Goal: Information Seeking & Learning: Check status

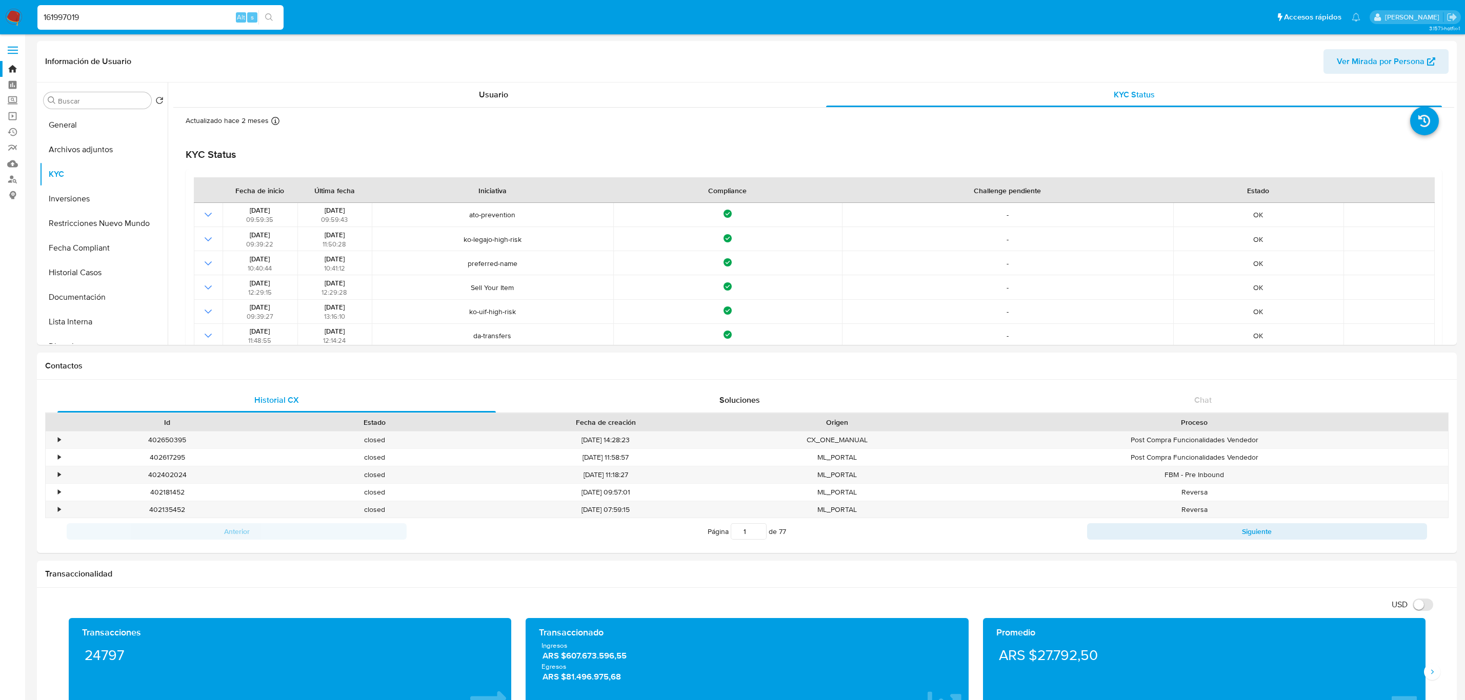
select select "10"
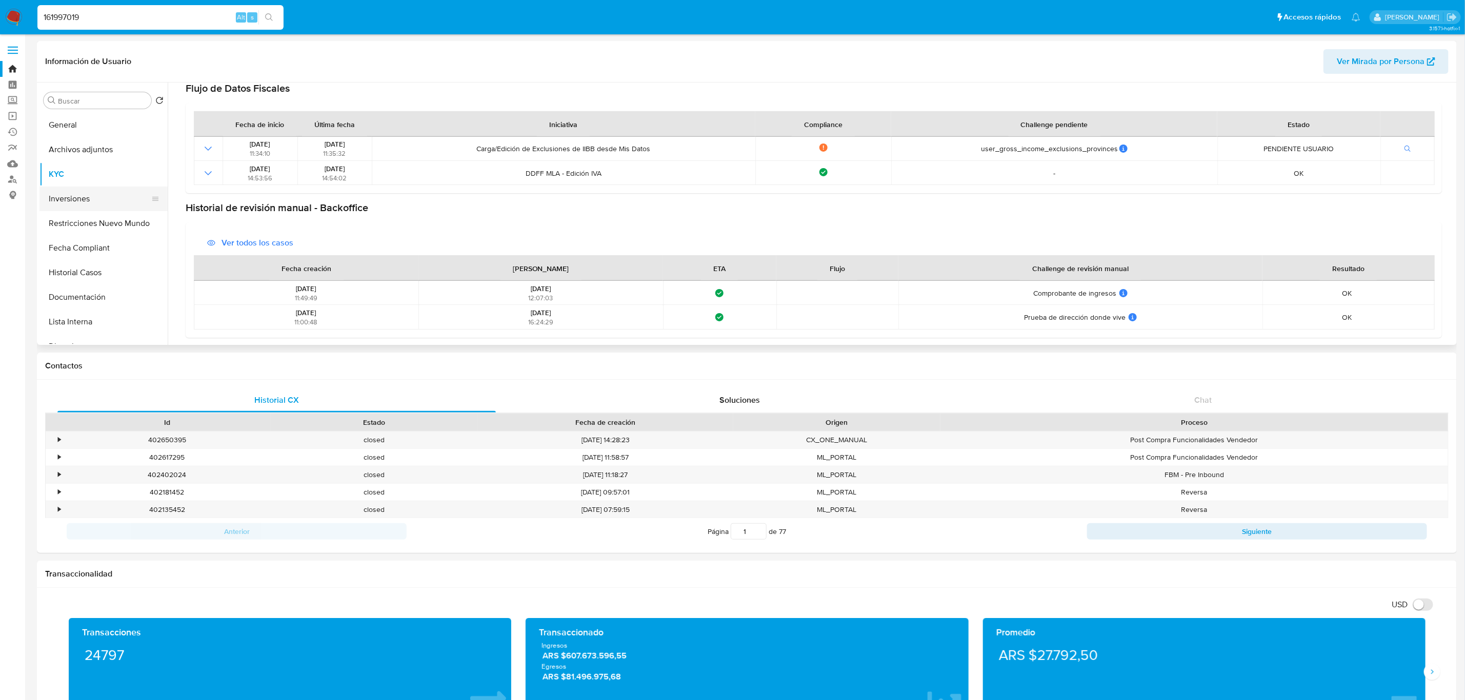
click at [88, 197] on button "Inversiones" at bounding box center [99, 199] width 120 height 25
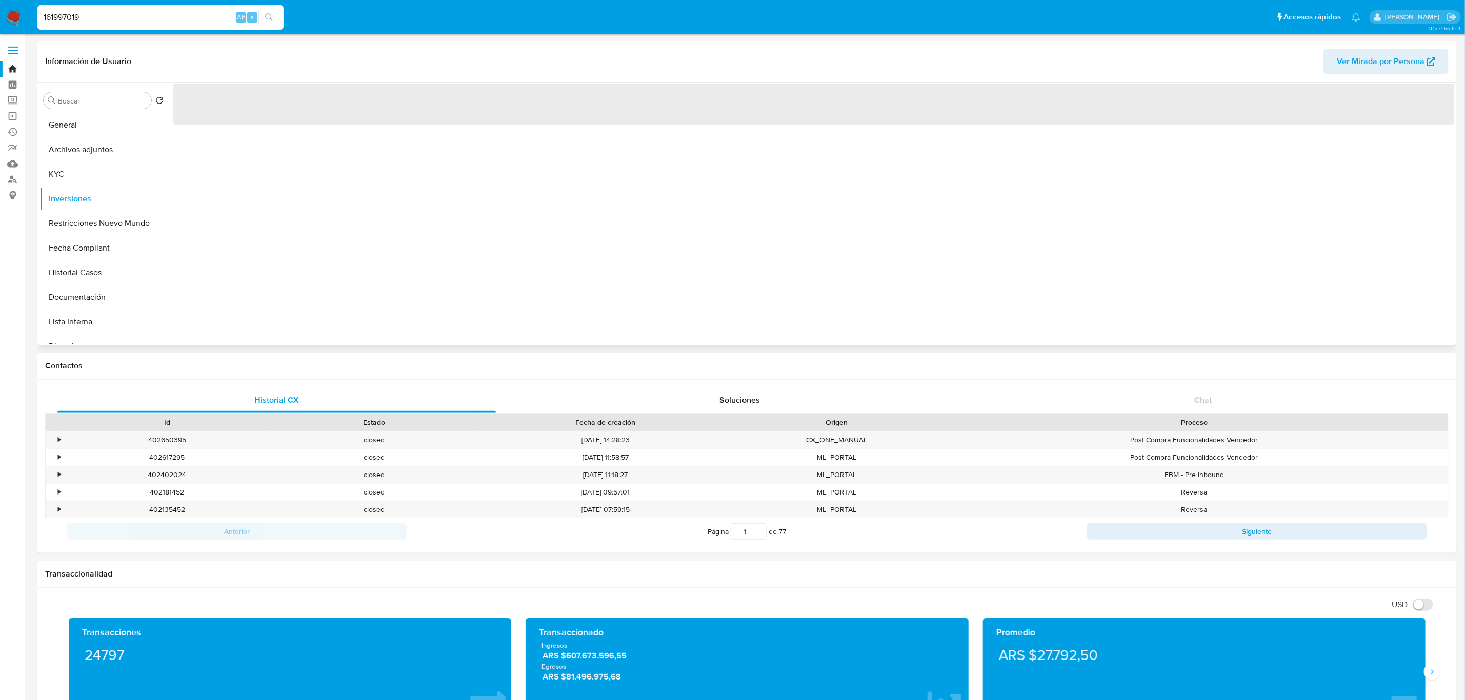
scroll to position [0, 0]
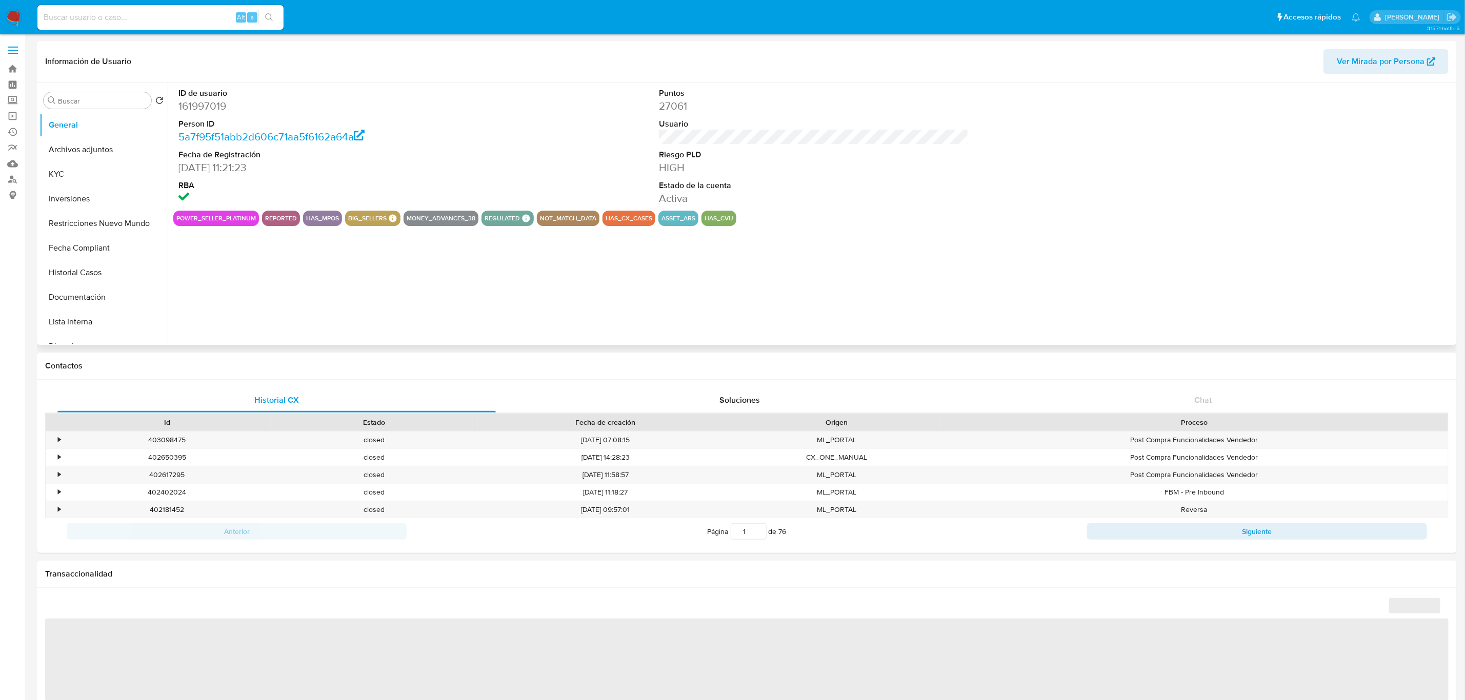
select select "10"
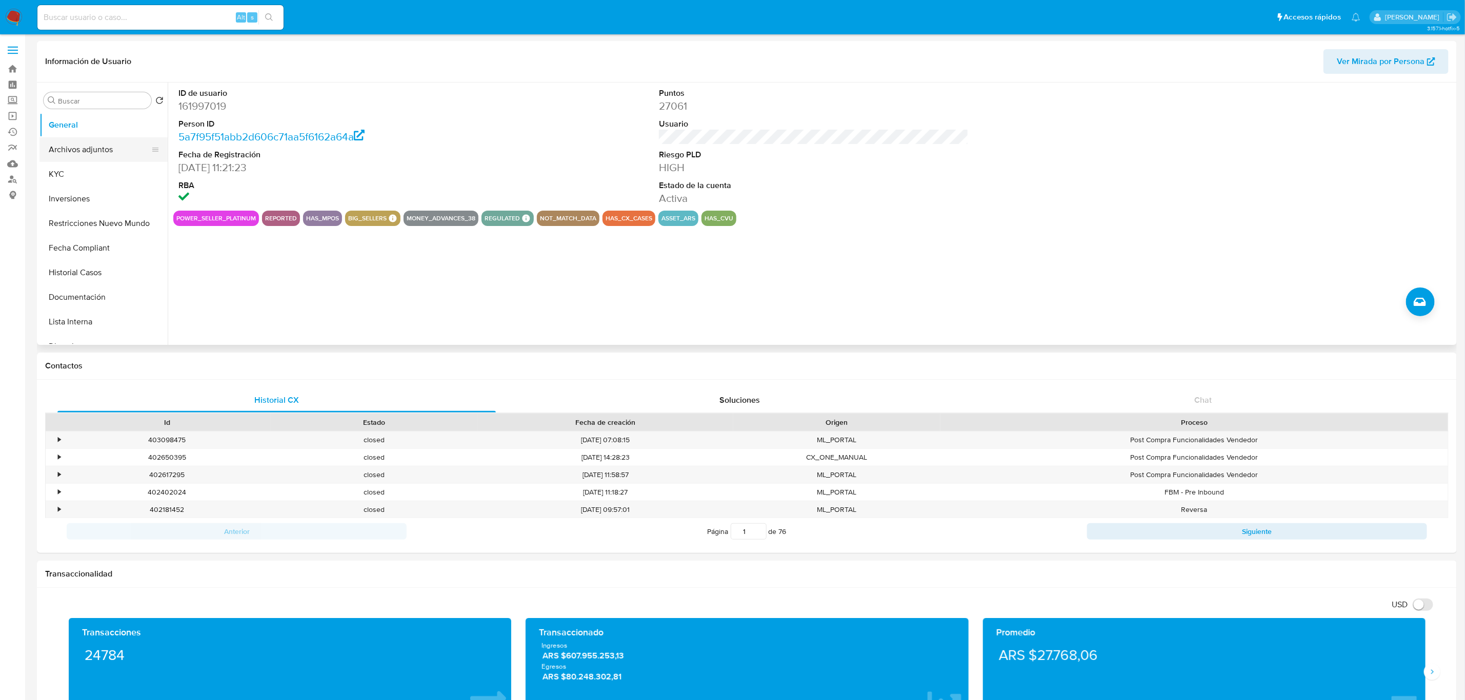
click at [46, 160] on button "Archivos adjuntos" at bounding box center [99, 149] width 120 height 25
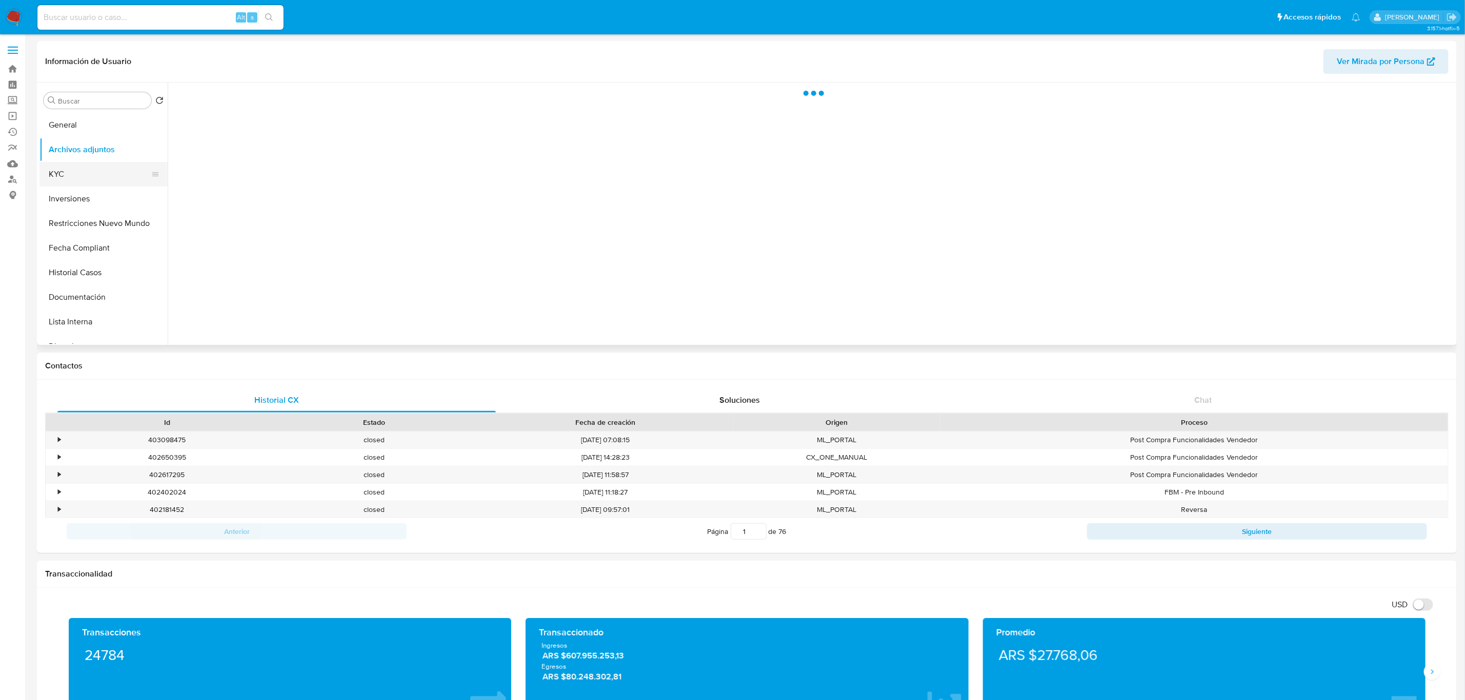
click at [77, 170] on button "KYC" at bounding box center [99, 174] width 120 height 25
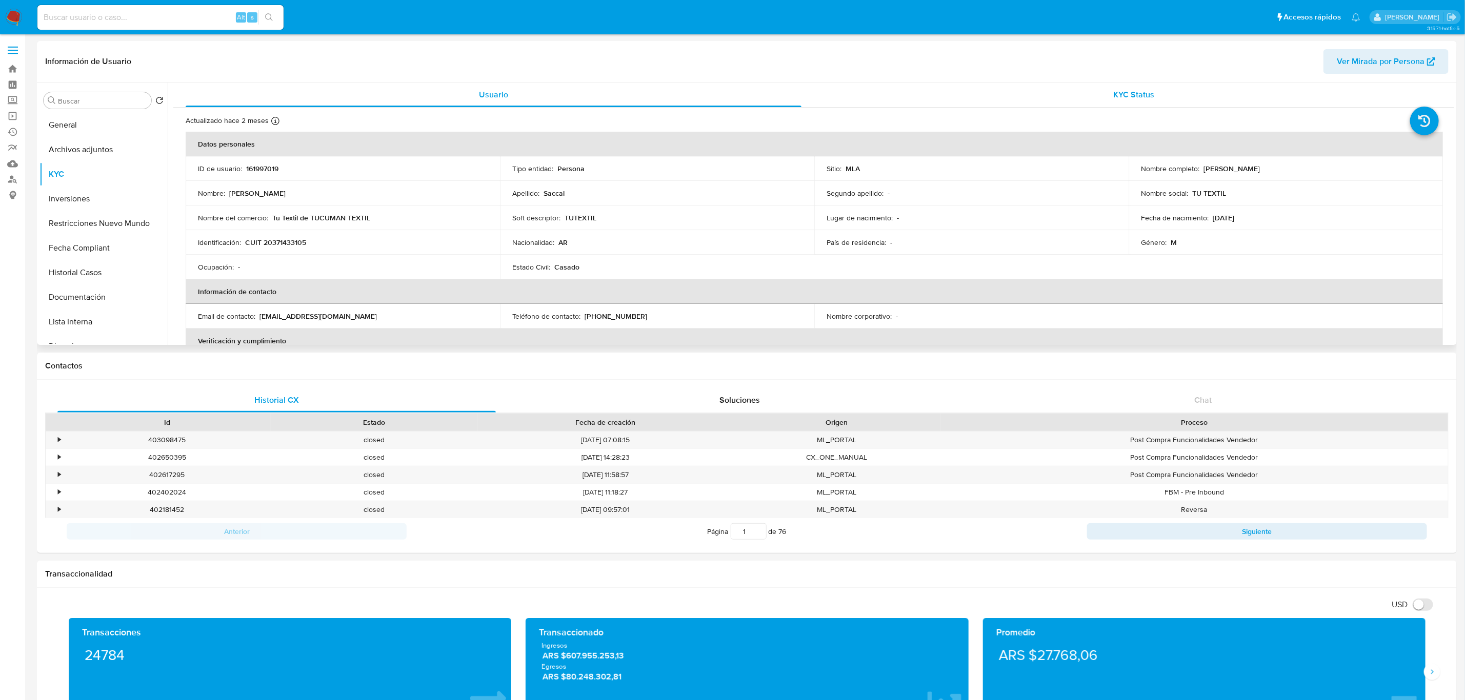
click at [1170, 99] on div "KYC Status" at bounding box center [1134, 95] width 616 height 25
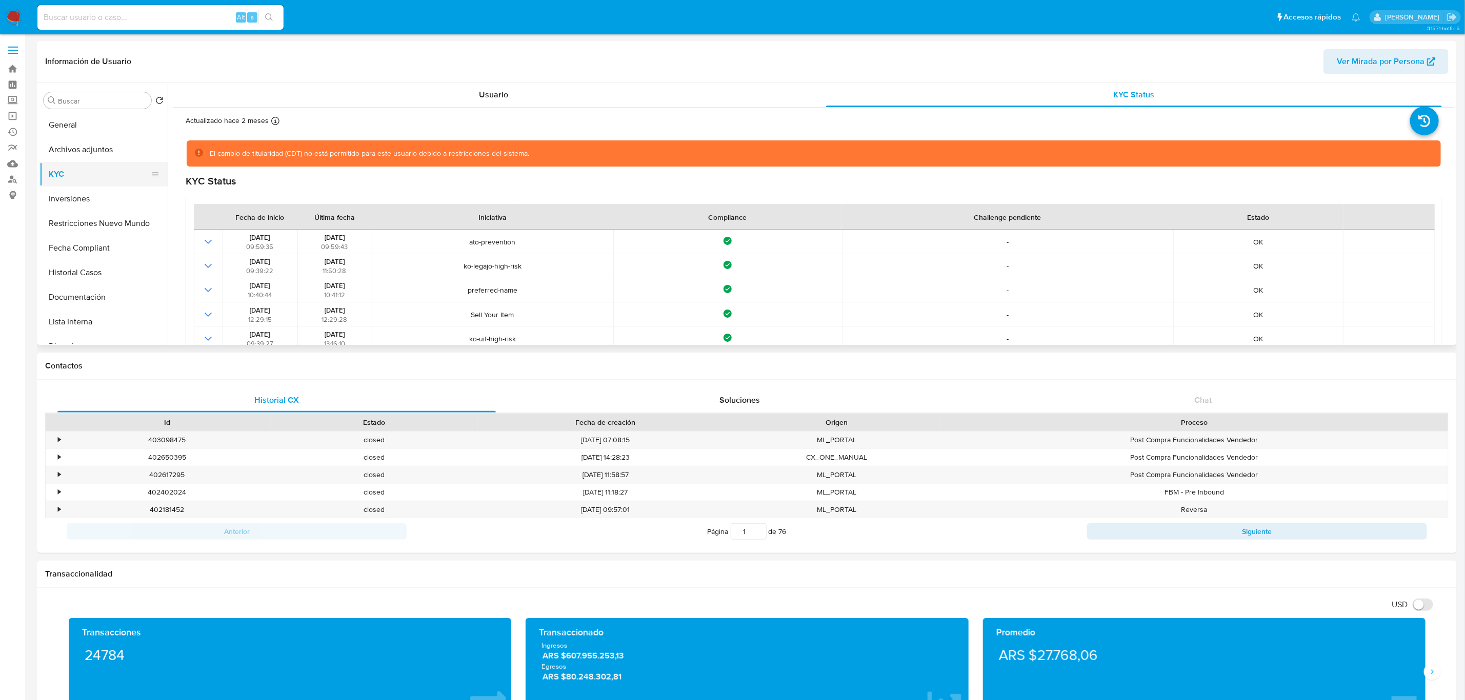
click at [74, 183] on button "KYC" at bounding box center [99, 174] width 120 height 25
click at [90, 200] on button "Inversiones" at bounding box center [99, 199] width 120 height 25
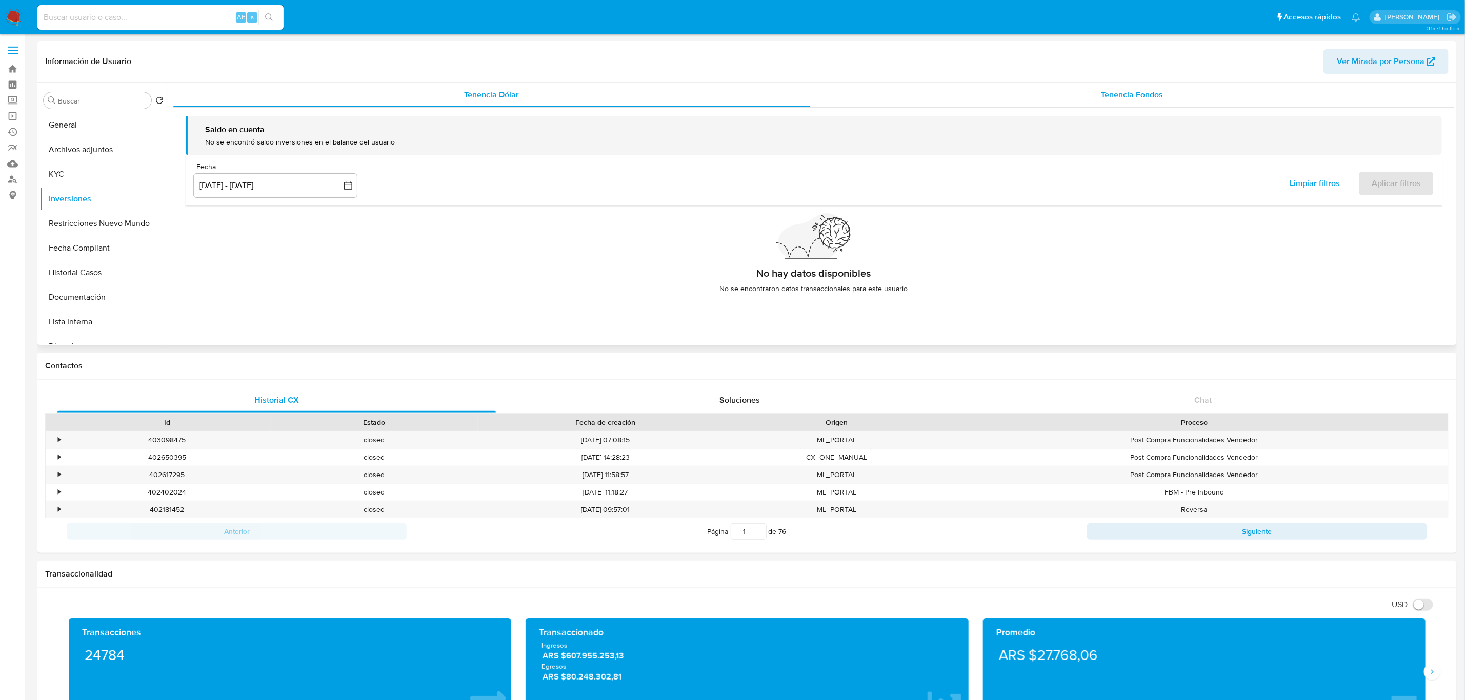
click at [1178, 90] on div "Tenencia Fondos" at bounding box center [1132, 95] width 644 height 25
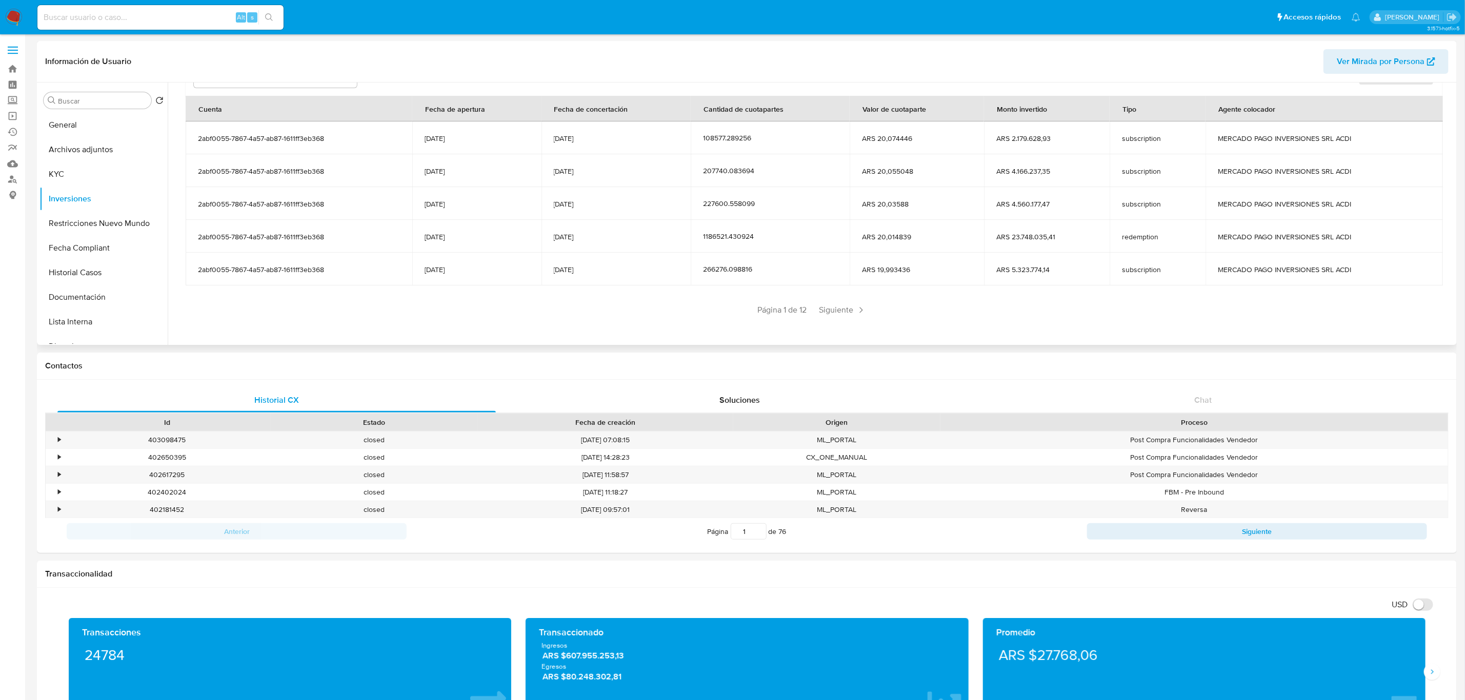
scroll to position [125, 0]
click at [845, 308] on span "Siguiente" at bounding box center [842, 308] width 55 height 16
click at [848, 308] on span "Siguiente" at bounding box center [872, 308] width 55 height 16
click at [849, 308] on span "Siguiente" at bounding box center [872, 308] width 55 height 16
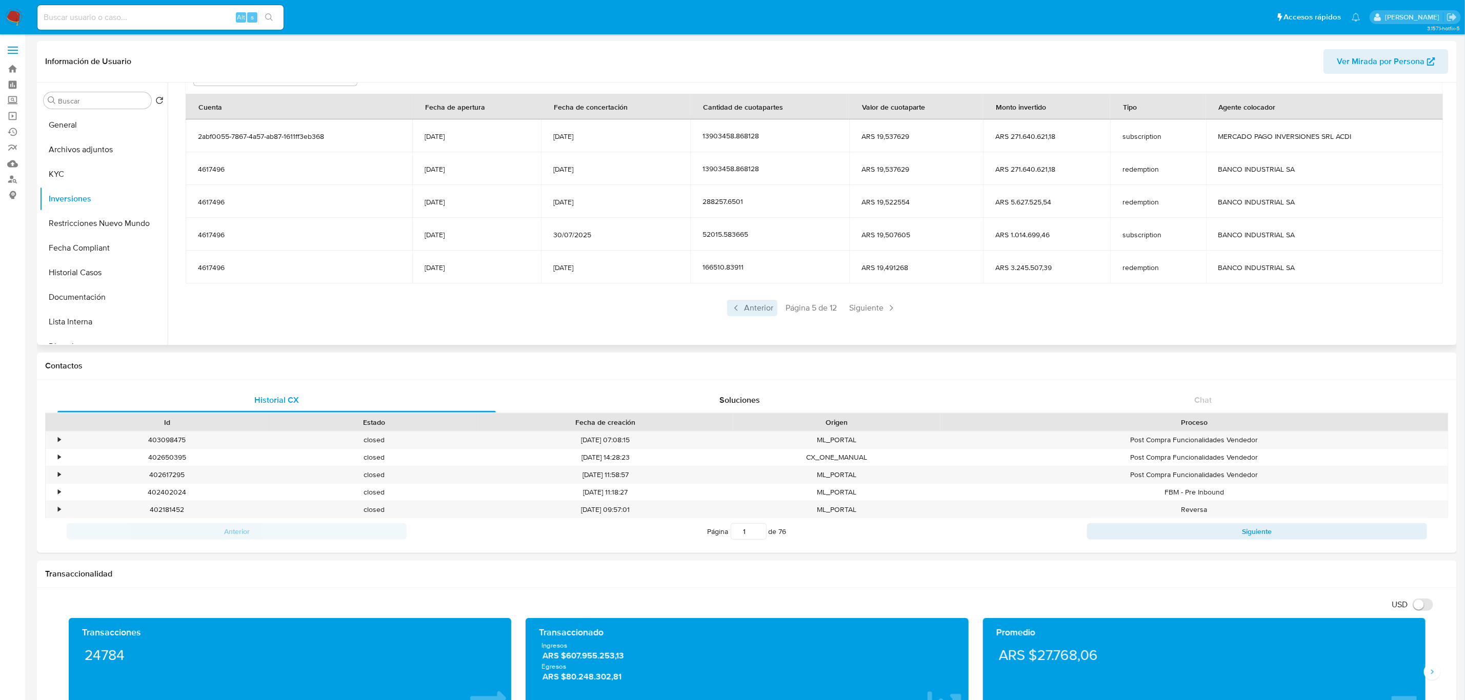
click at [751, 311] on span "Anterior" at bounding box center [752, 308] width 50 height 16
click at [747, 314] on span "Anterior" at bounding box center [752, 308] width 50 height 16
click at [747, 314] on div "Página 1 de 12 Siguiente" at bounding box center [814, 308] width 1256 height 16
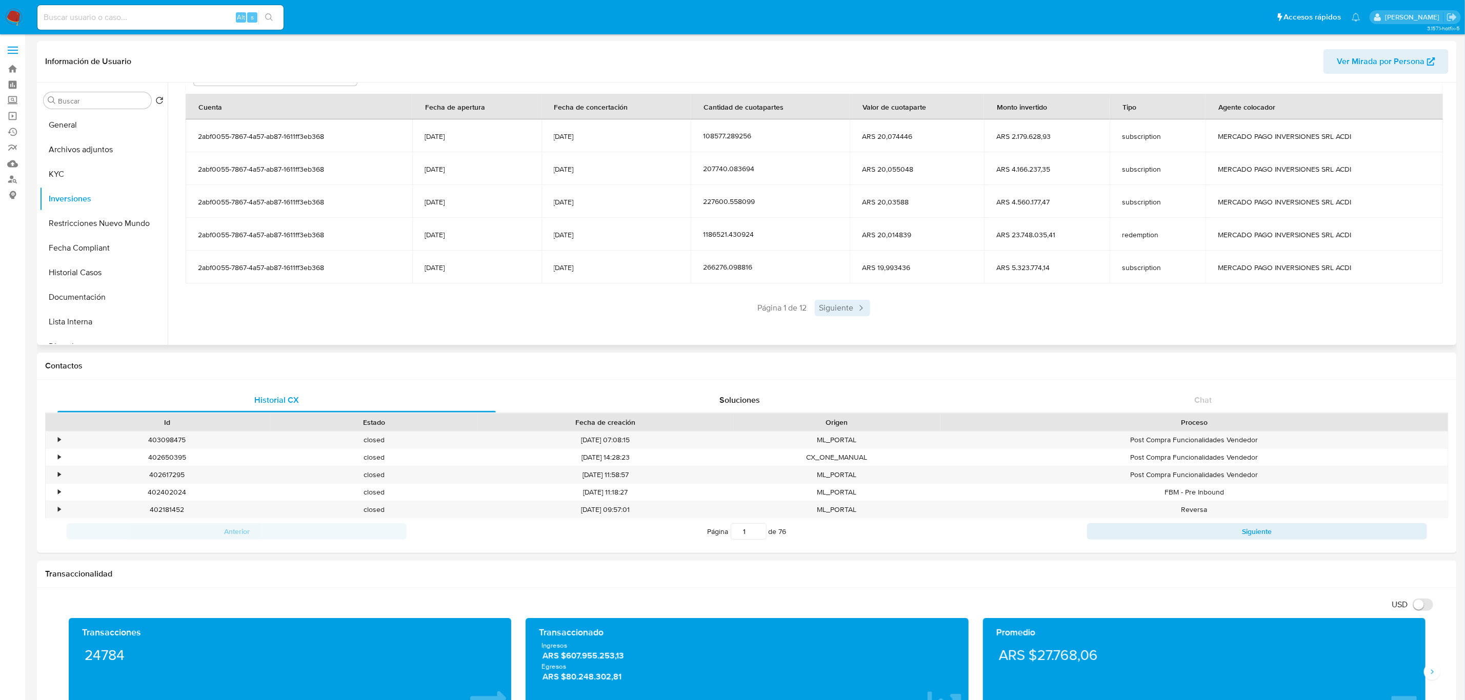
click at [853, 308] on span "Siguiente" at bounding box center [842, 308] width 55 height 16
click at [853, 308] on span "Siguiente" at bounding box center [872, 308] width 55 height 16
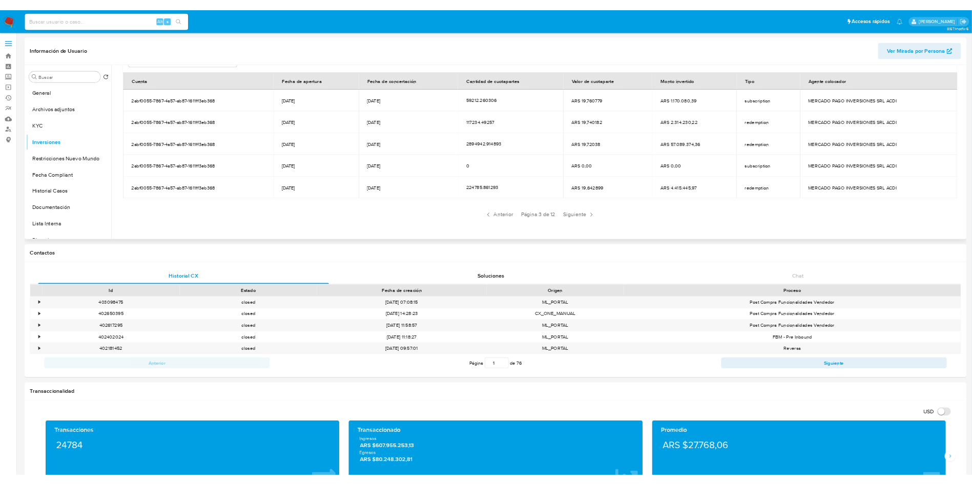
scroll to position [126, 0]
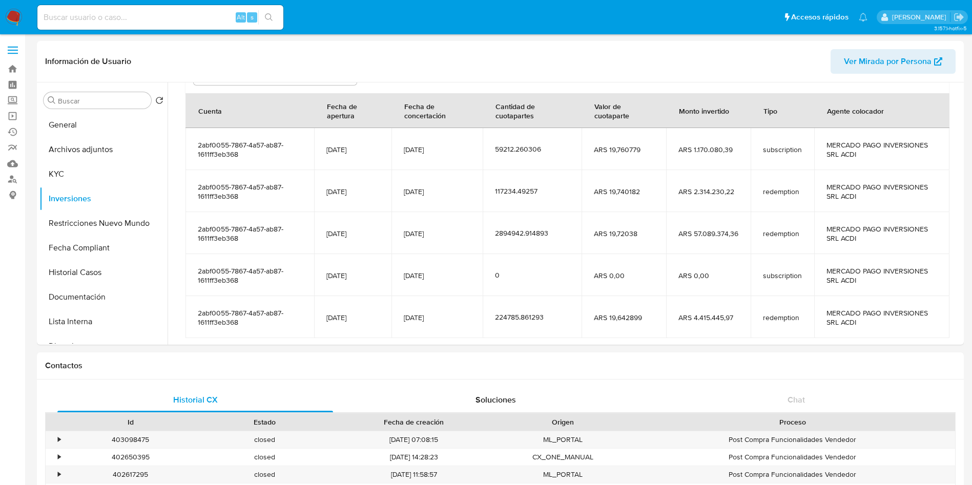
click at [157, 23] on input at bounding box center [160, 17] width 246 height 13
paste input "91988078"
type input "91988078"
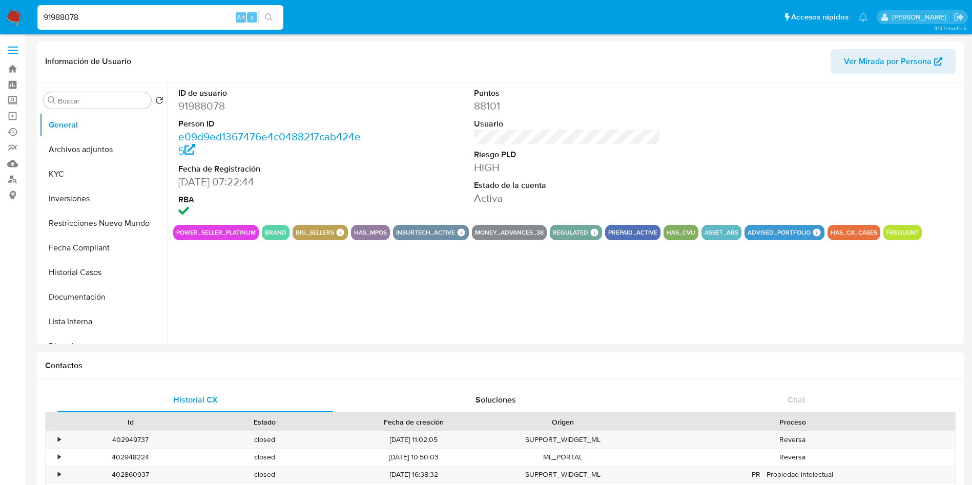
select select "10"
click at [85, 179] on button "KYC" at bounding box center [99, 174] width 120 height 25
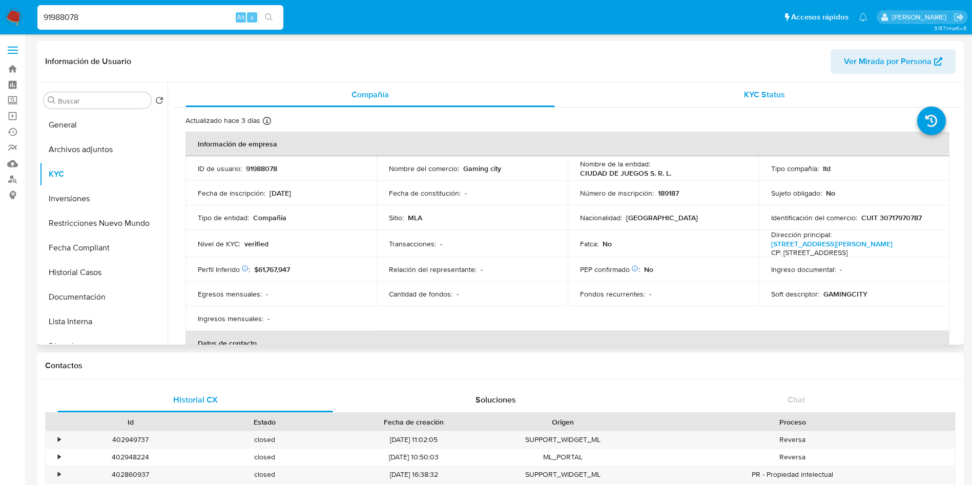
click at [762, 103] on div "KYC Status" at bounding box center [765, 95] width 370 height 25
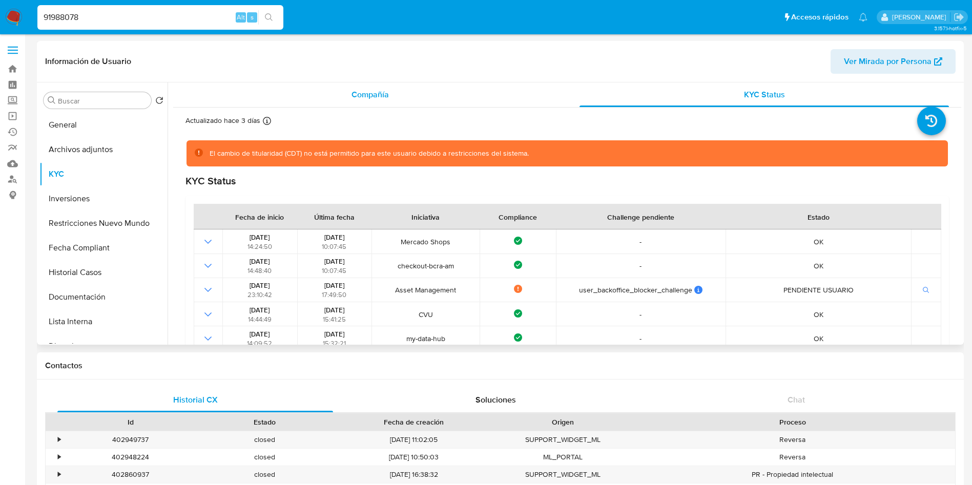
click at [429, 90] on div "Compañía" at bounding box center [371, 95] width 370 height 25
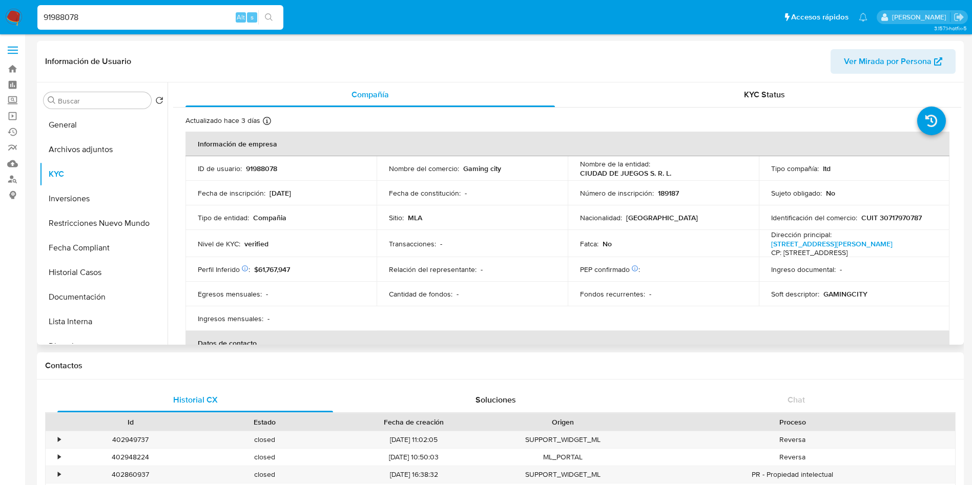
click at [272, 282] on td "Egresos mensuales : -" at bounding box center [281, 294] width 191 height 25
click at [781, 95] on span "KYC Status" at bounding box center [764, 95] width 41 height 12
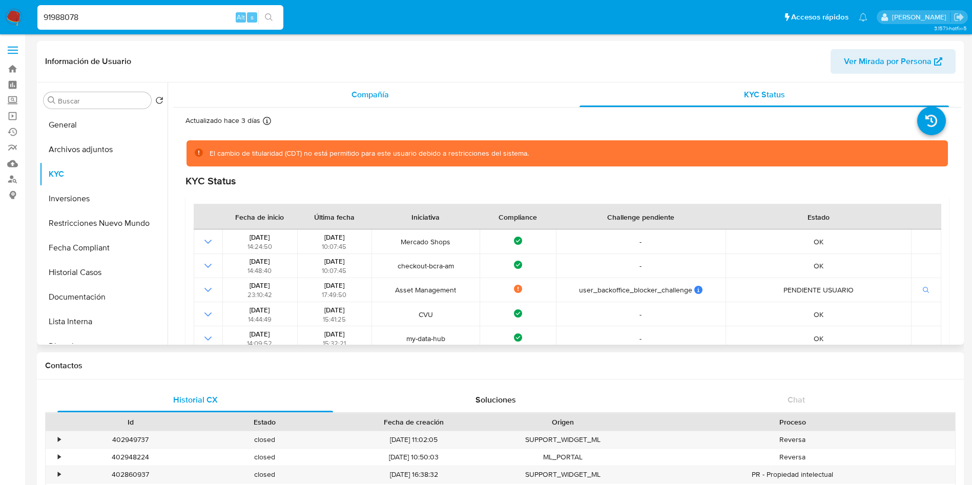
click at [384, 92] on span "Compañía" at bounding box center [370, 95] width 37 height 12
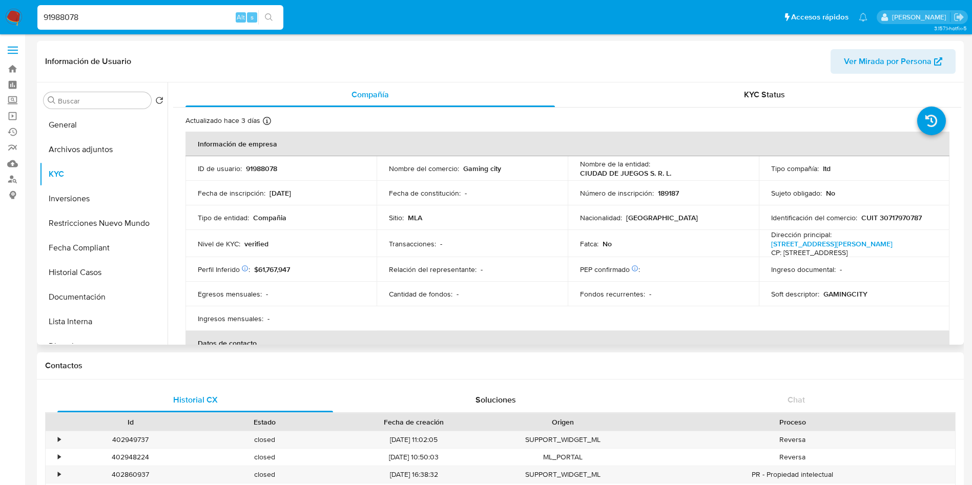
click at [278, 273] on span "$61,767,947" at bounding box center [272, 270] width 36 height 10
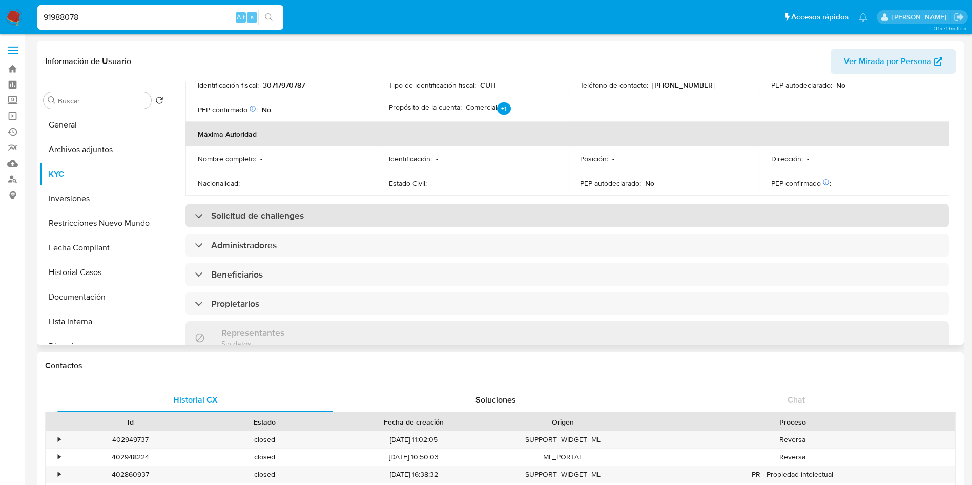
click at [275, 217] on h3 "Solicitud de challenges" at bounding box center [257, 215] width 93 height 11
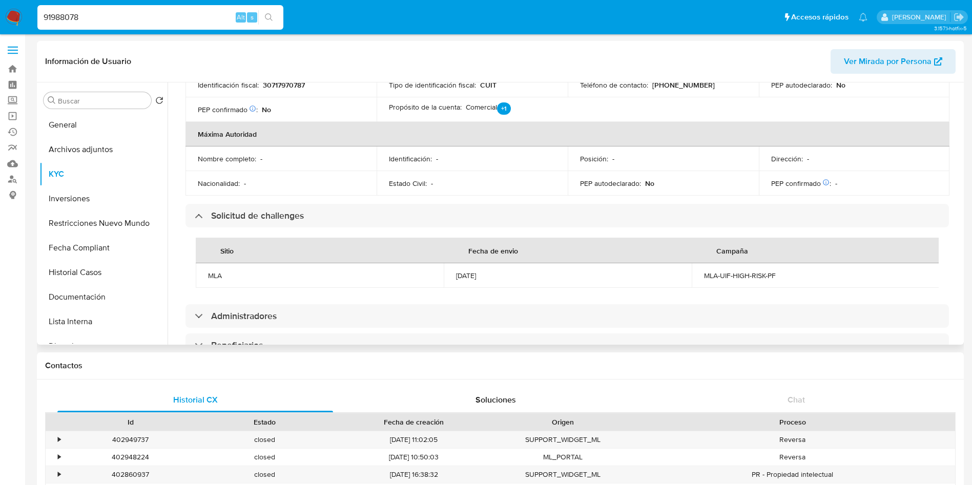
click at [740, 275] on div "MLA-UIF-HIGH-RISK-PF" at bounding box center [816, 275] width 224 height 9
click at [139, 21] on input "91988078" at bounding box center [160, 17] width 246 height 13
click at [140, 21] on input "91988078" at bounding box center [160, 17] width 246 height 13
paste input "195746633"
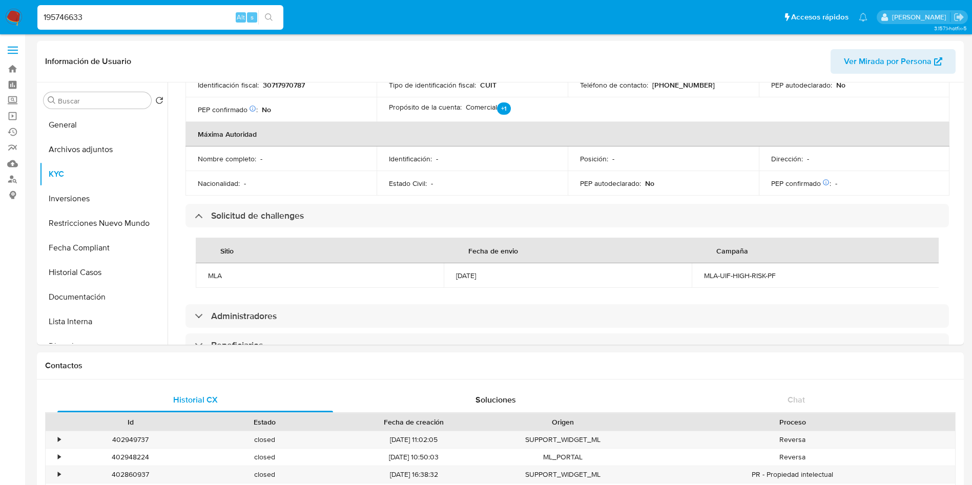
type input "195746633"
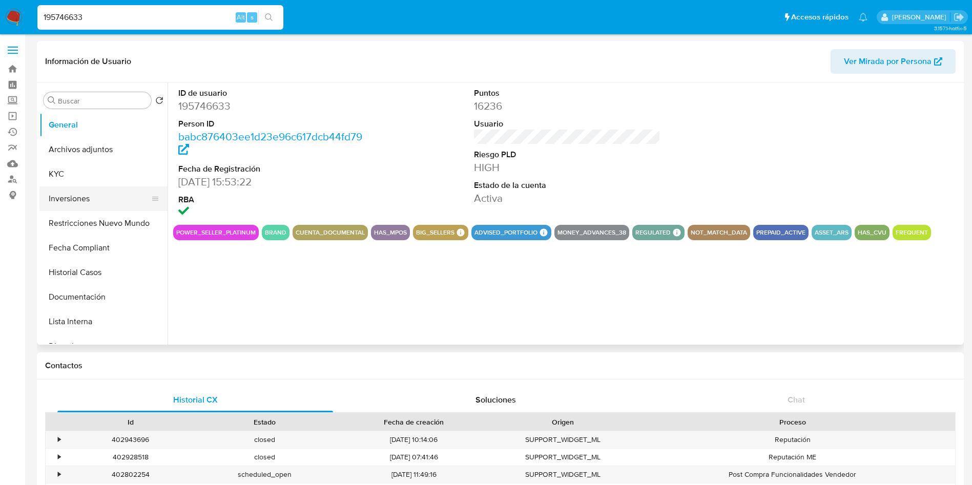
select select "10"
click at [95, 248] on button "Fecha Compliant" at bounding box center [99, 248] width 120 height 25
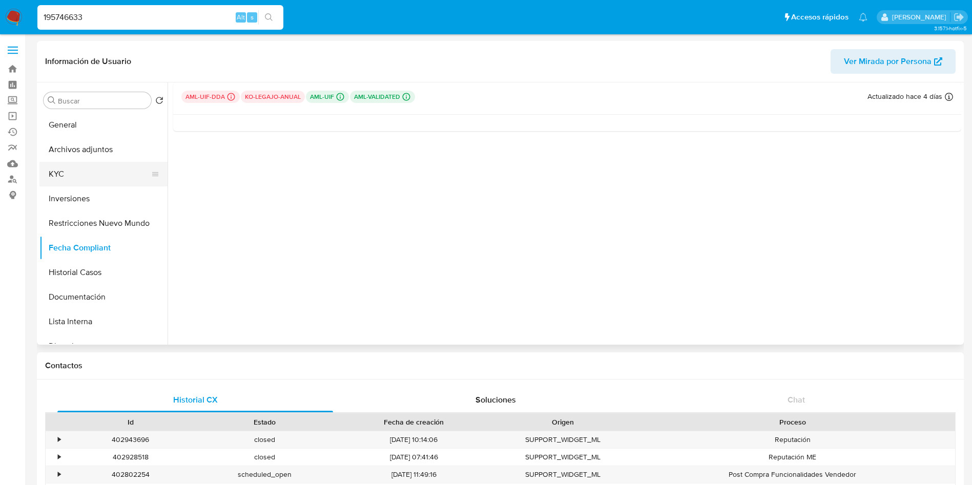
click at [96, 172] on button "KYC" at bounding box center [99, 174] width 120 height 25
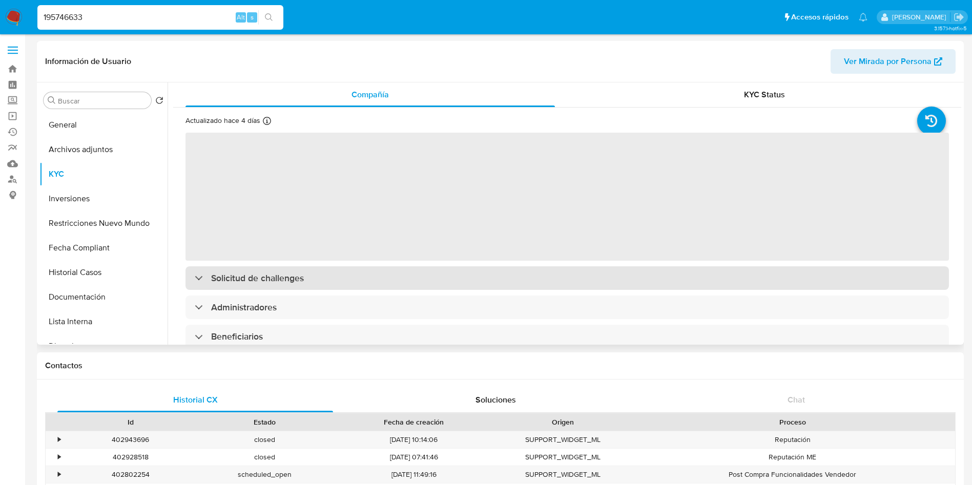
click at [295, 283] on div "‌ Solicitud de challenges Administradores Beneficiarios Propietarios Sin datos …" at bounding box center [568, 415] width 764 height 567
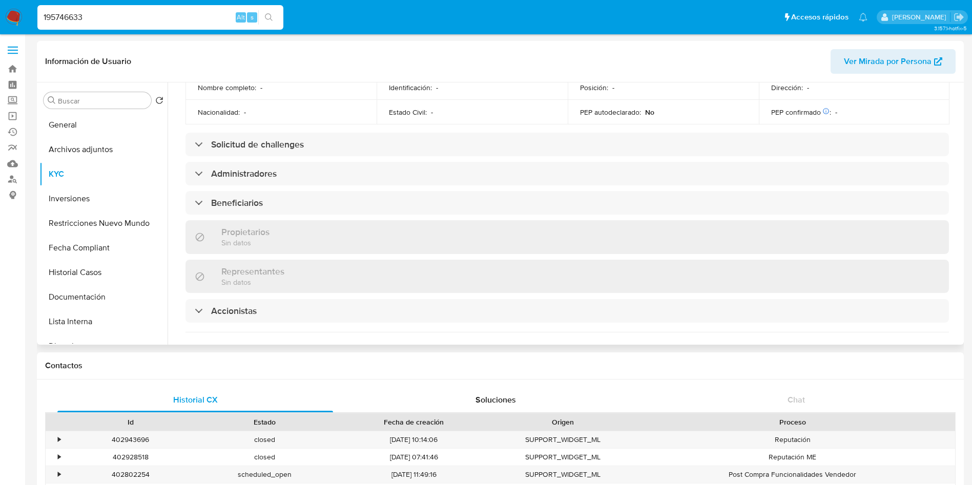
scroll to position [453, 0]
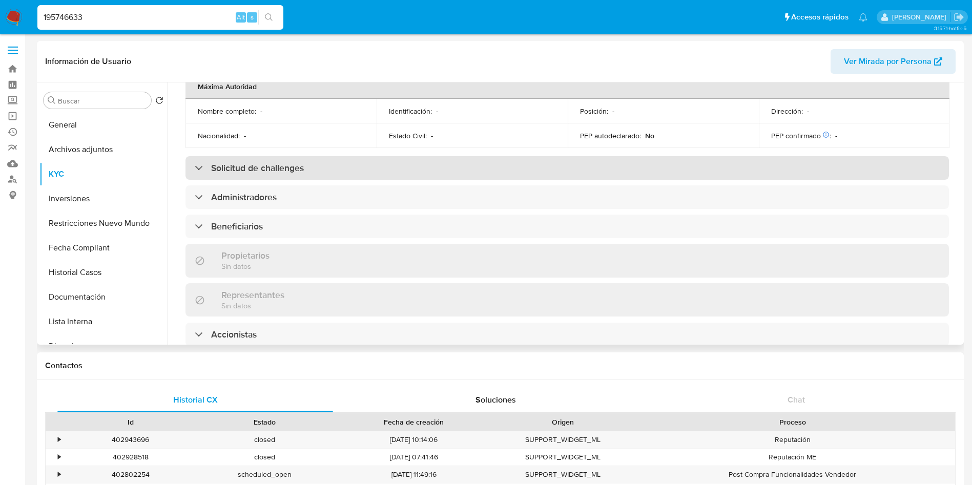
click at [271, 163] on h3 "Solicitud de challenges" at bounding box center [257, 168] width 93 height 11
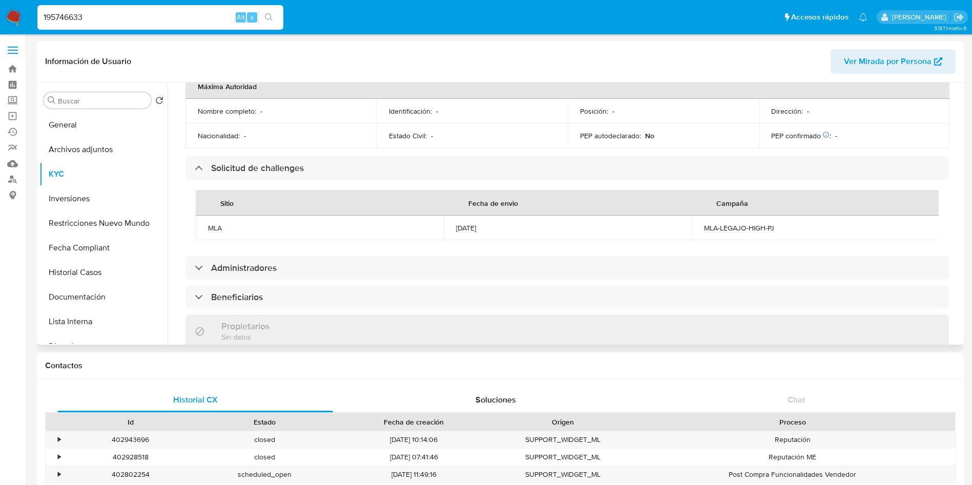
click at [742, 224] on div "MLA-LEGAJO-HIGH-PJ" at bounding box center [816, 228] width 224 height 9
click at [454, 216] on td "[DATE]" at bounding box center [568, 228] width 248 height 25
click at [455, 216] on td "[DATE]" at bounding box center [568, 228] width 248 height 25
click at [456, 224] on div "[DATE]" at bounding box center [568, 228] width 224 height 9
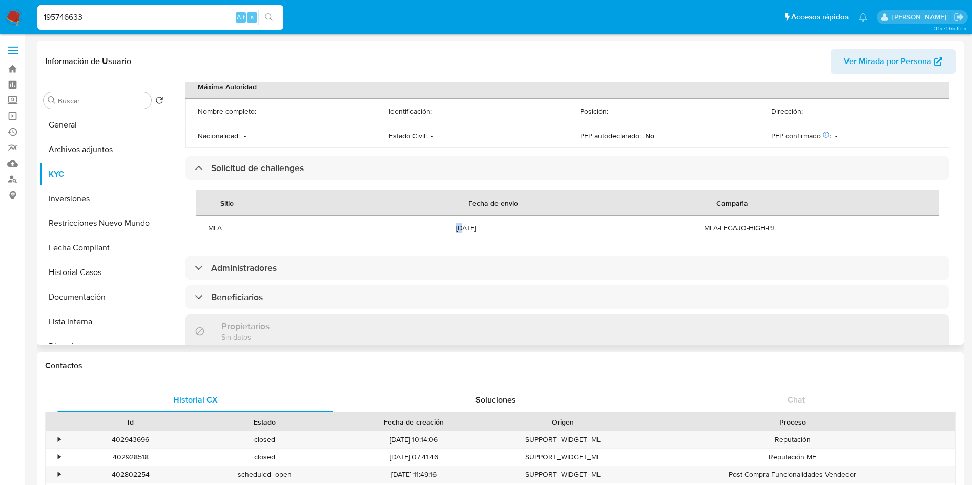
drag, startPoint x: 519, startPoint y: 213, endPoint x: 451, endPoint y: 200, distance: 69.8
click at [451, 216] on td "[DATE]" at bounding box center [568, 228] width 248 height 25
copy div "[DATE]"
click at [156, 25] on div "195746633 Alt s" at bounding box center [160, 17] width 246 height 25
click at [155, 25] on div "195746633 Alt s" at bounding box center [160, 17] width 246 height 25
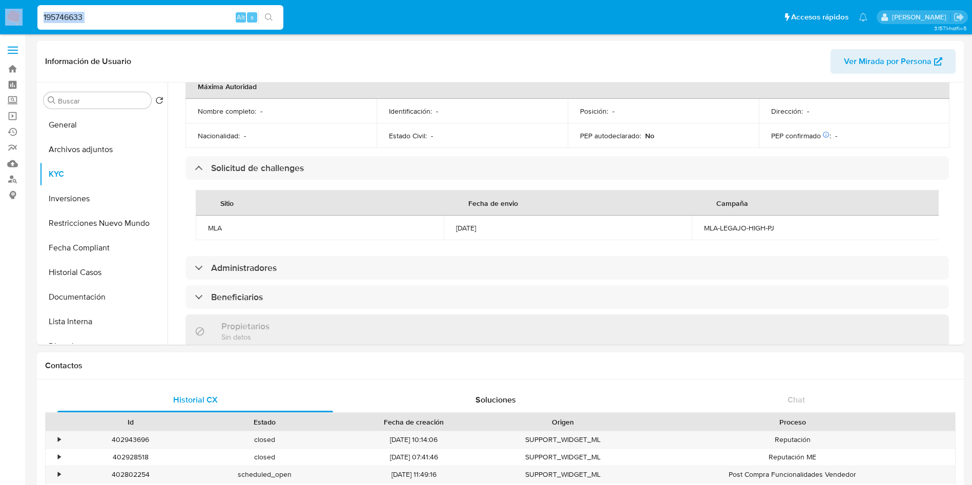
click at [157, 20] on input "195746633" at bounding box center [160, 17] width 246 height 13
paste input "91988078"
type input "91988078"
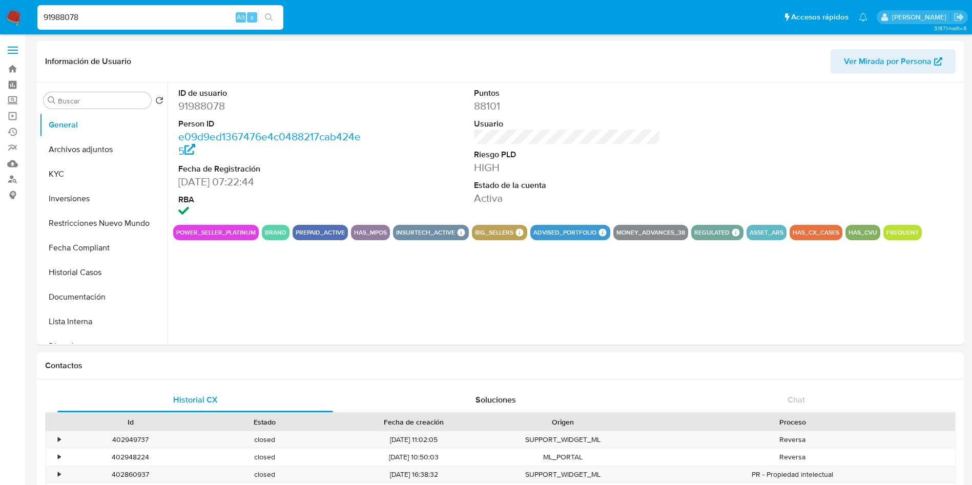
select select "10"
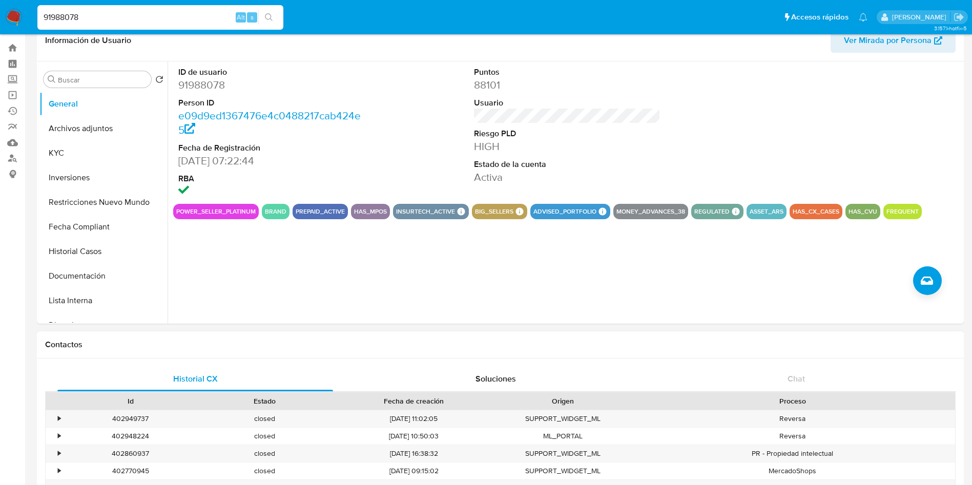
scroll to position [154, 0]
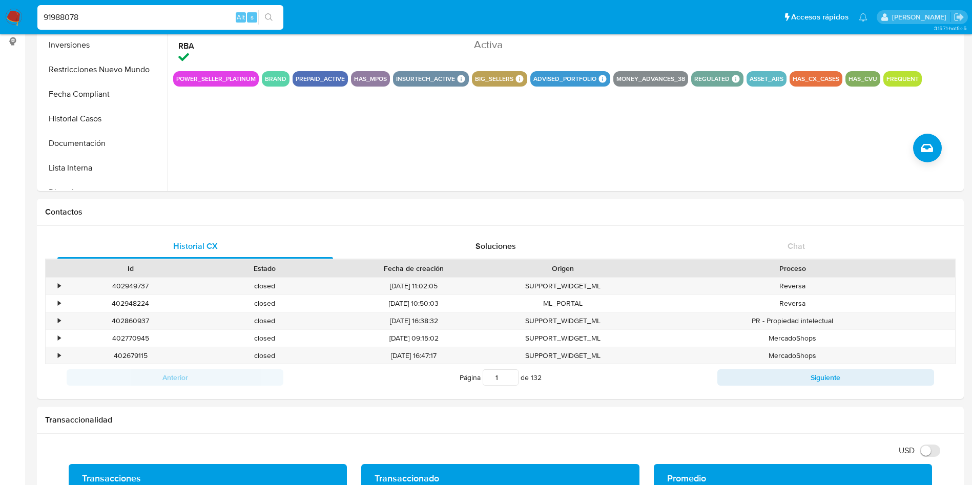
click at [97, 21] on input "91988078" at bounding box center [160, 17] width 246 height 13
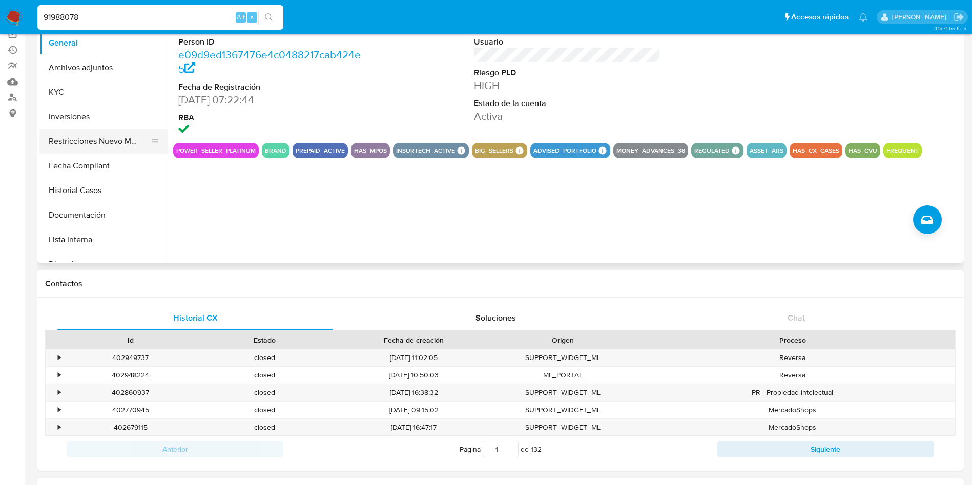
scroll to position [0, 0]
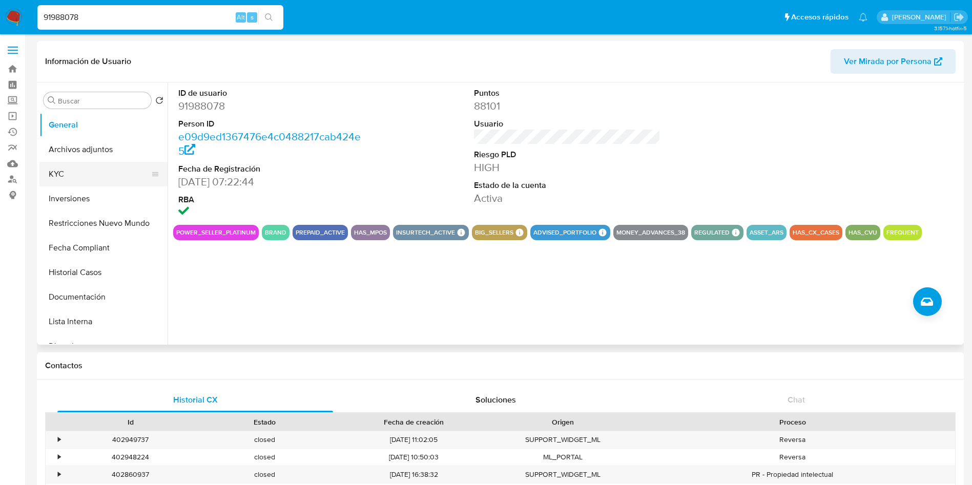
click at [96, 179] on button "KYC" at bounding box center [99, 174] width 120 height 25
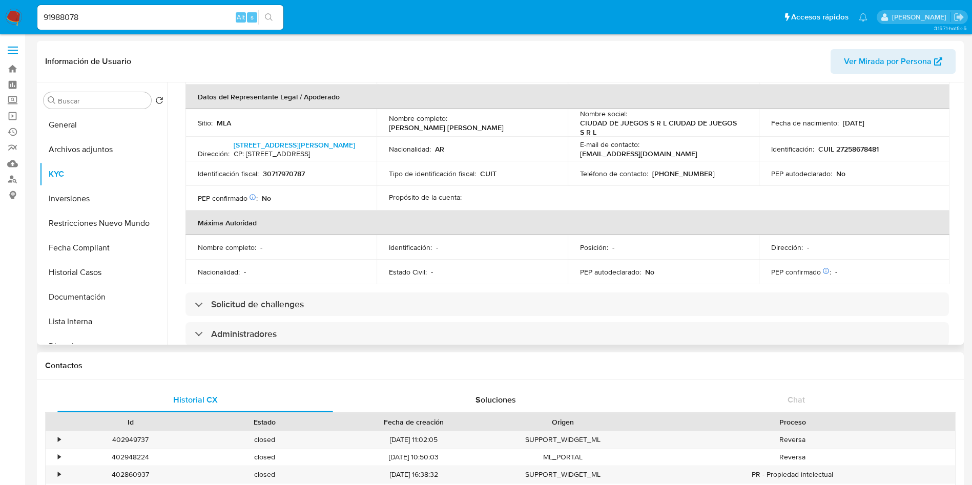
scroll to position [384, 0]
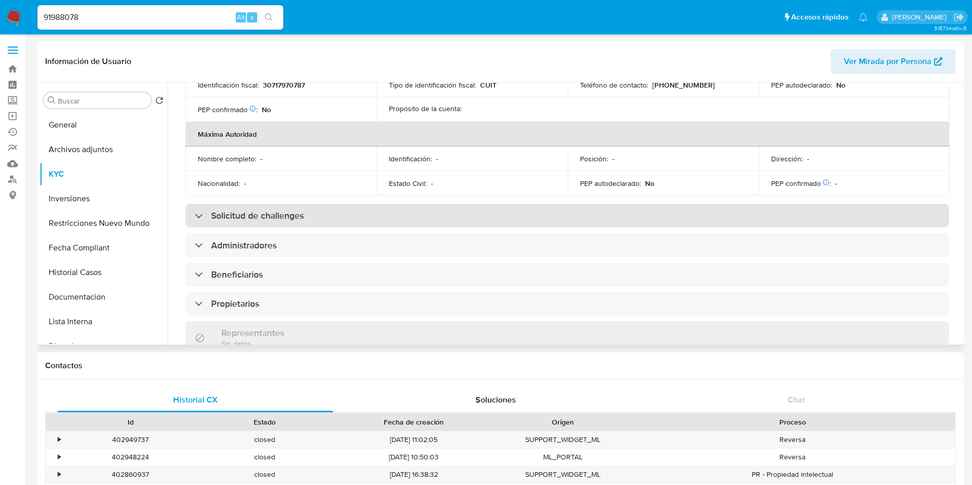
click at [278, 221] on h3 "Solicitud de challenges" at bounding box center [257, 215] width 93 height 11
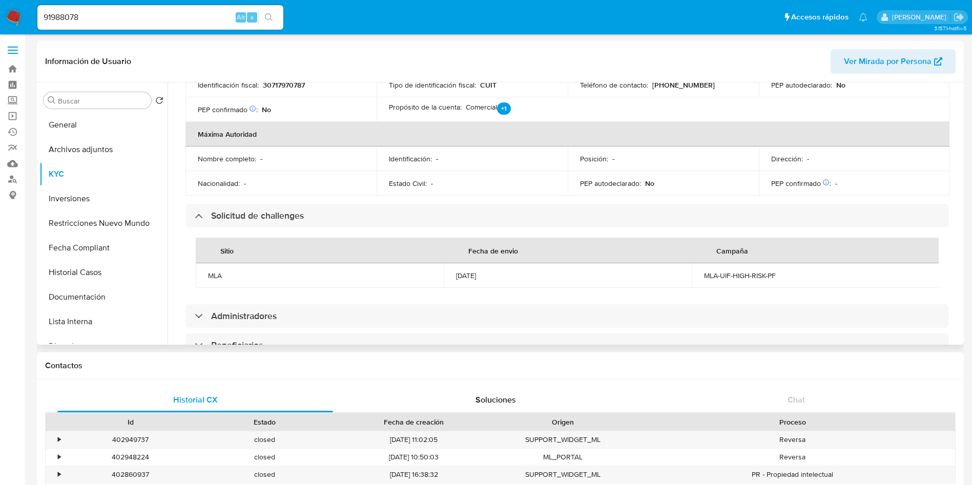
click at [745, 277] on div "MLA-UIF-HIGH-RISK-PF" at bounding box center [816, 275] width 224 height 9
copy div "MLA-UIF-HIGH-RISK-PF"
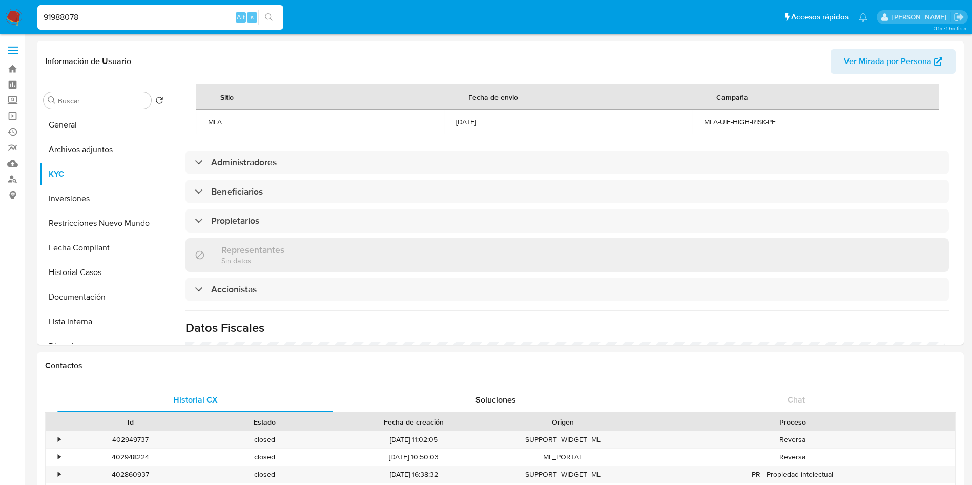
click at [110, 17] on input "91988078" at bounding box center [160, 17] width 246 height 13
paste input "1388754860"
type input "1388754860"
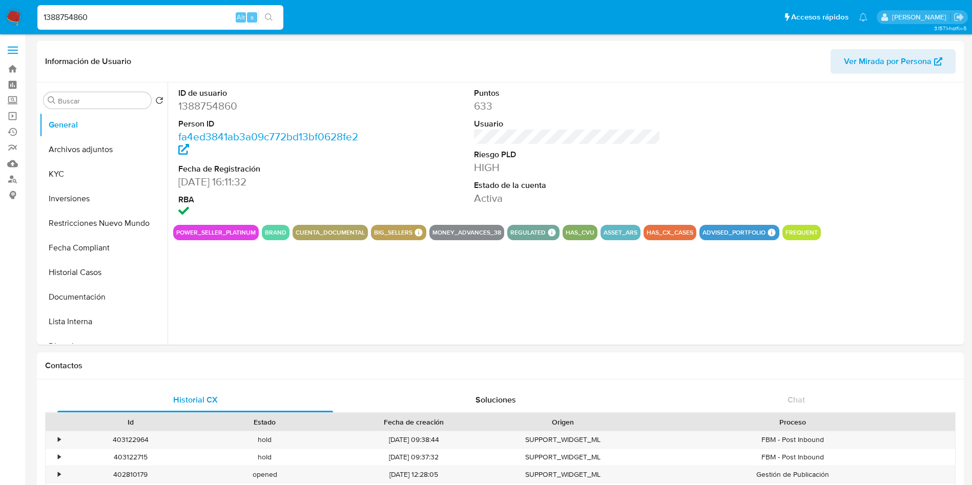
select select "10"
click at [94, 172] on button "KYC" at bounding box center [99, 174] width 120 height 25
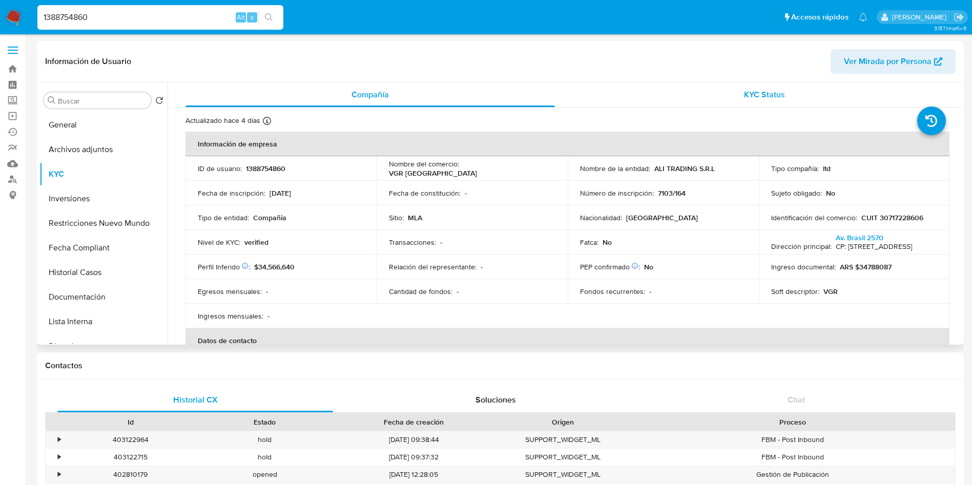
click at [755, 87] on div "KYC Status" at bounding box center [765, 95] width 370 height 25
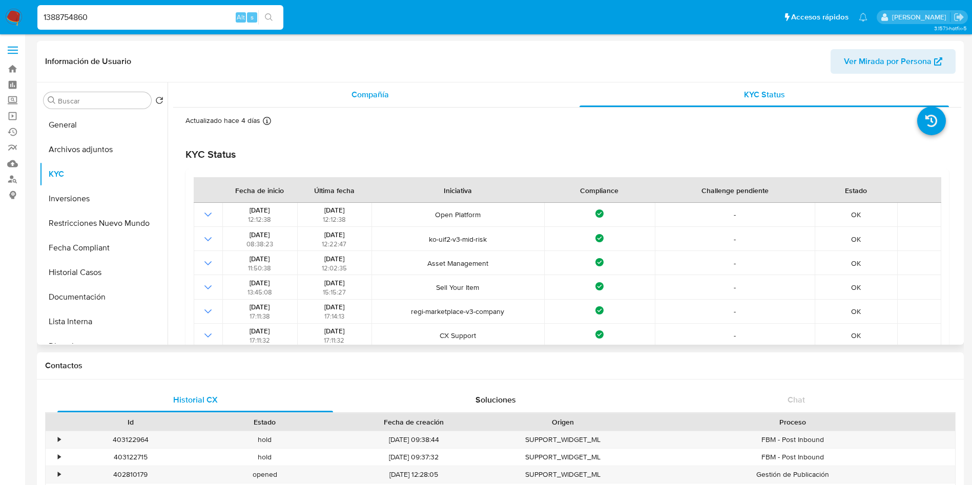
click at [396, 99] on div "Compañía" at bounding box center [371, 95] width 370 height 25
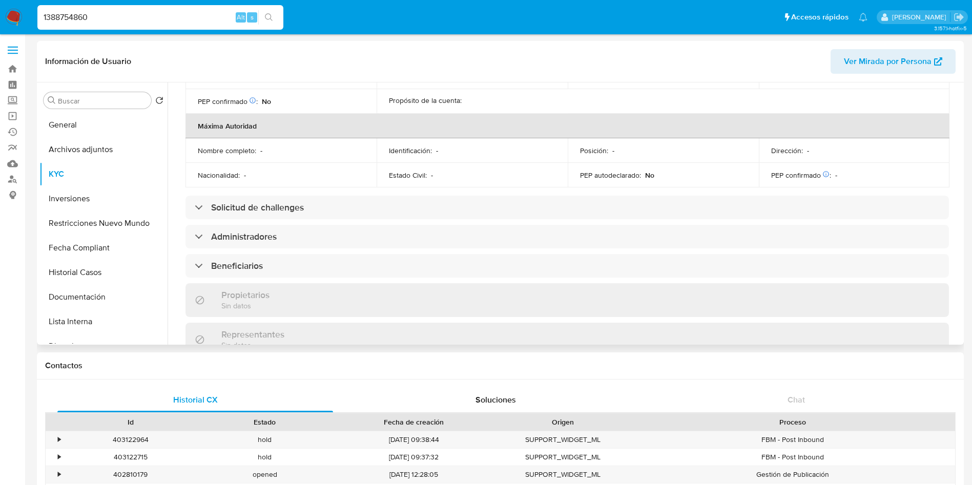
scroll to position [461, 0]
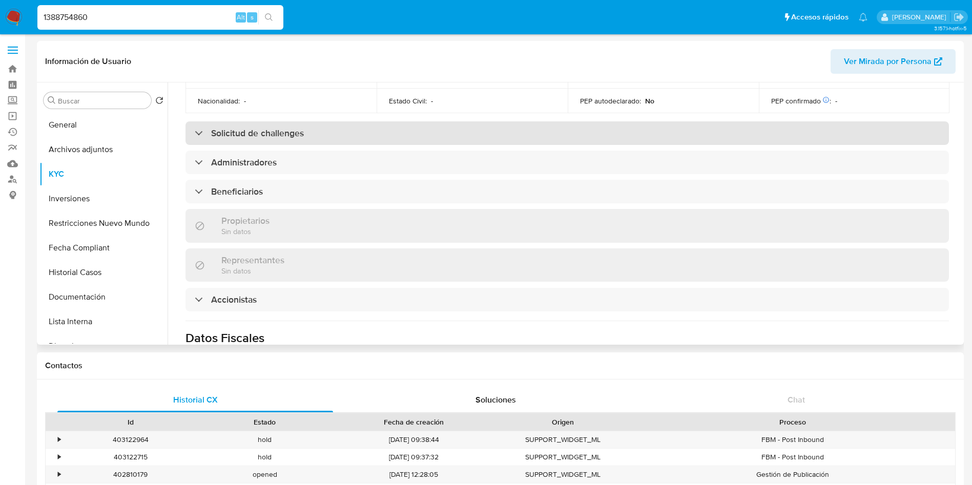
click at [303, 139] on h3 "Solicitud de challenges" at bounding box center [257, 133] width 93 height 11
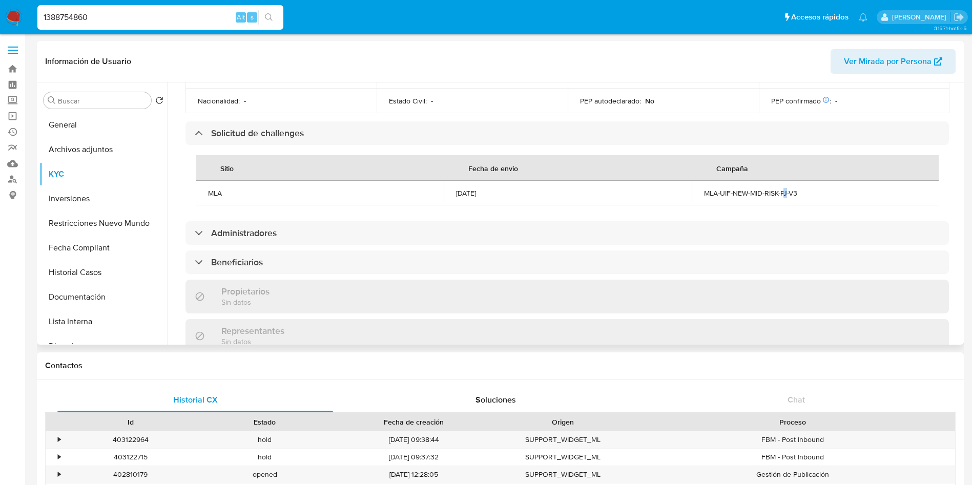
click at [784, 206] on td "MLA-UIF-NEW-MID-RISK-PJ-V3" at bounding box center [816, 193] width 248 height 25
click at [783, 198] on div "MLA-UIF-NEW-MID-RISK-PJ-V3" at bounding box center [816, 193] width 224 height 9
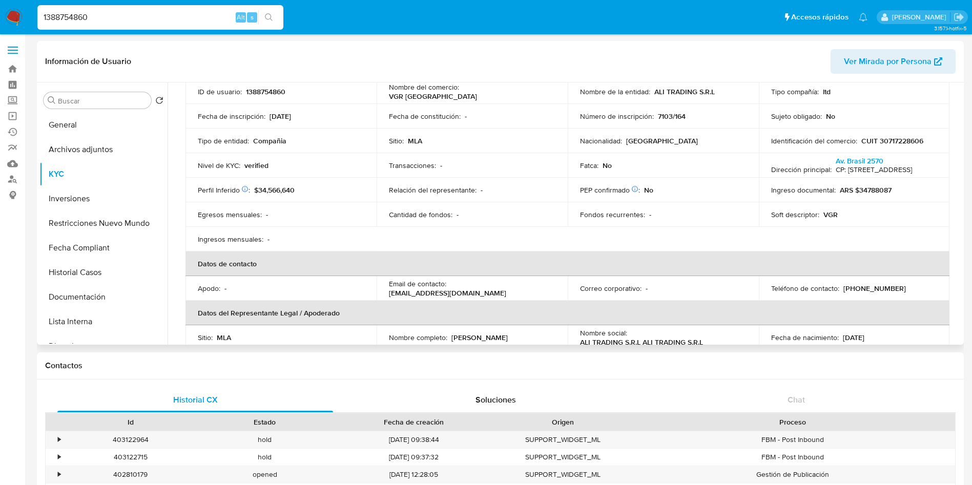
scroll to position [0, 0]
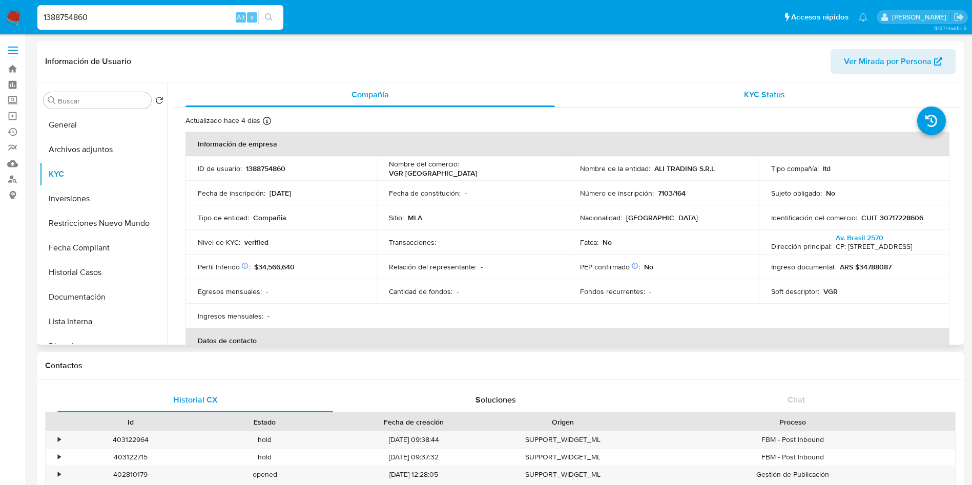
click at [747, 103] on div "KYC Status" at bounding box center [765, 95] width 370 height 25
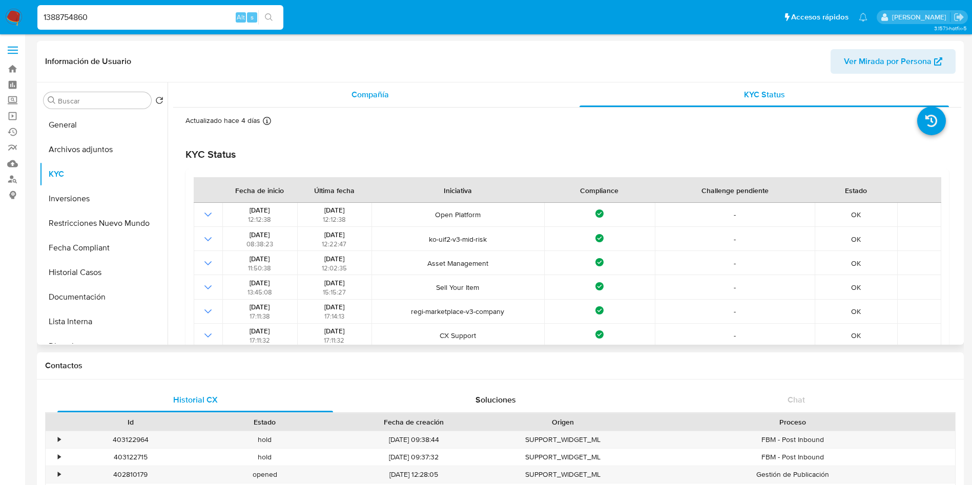
click at [409, 94] on div "Compañía" at bounding box center [371, 95] width 370 height 25
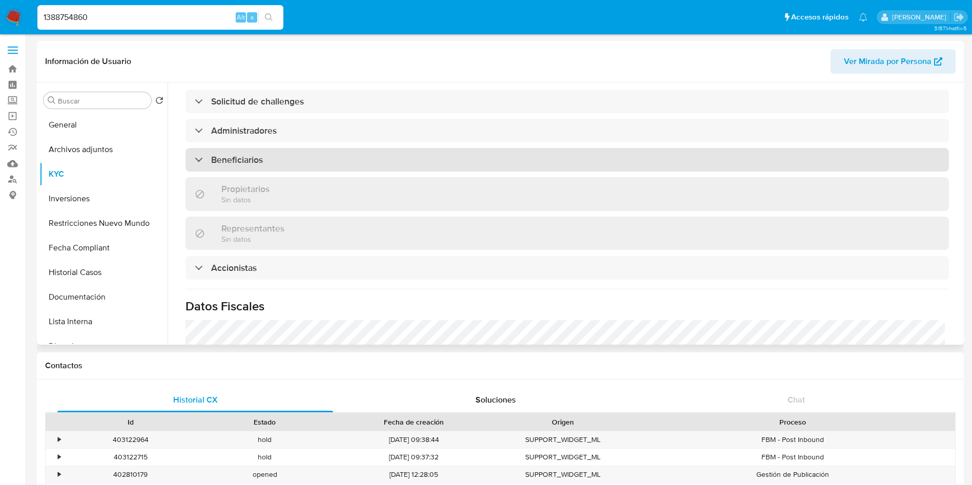
scroll to position [461, 0]
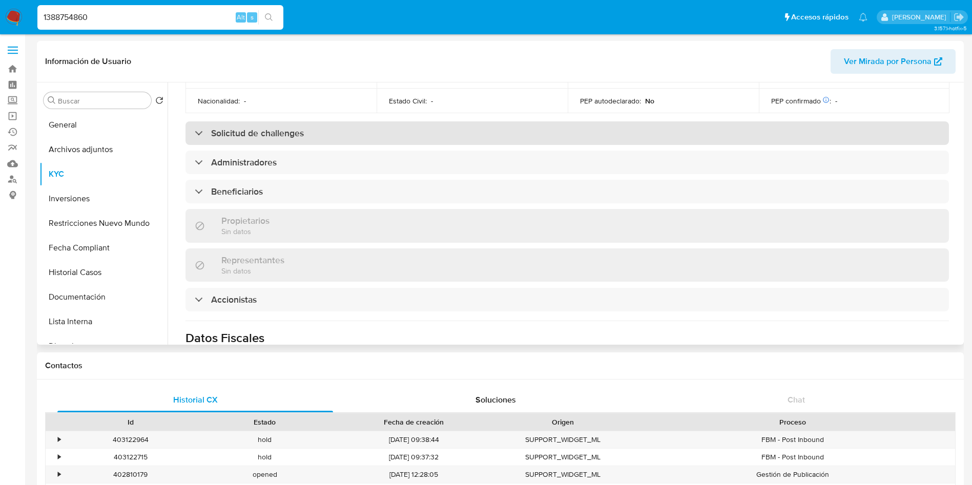
click at [260, 139] on h3 "Solicitud de challenges" at bounding box center [257, 133] width 93 height 11
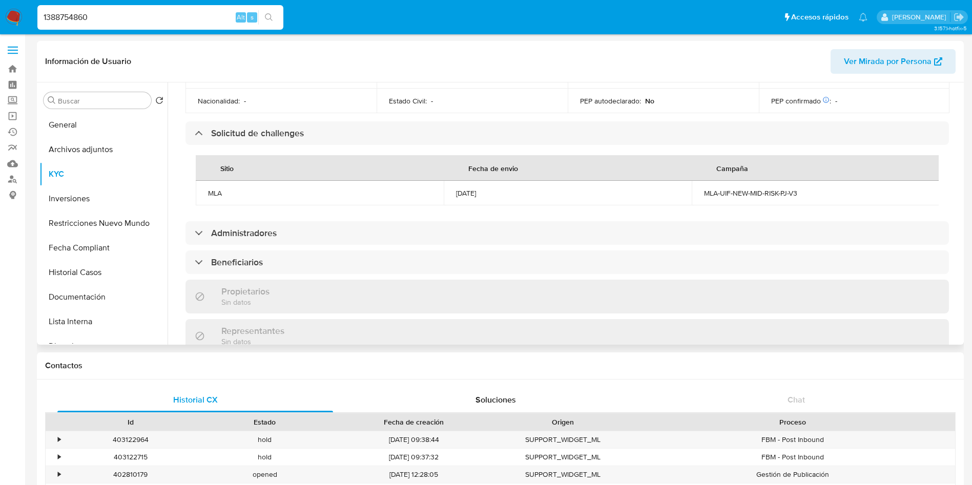
click at [763, 198] on div "MLA-UIF-NEW-MID-RISK-PJ-V3" at bounding box center [816, 193] width 224 height 9
click at [471, 198] on div "14/12/2023" at bounding box center [568, 193] width 224 height 9
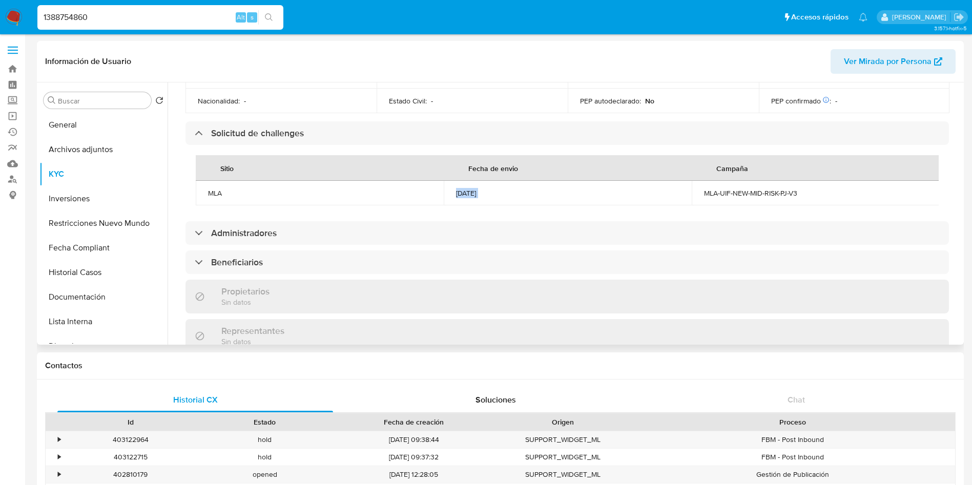
click at [471, 198] on div "14/12/2023" at bounding box center [568, 193] width 224 height 9
copy div "14/12/2023"
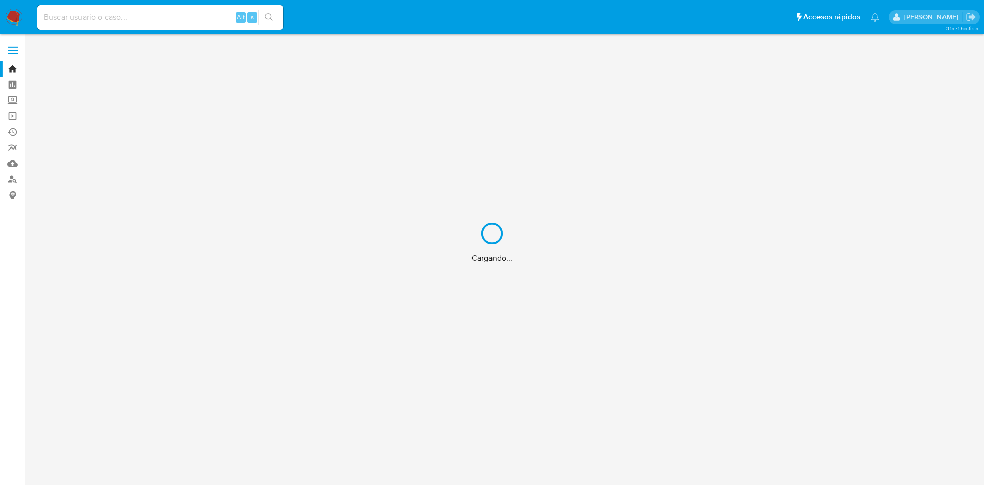
click at [169, 25] on div "Cargando..." at bounding box center [492, 242] width 984 height 485
click at [177, 12] on div "Cargando..." at bounding box center [492, 242] width 984 height 485
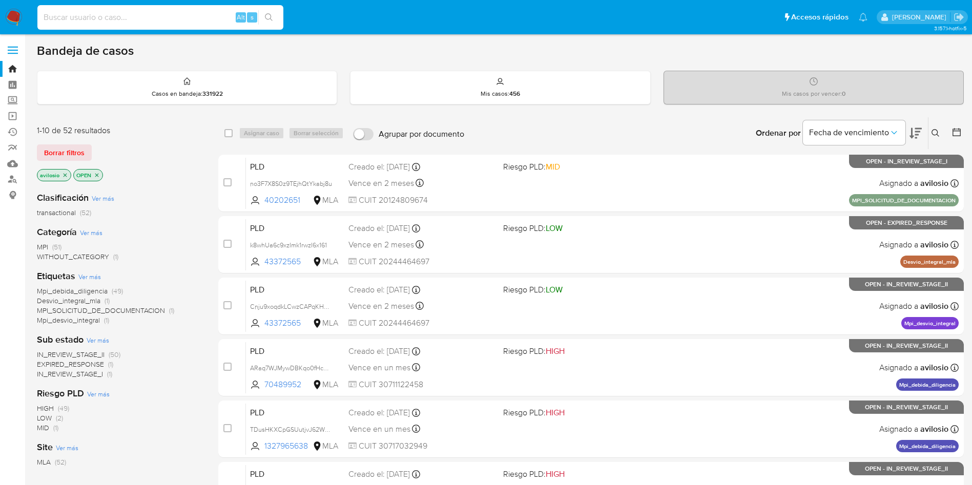
click at [173, 17] on input at bounding box center [160, 17] width 246 height 13
paste input "231070695"
type input "231070695"
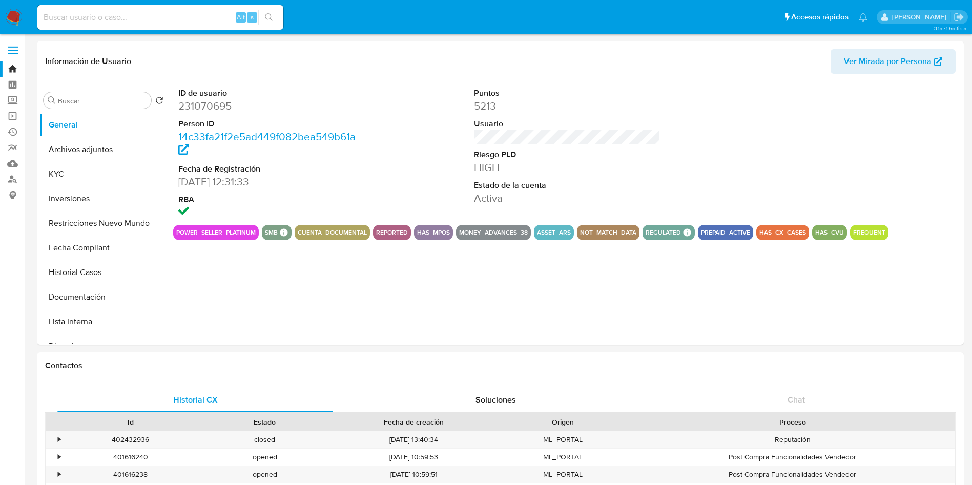
select select "10"
click at [64, 168] on button "KYC" at bounding box center [99, 174] width 120 height 25
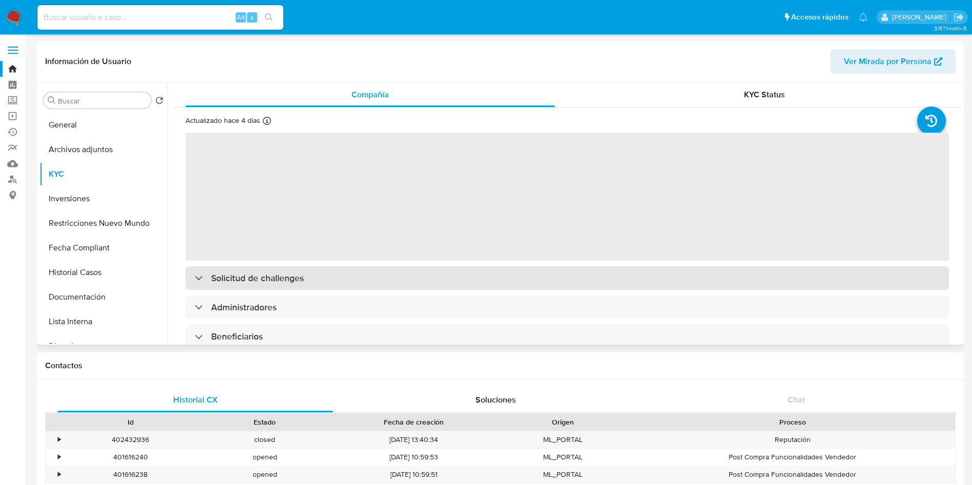
click at [285, 285] on div "Solicitud de challenges" at bounding box center [568, 279] width 764 height 24
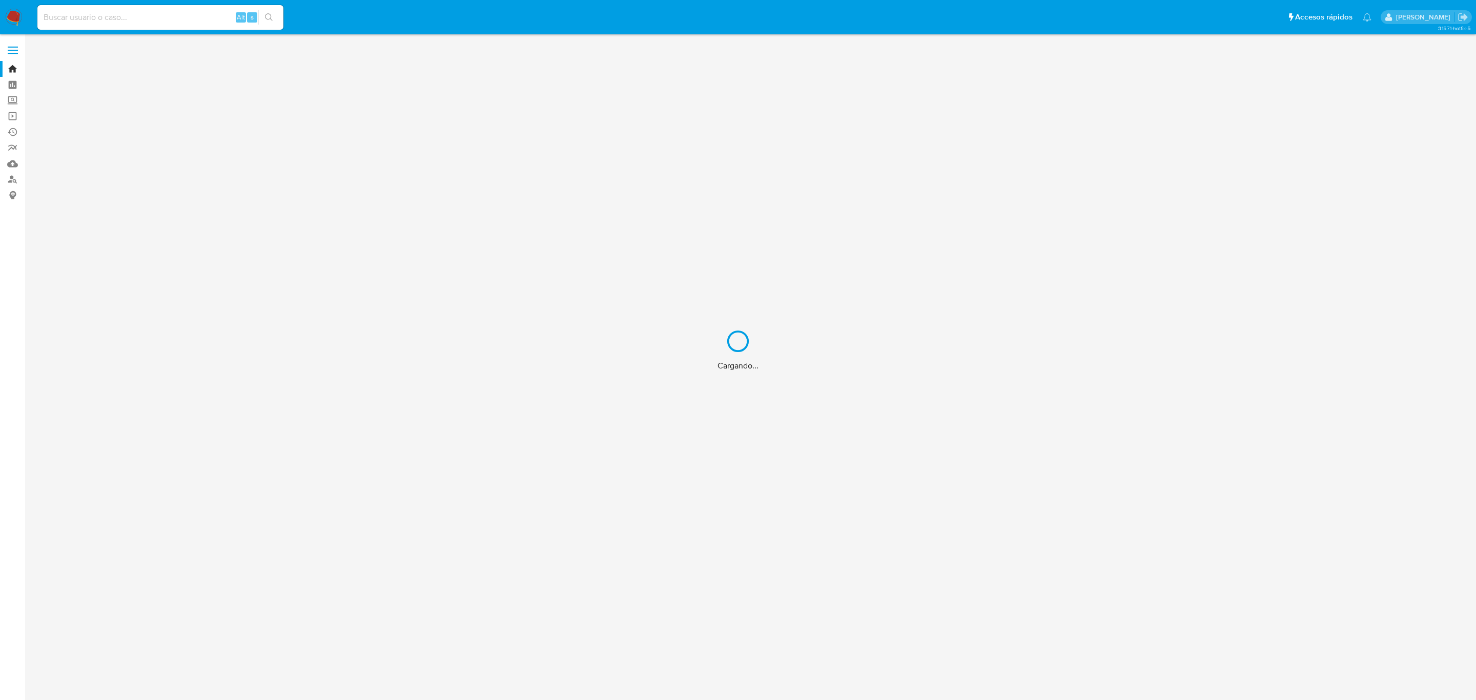
click at [140, 15] on div "Cargando..." at bounding box center [738, 350] width 1476 height 700
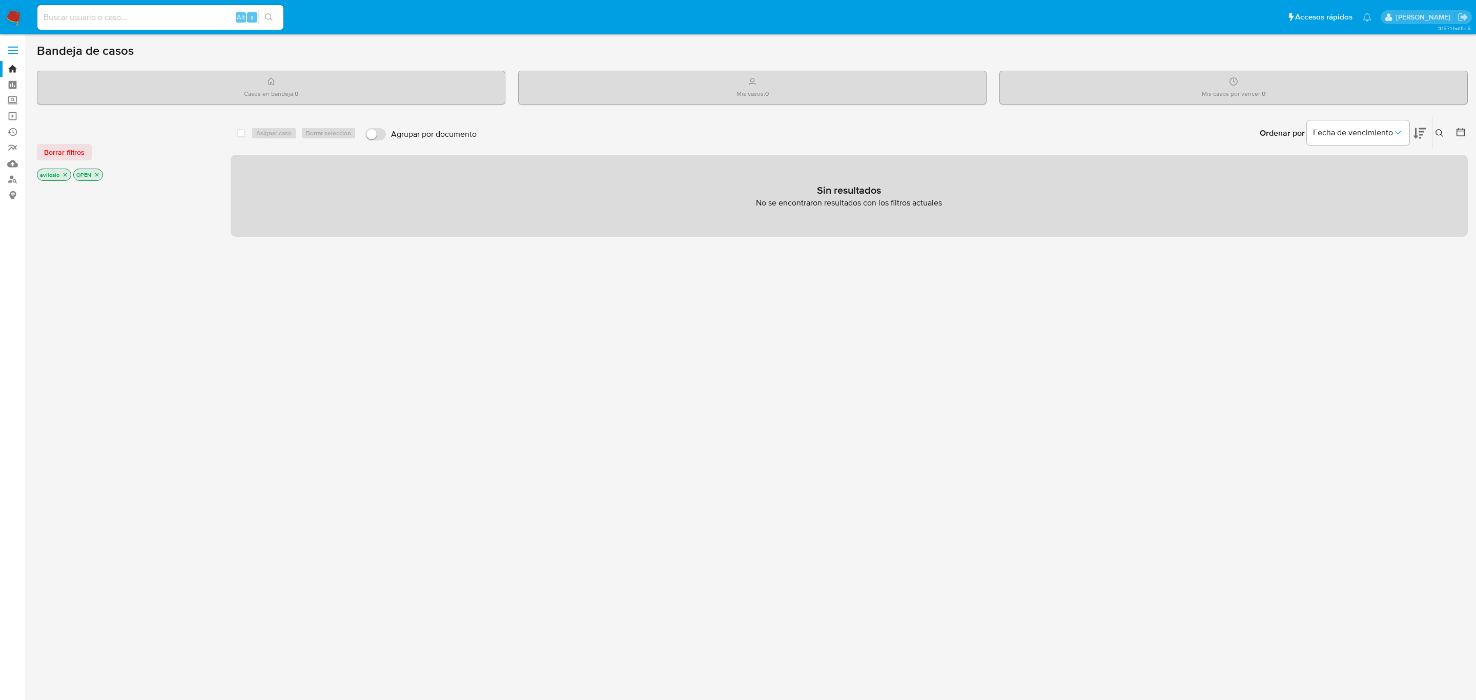
click at [138, 20] on input at bounding box center [160, 17] width 246 height 13
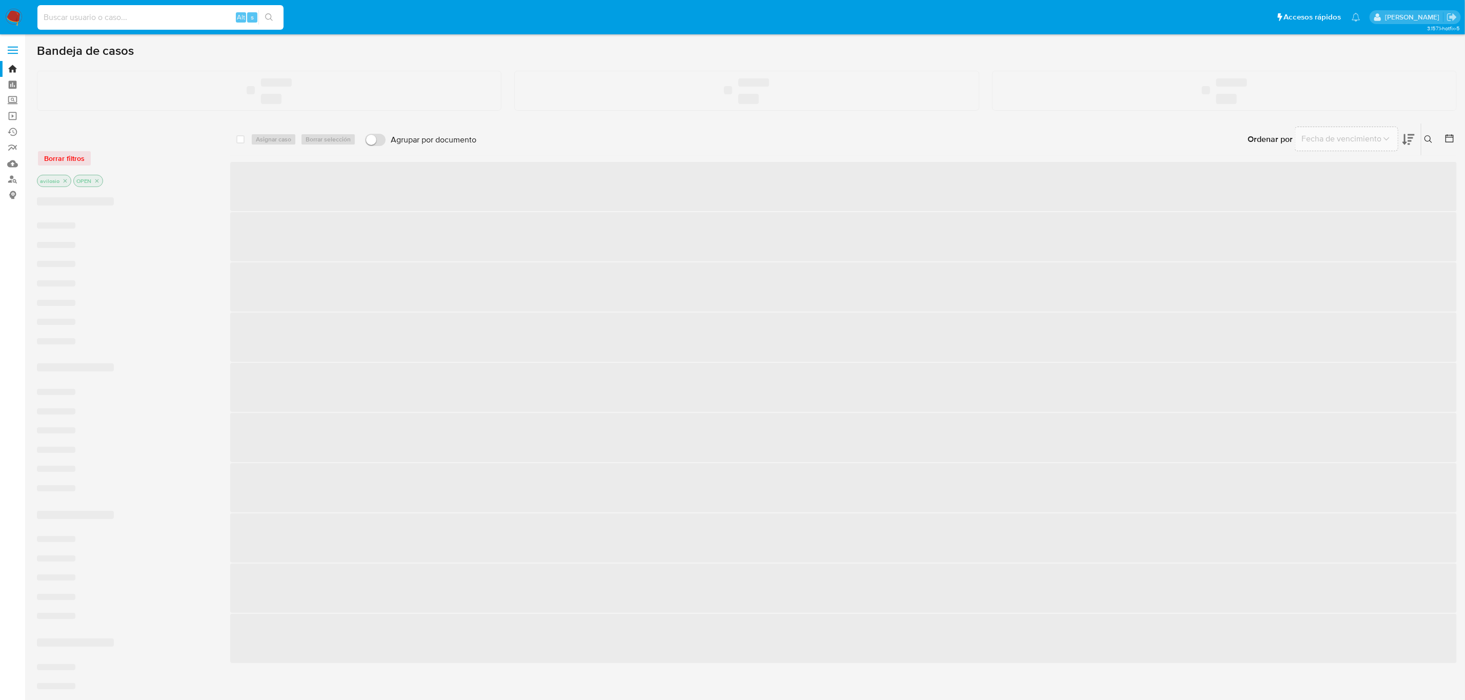
paste input "612587403"
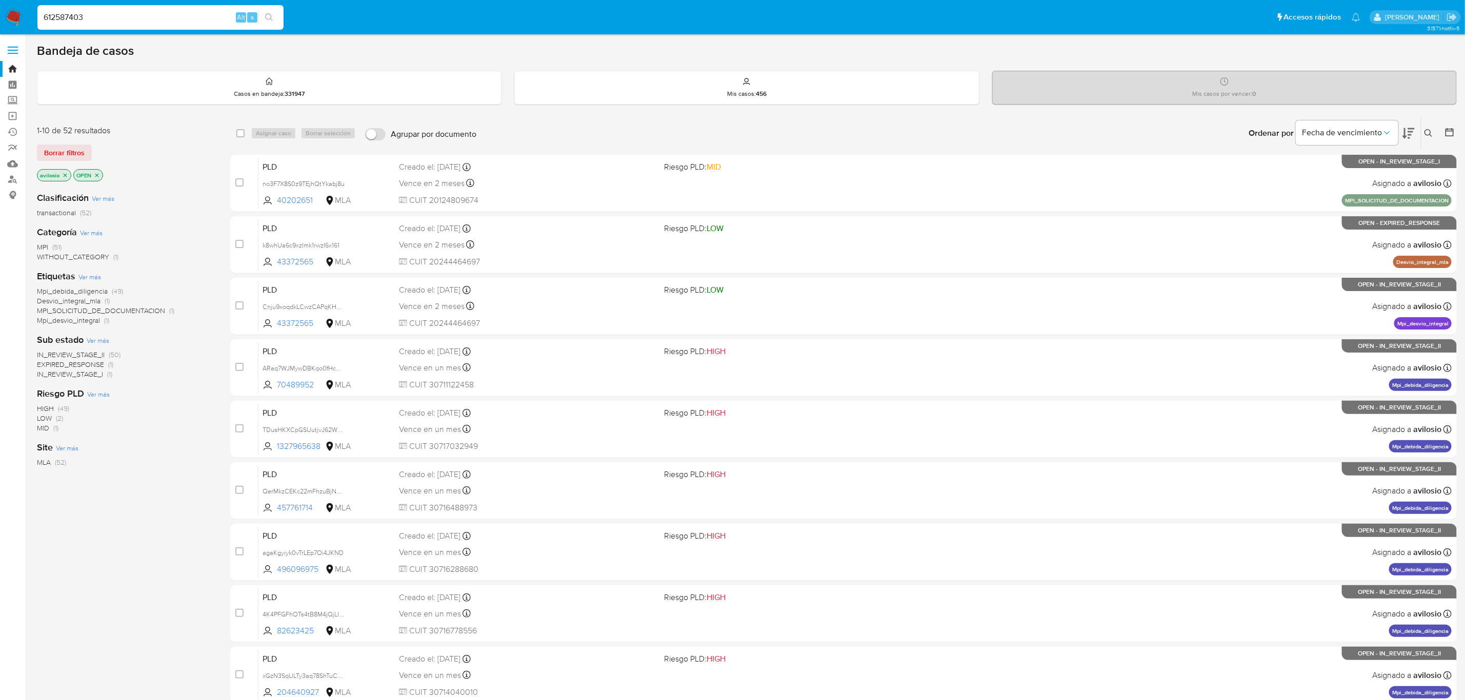
type input "612587403"
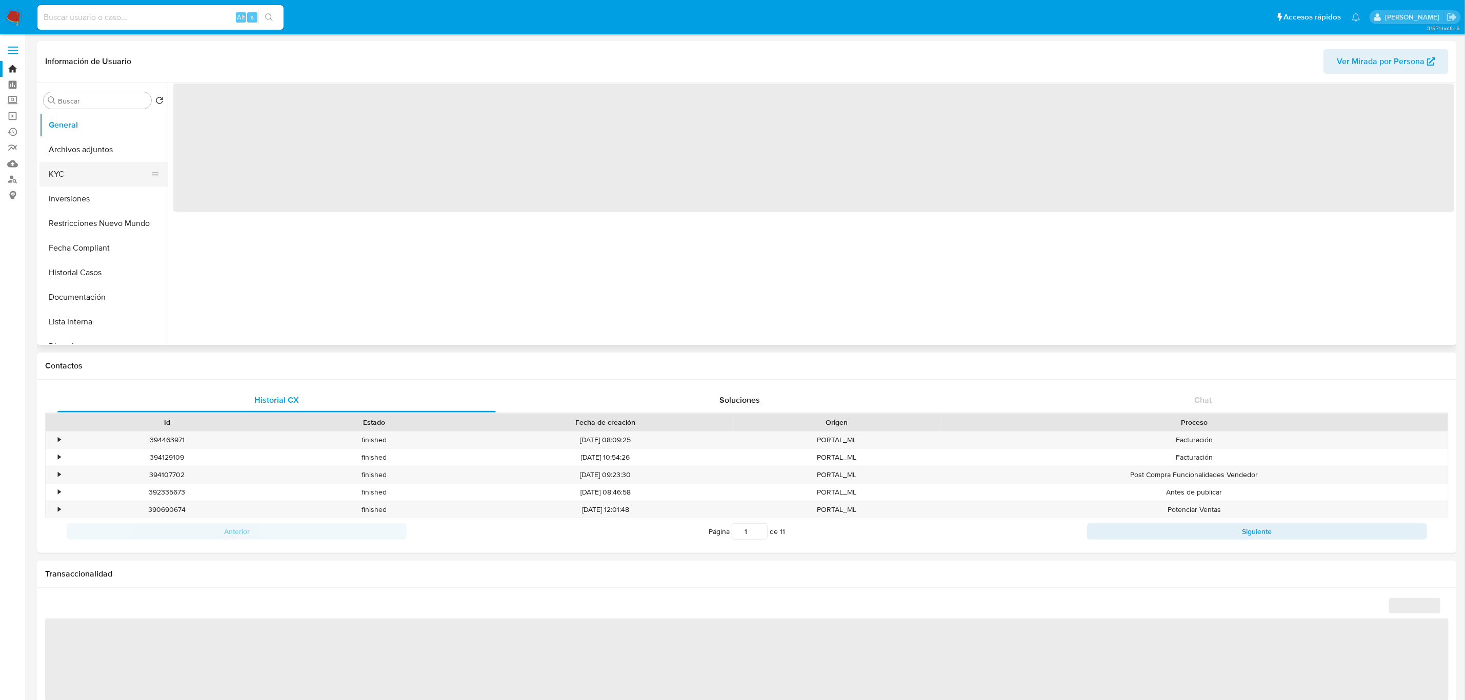
click at [88, 171] on button "KYC" at bounding box center [99, 174] width 120 height 25
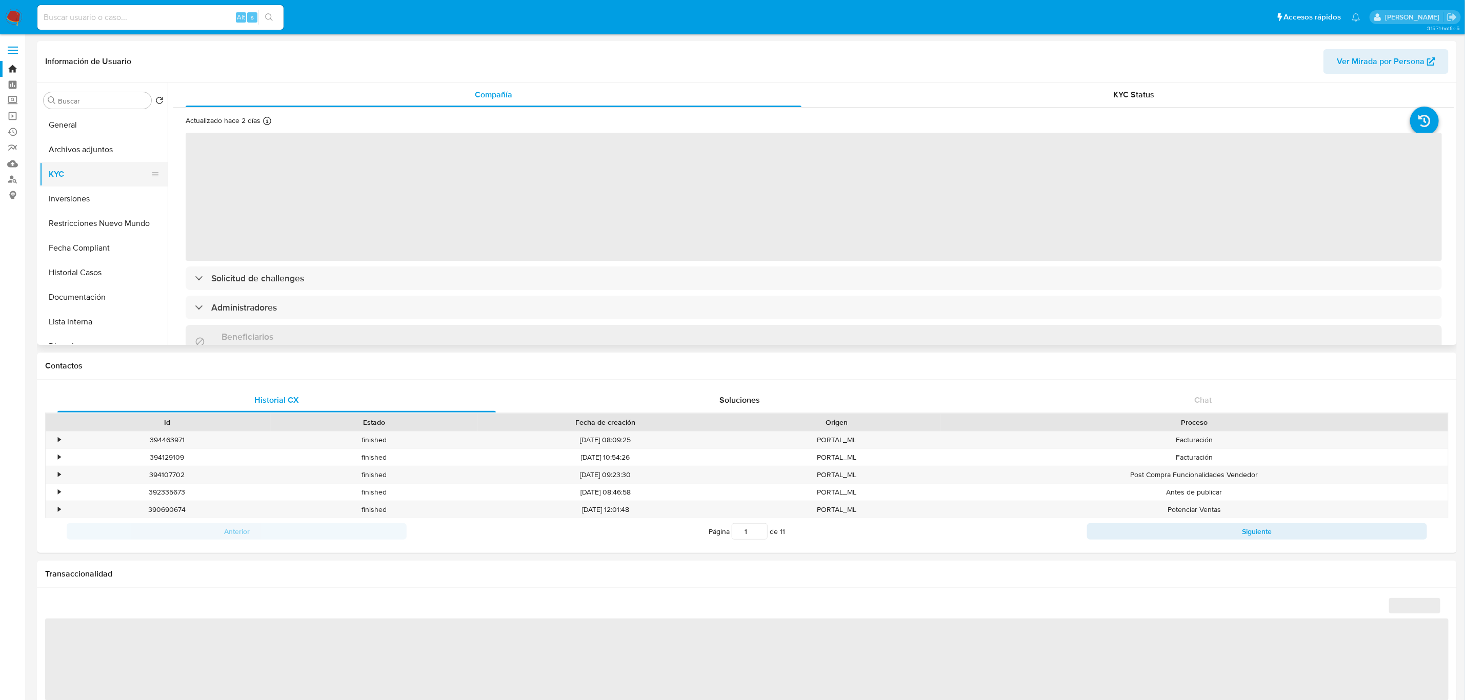
select select "10"
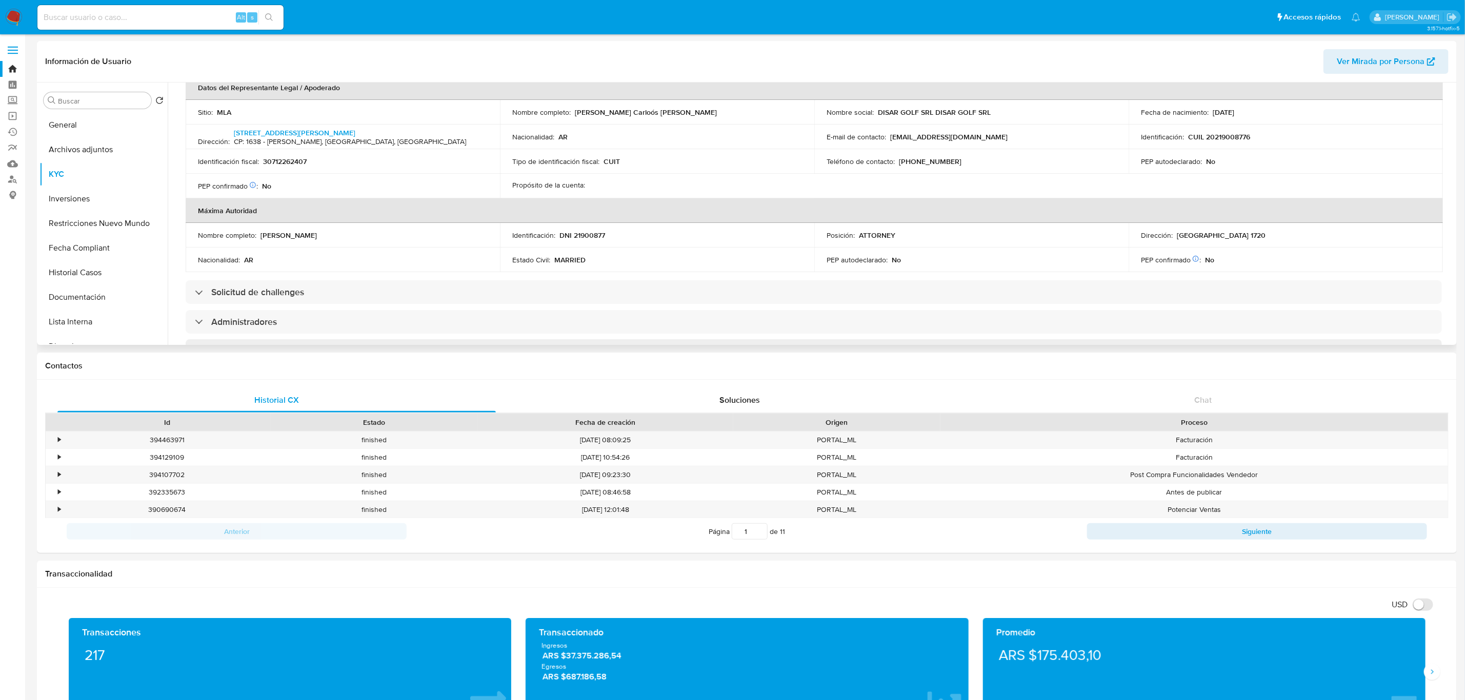
scroll to position [308, 0]
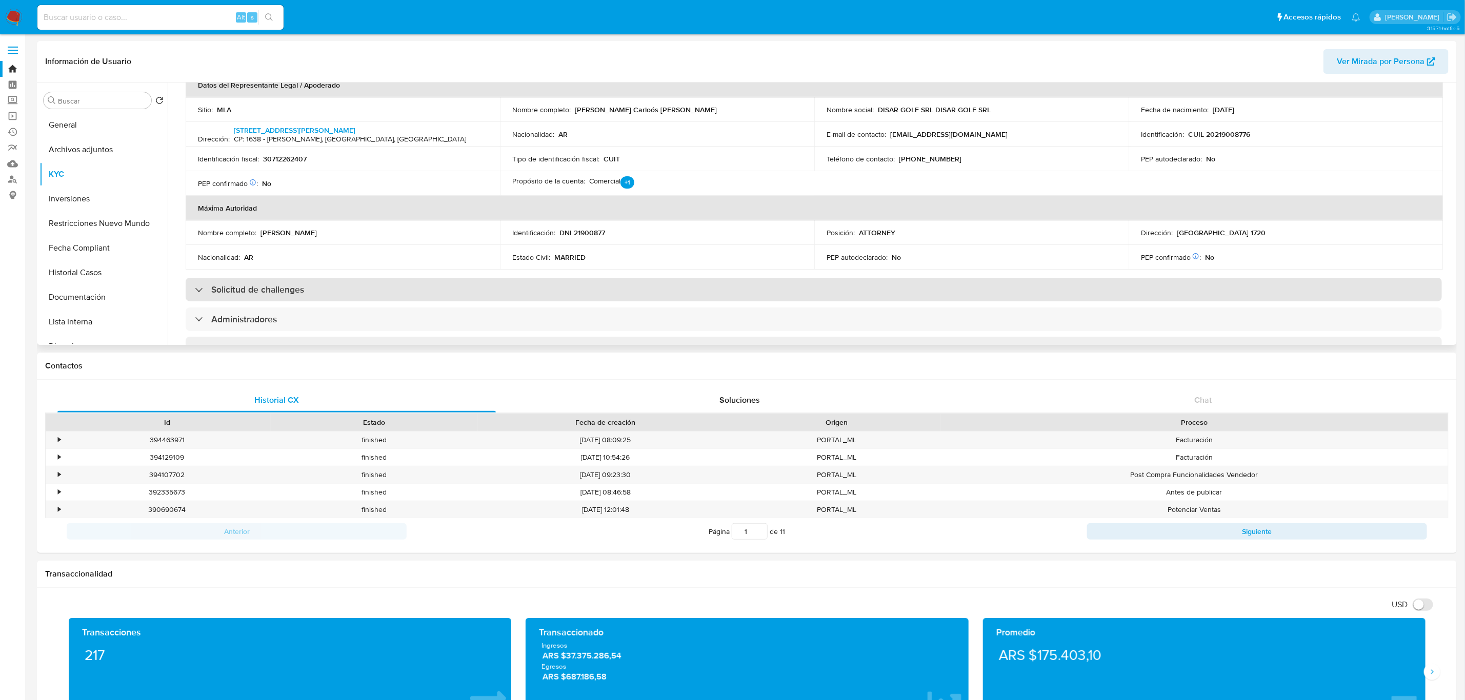
click at [309, 281] on div "Solicitud de challenges" at bounding box center [814, 290] width 1256 height 24
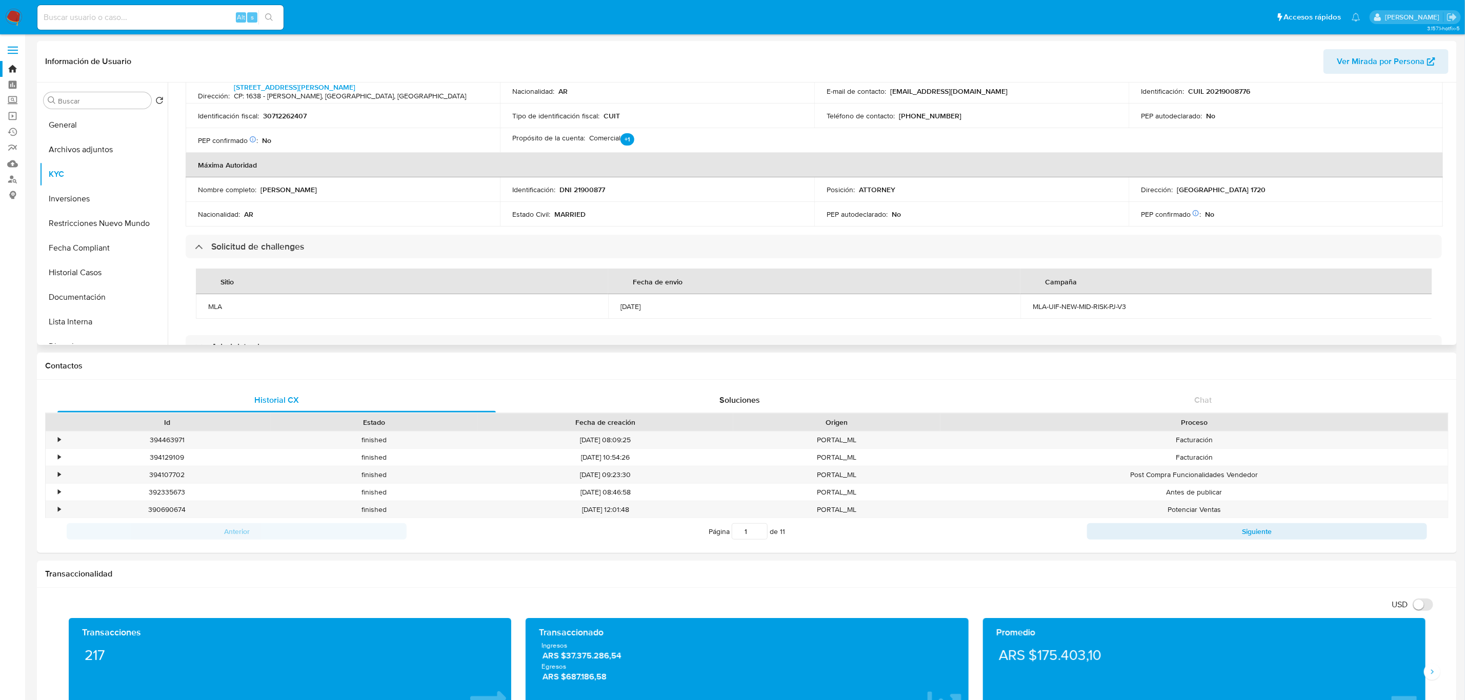
scroll to position [384, 0]
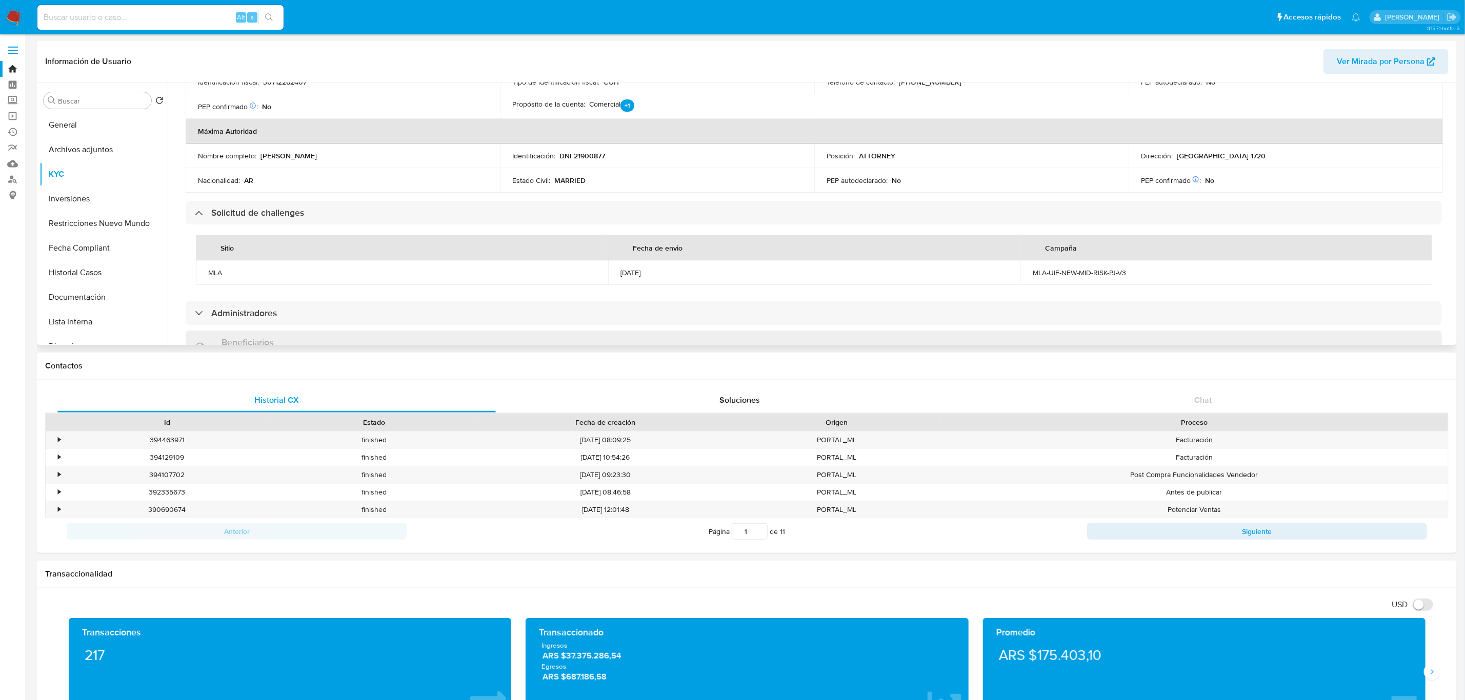
click at [1115, 272] on div "MLA-UIF-NEW-MID-RISK-PJ-V3" at bounding box center [1226, 272] width 388 height 9
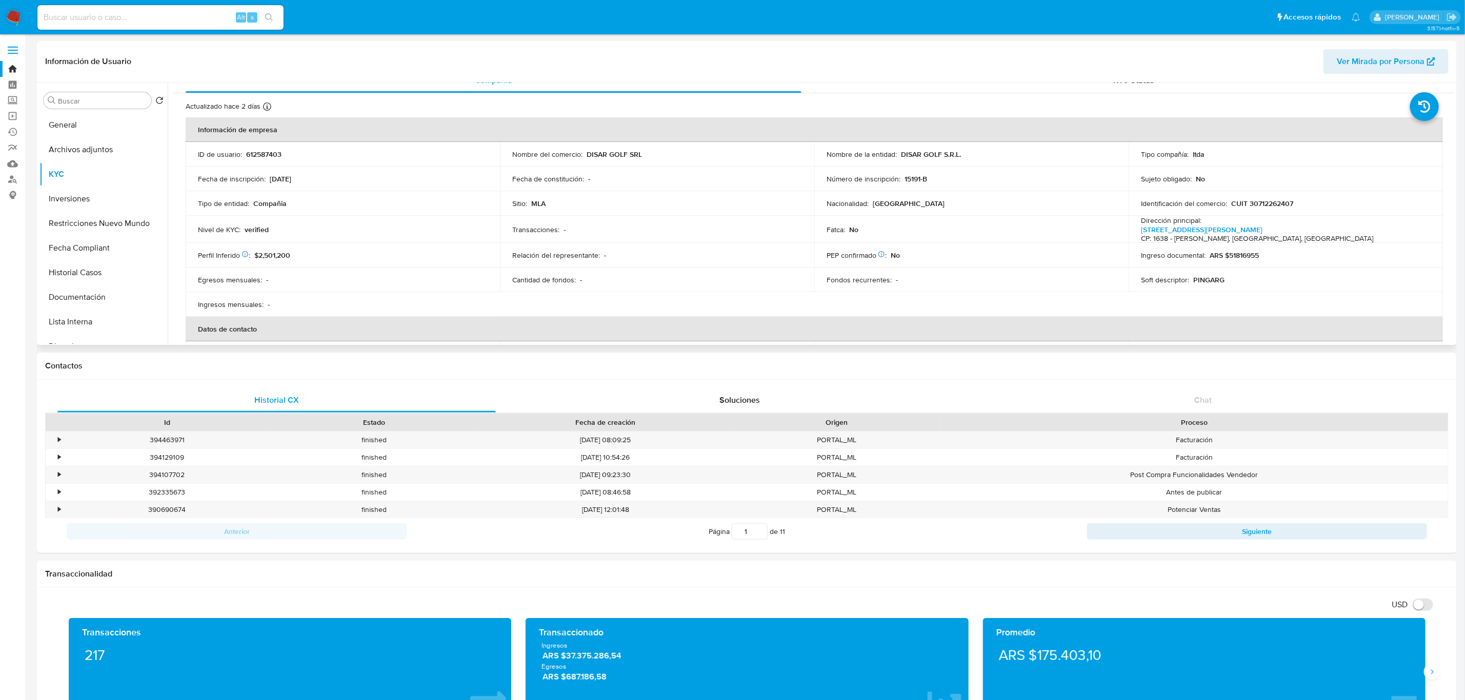
scroll to position [0, 0]
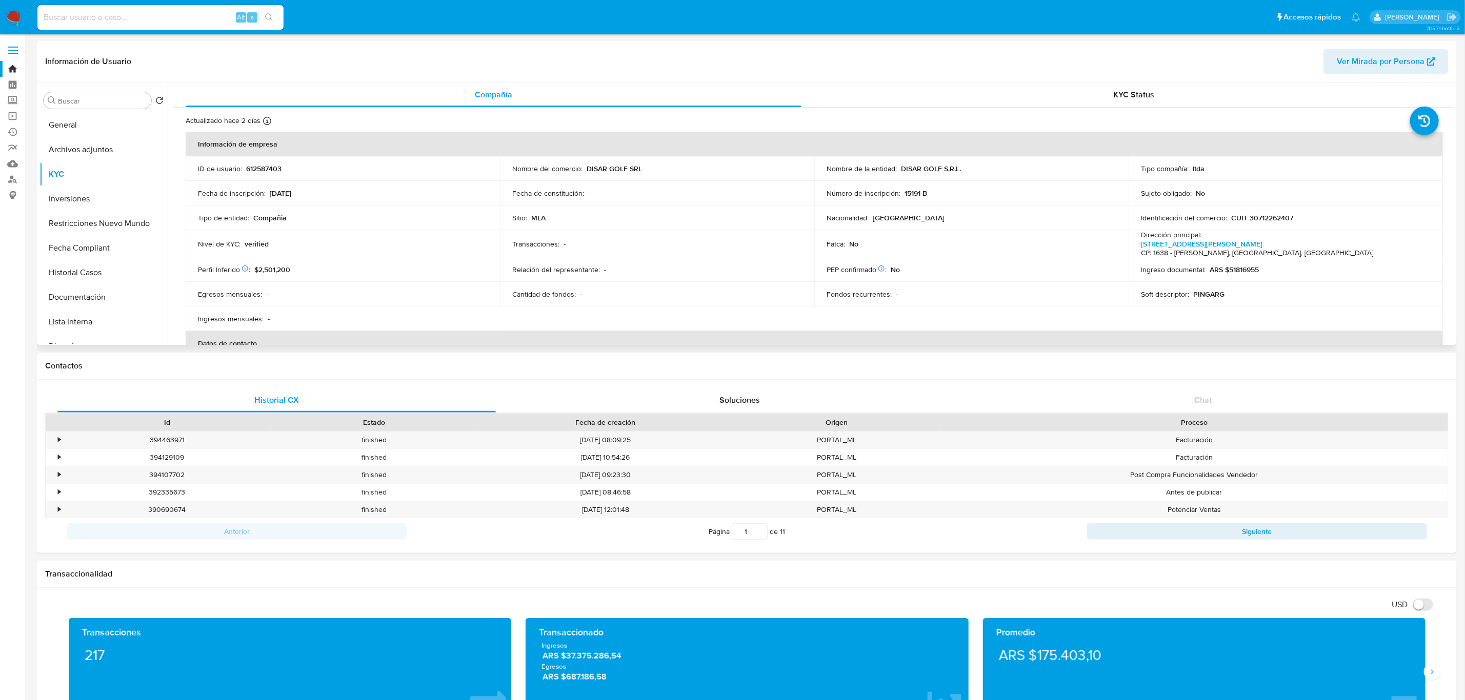
click at [1142, 82] on div "Información de Usuario Ver Mirada por Persona" at bounding box center [746, 62] width 1419 height 42
click at [1138, 92] on span "KYC Status" at bounding box center [1133, 95] width 41 height 12
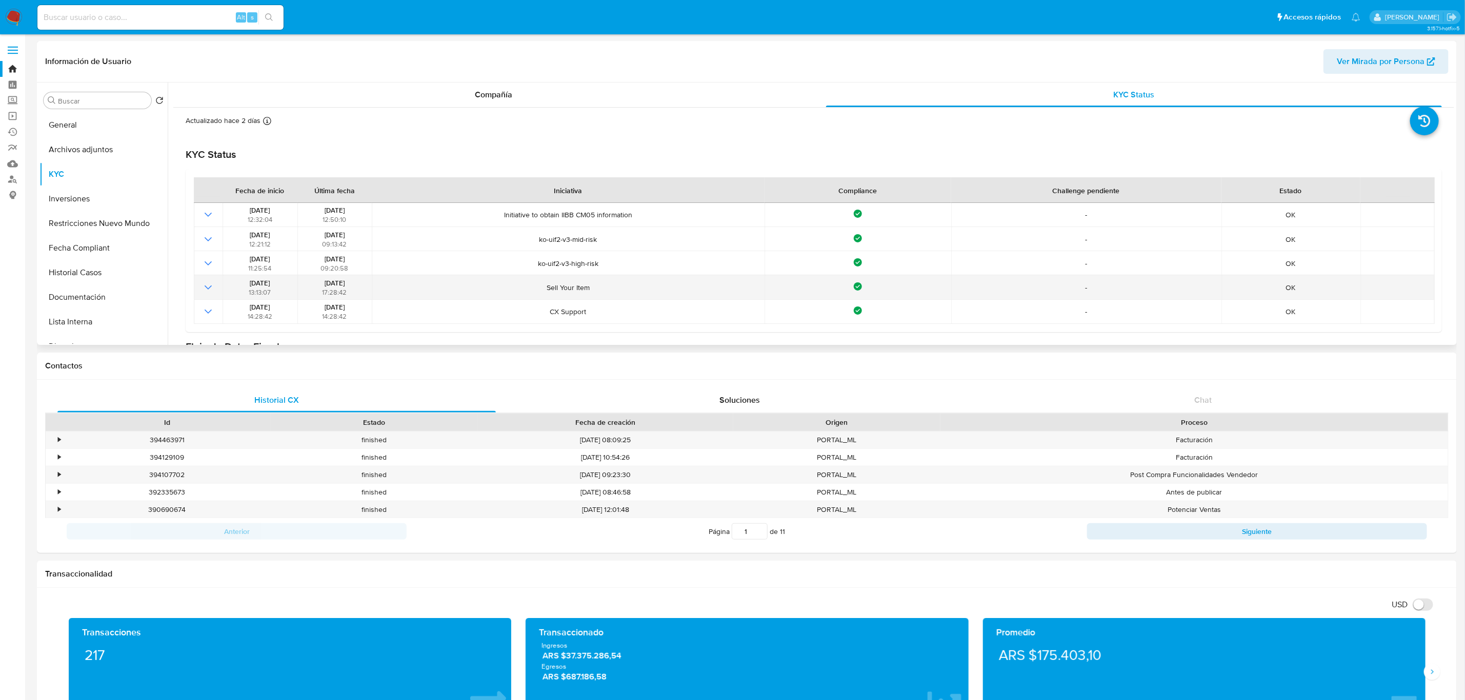
drag, startPoint x: 493, startPoint y: 267, endPoint x: 1253, endPoint y: 278, distance: 760.8
click at [1252, 278] on tbody "15/07/2024 12:32:04 15/07/2024 12:50:10 Initiative to obtain IIBB CM05 informat…" at bounding box center [814, 263] width 1241 height 121
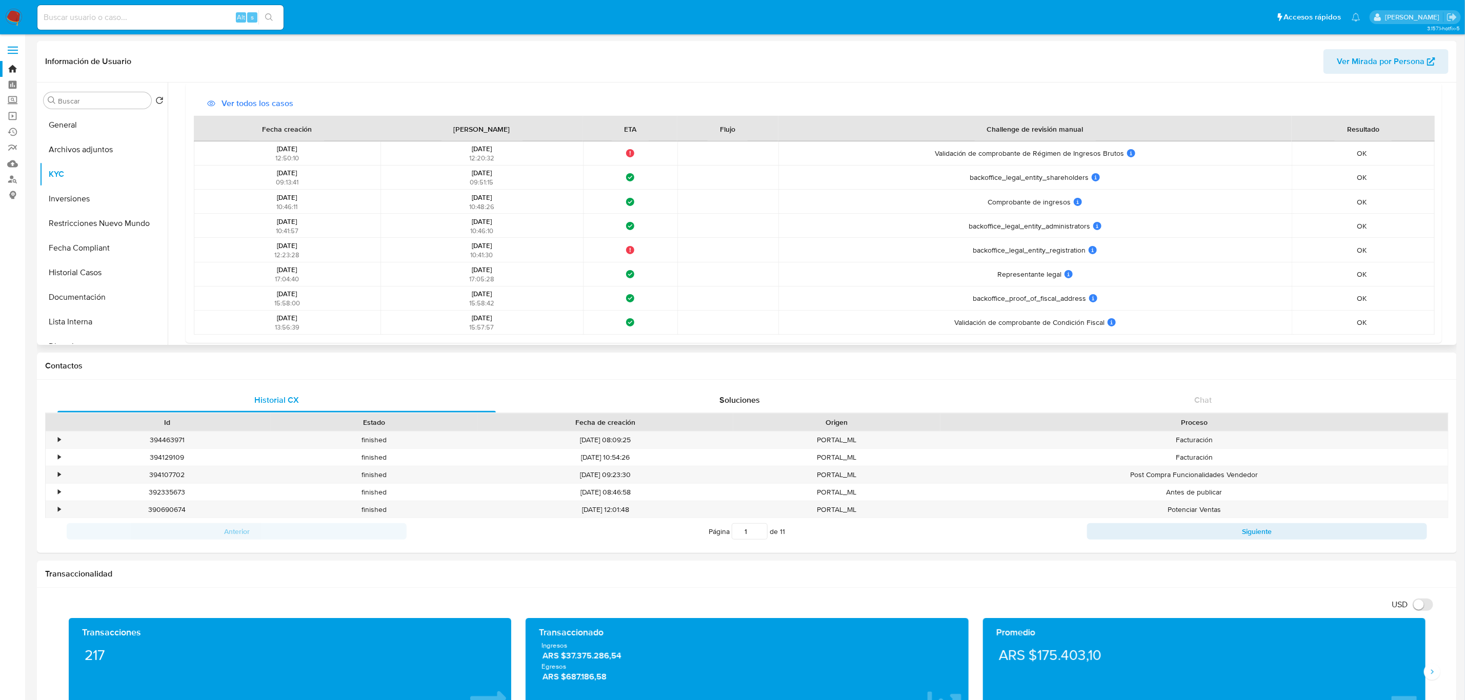
scroll to position [452, 0]
click at [1068, 246] on span "backoffice_legal_entity_registration" at bounding box center [1029, 244] width 113 height 9
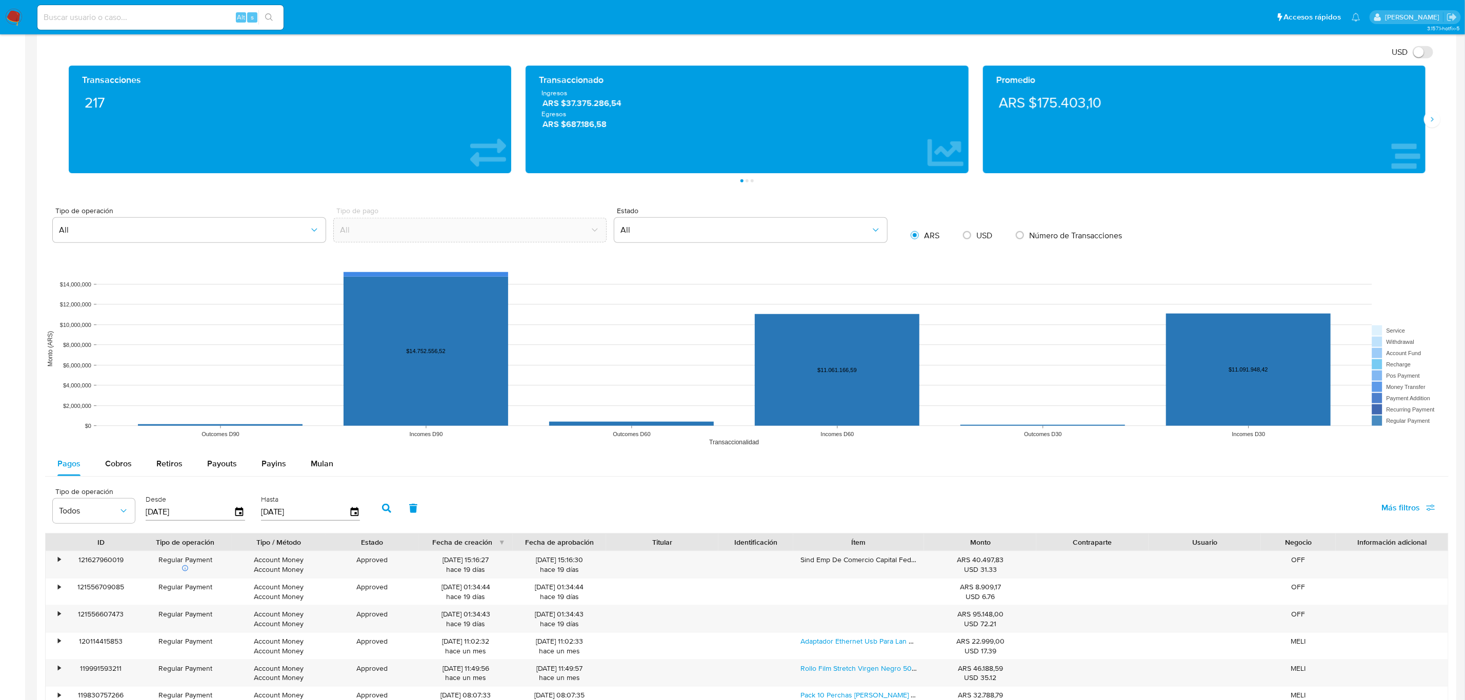
scroll to position [538, 0]
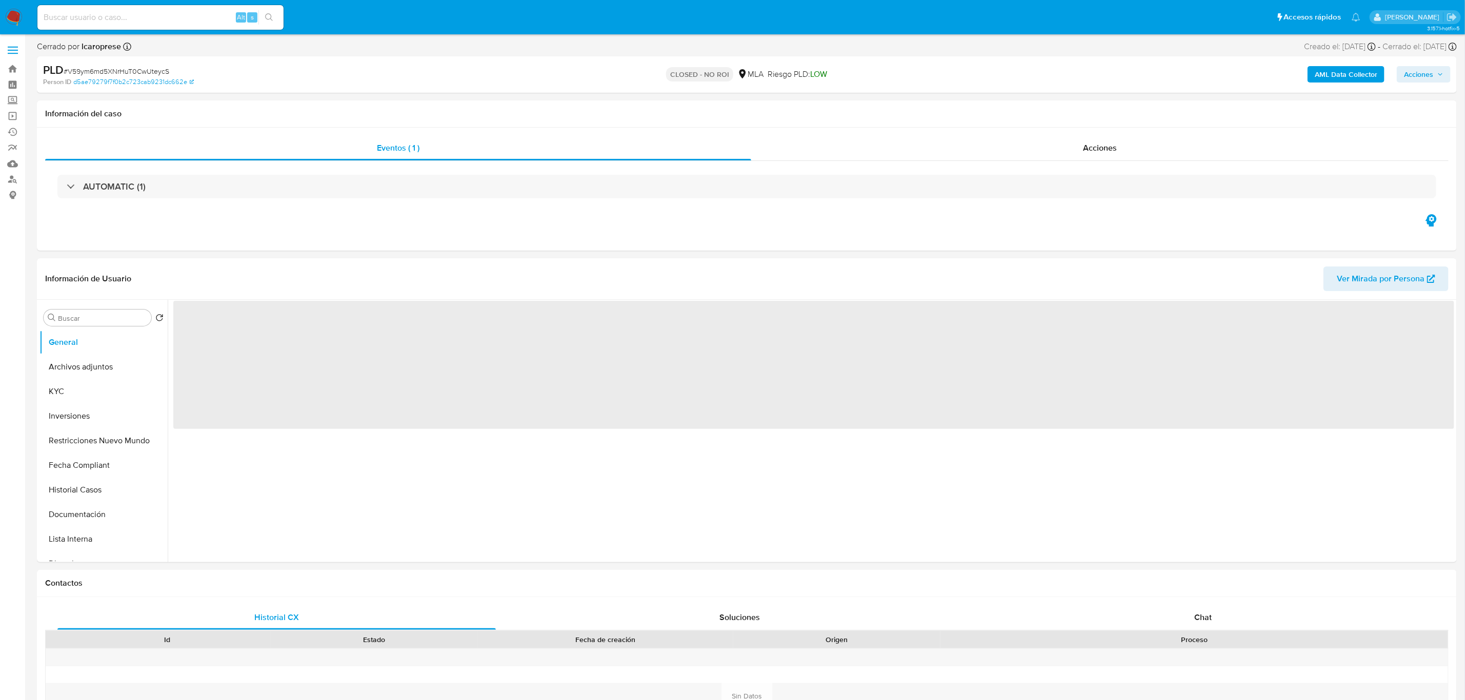
click at [114, 8] on div "Alt s" at bounding box center [160, 17] width 246 height 25
click at [114, 17] on input at bounding box center [160, 17] width 246 height 13
paste input "126526761"
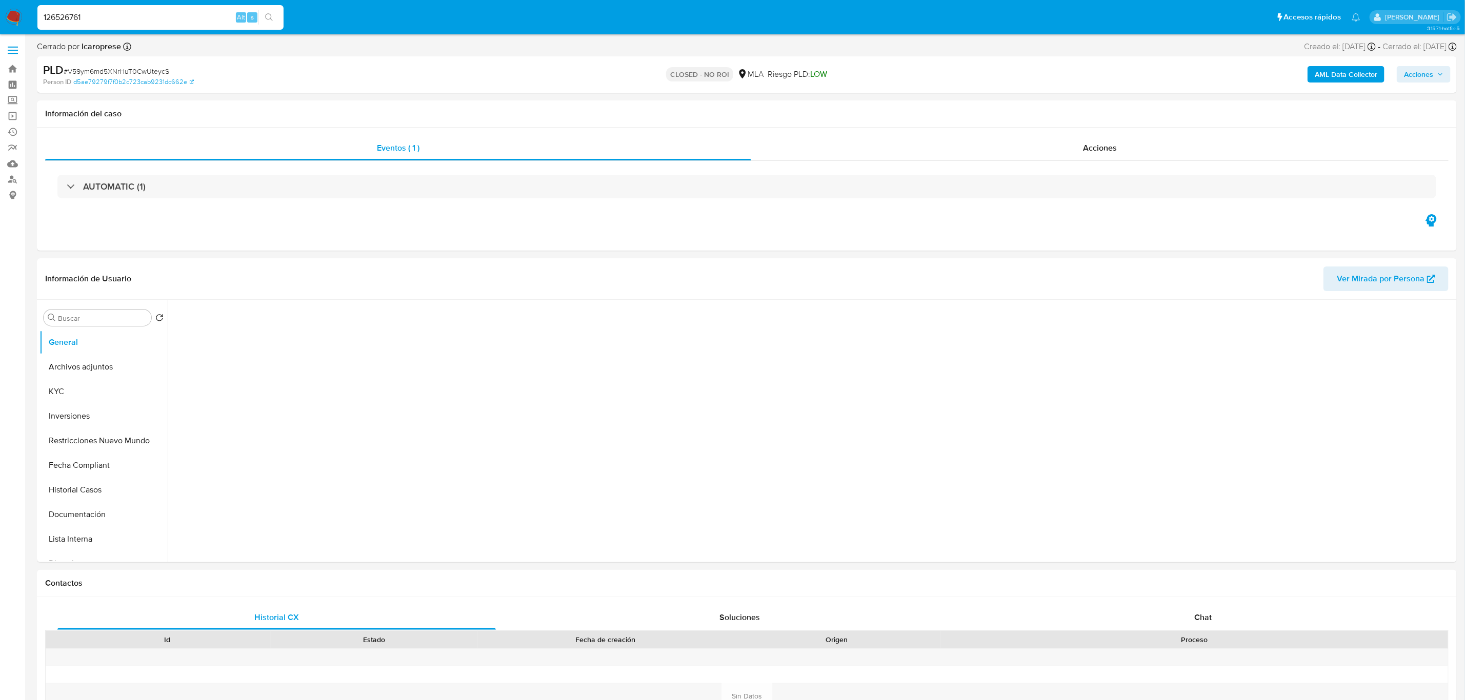
type input "126526761"
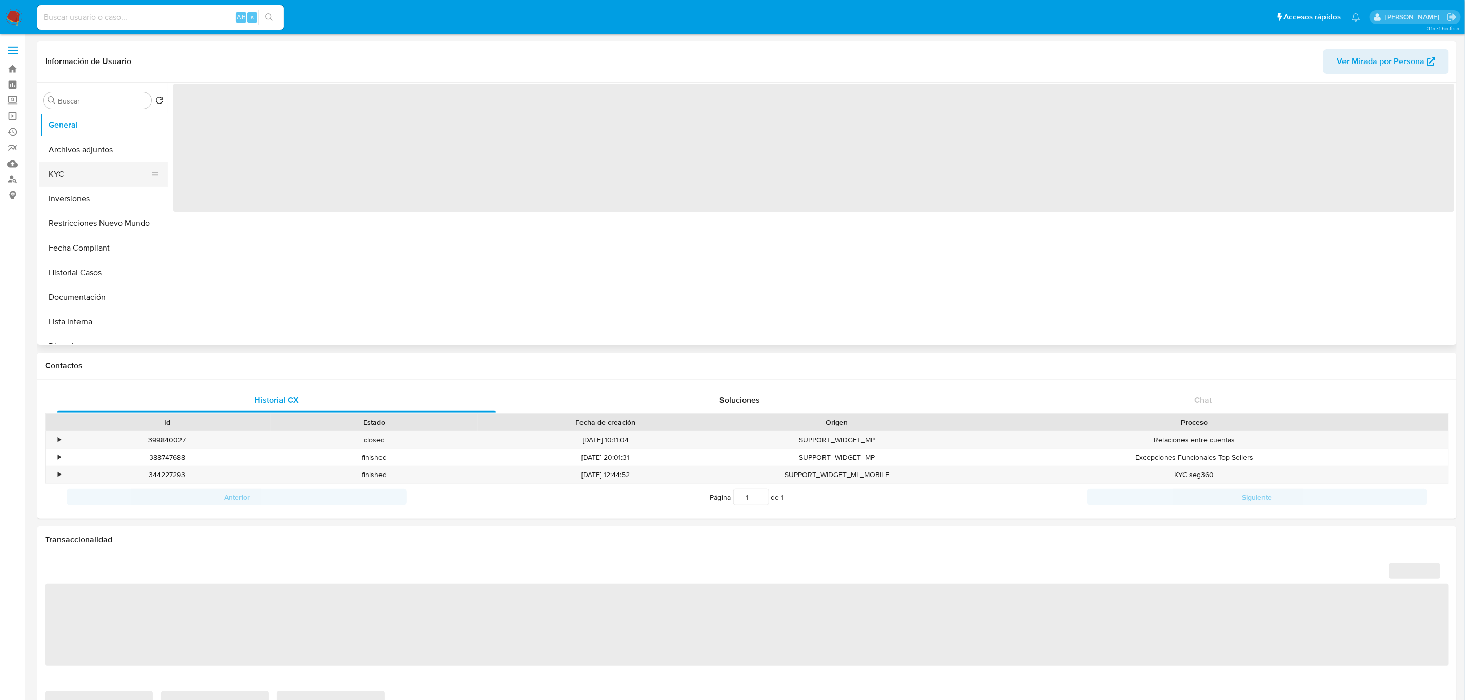
click at [80, 174] on button "KYC" at bounding box center [99, 174] width 120 height 25
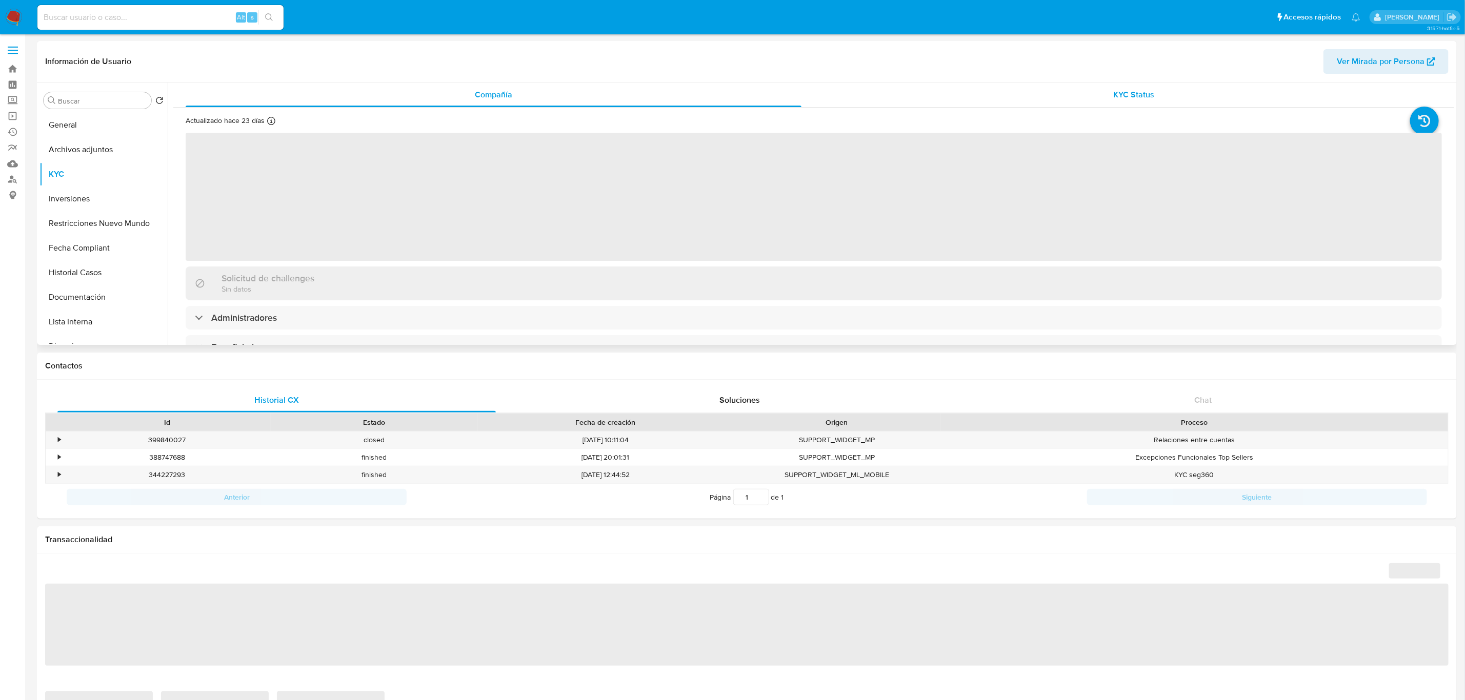
select select "10"
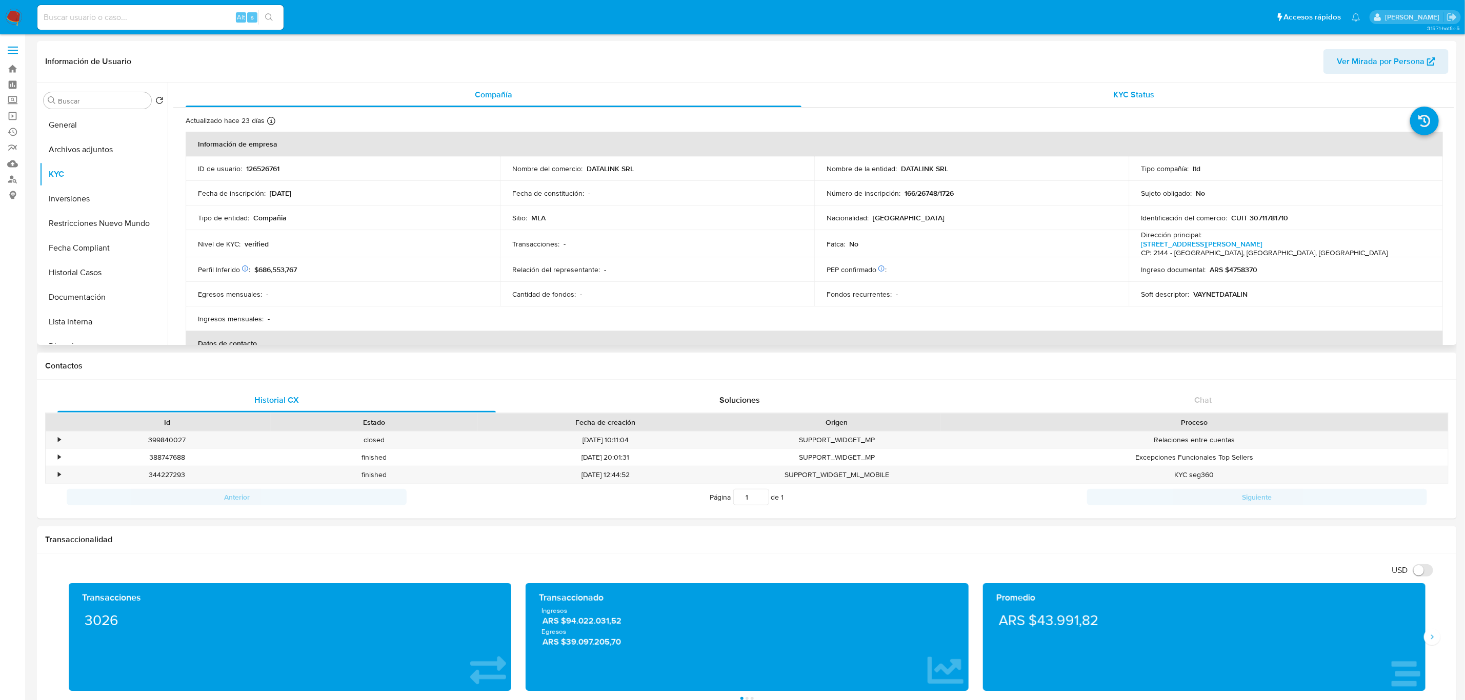
click at [1240, 97] on div "KYC Status" at bounding box center [1134, 95] width 616 height 25
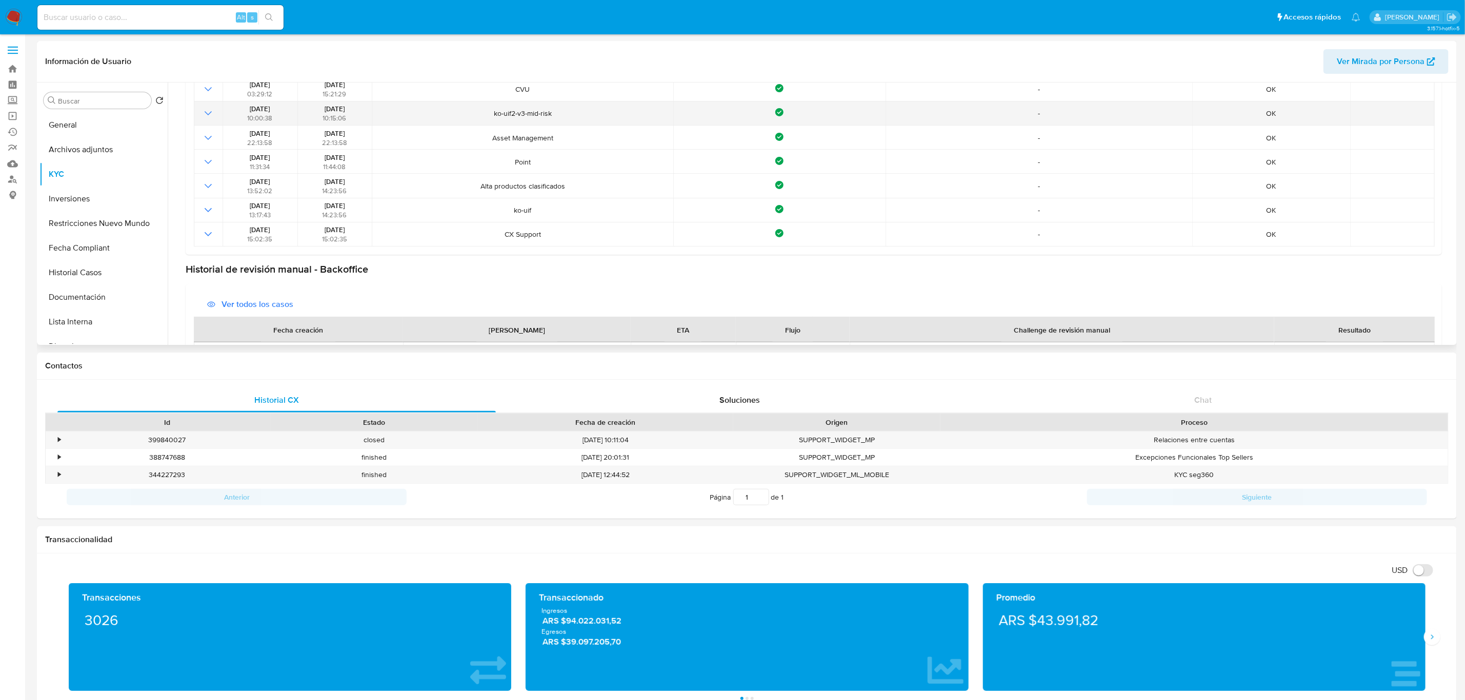
scroll to position [77, 0]
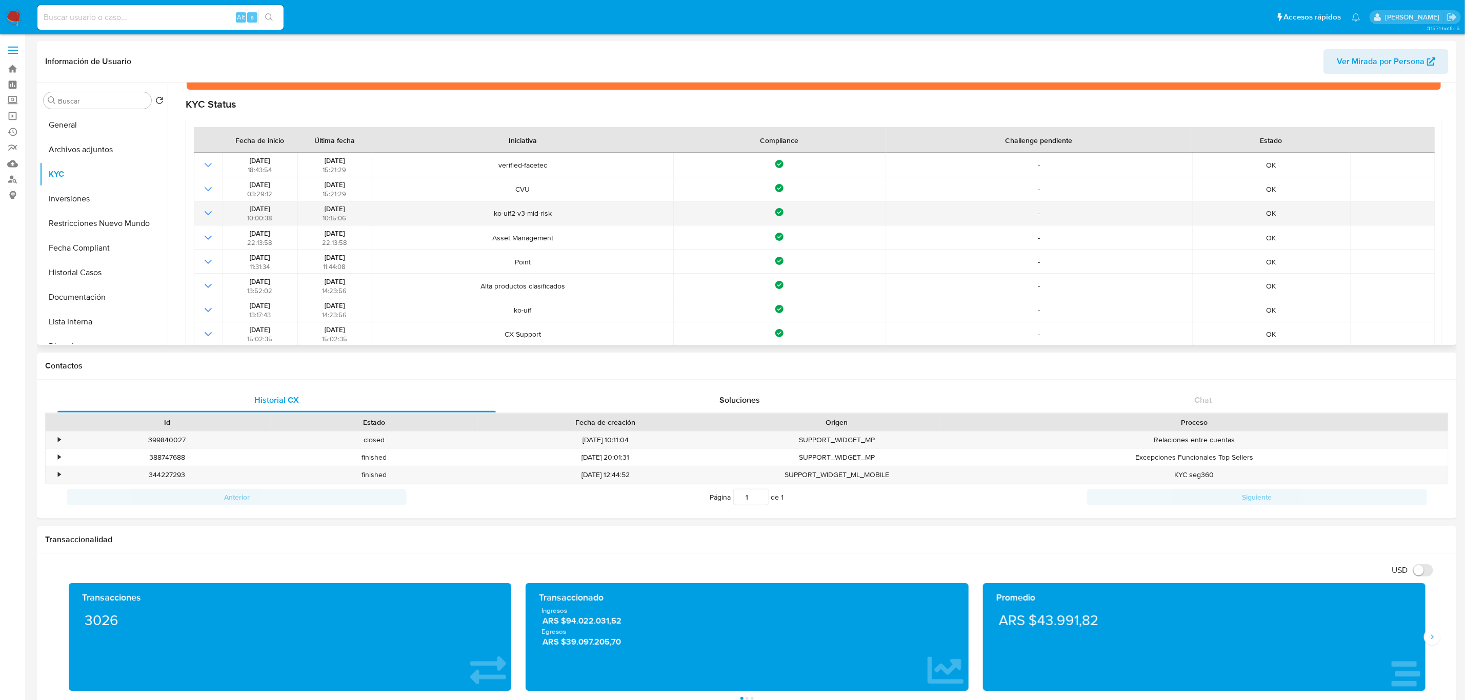
drag, startPoint x: 311, startPoint y: 214, endPoint x: 363, endPoint y: 220, distance: 52.7
click at [363, 220] on div "[DATE] 10:15:06" at bounding box center [334, 213] width 68 height 18
click at [98, 125] on button "General" at bounding box center [99, 125] width 120 height 25
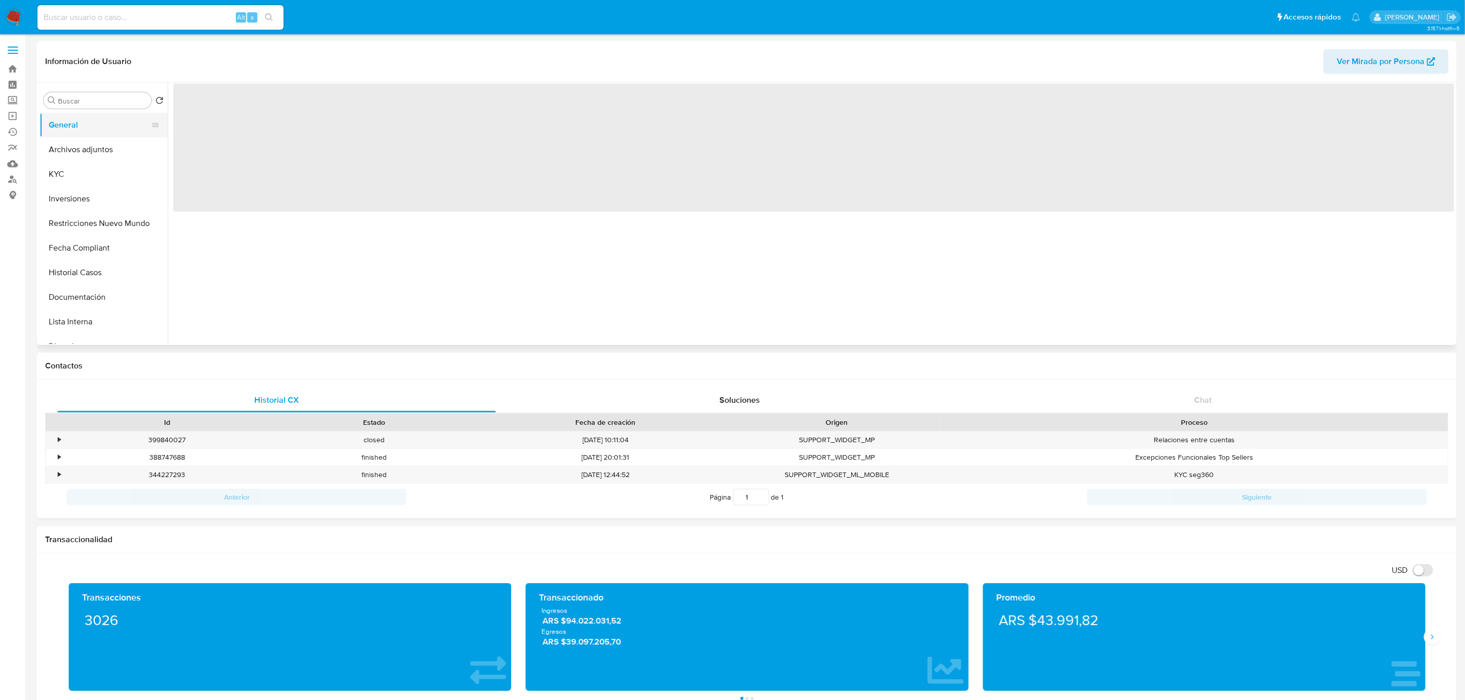
scroll to position [0, 0]
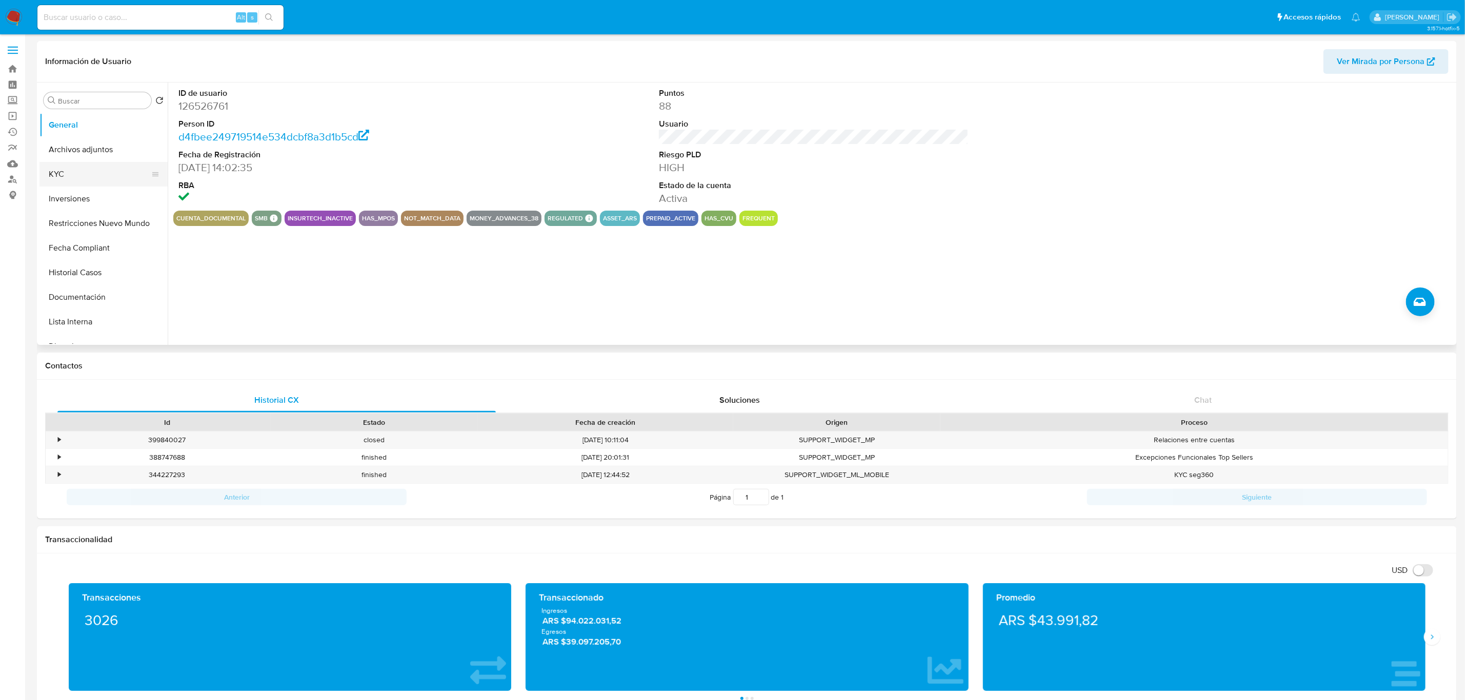
click at [108, 180] on button "KYC" at bounding box center [99, 174] width 120 height 25
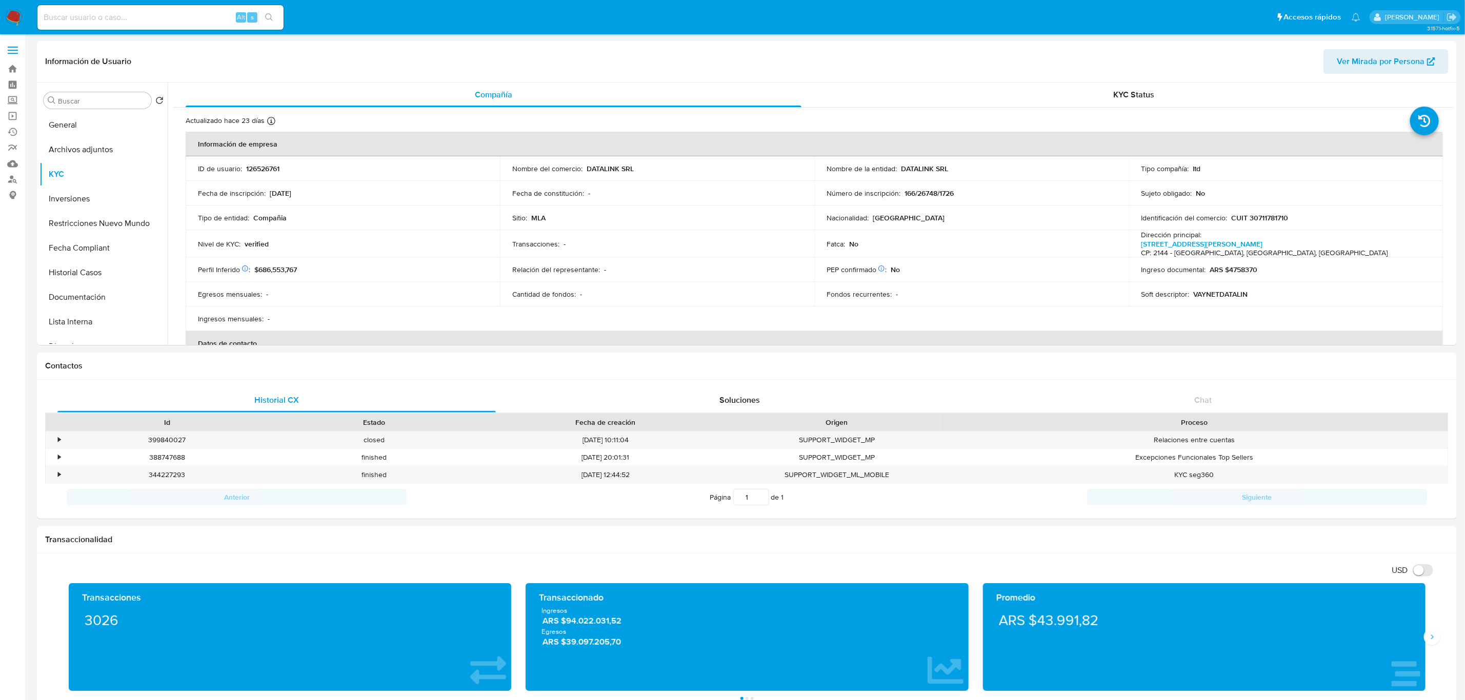
click at [176, 14] on input at bounding box center [160, 17] width 246 height 13
click at [176, 13] on input at bounding box center [160, 17] width 246 height 13
paste input "681003089"
type input "681003089"
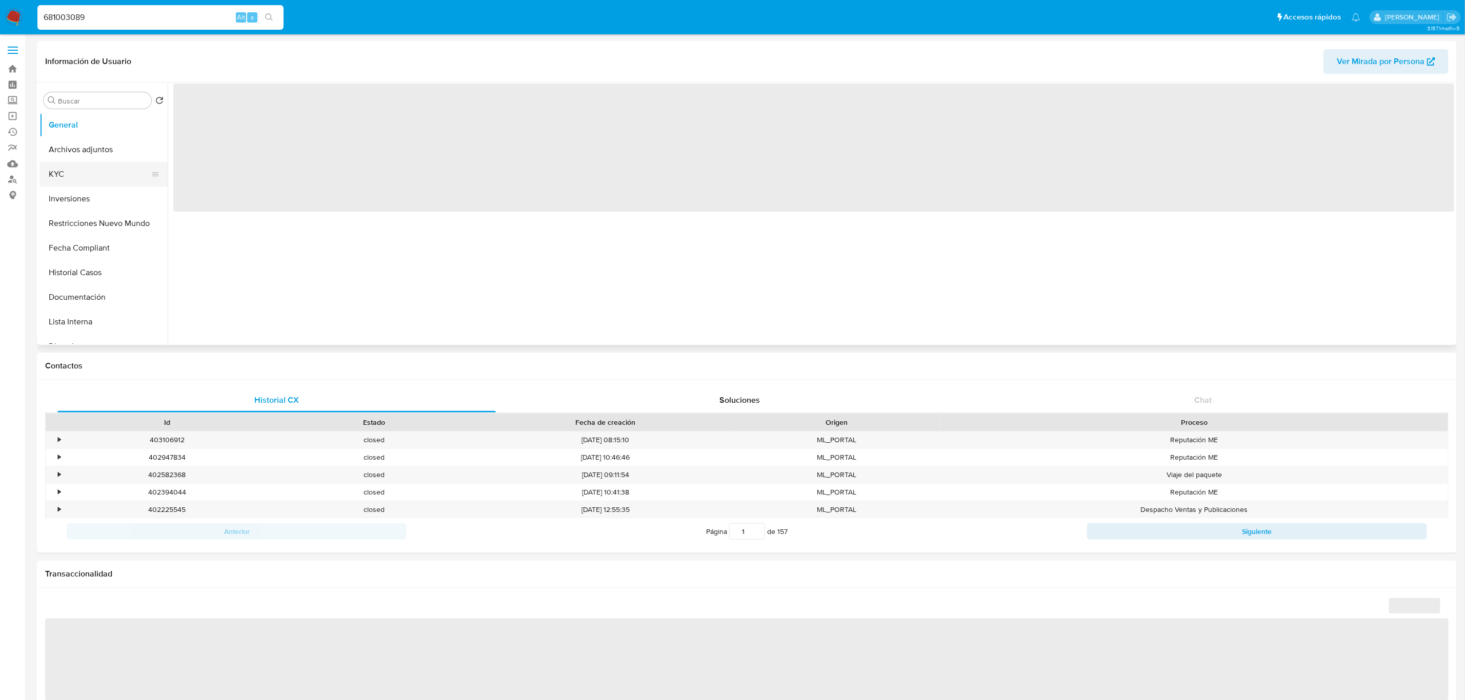
click at [66, 176] on button "KYC" at bounding box center [99, 174] width 120 height 25
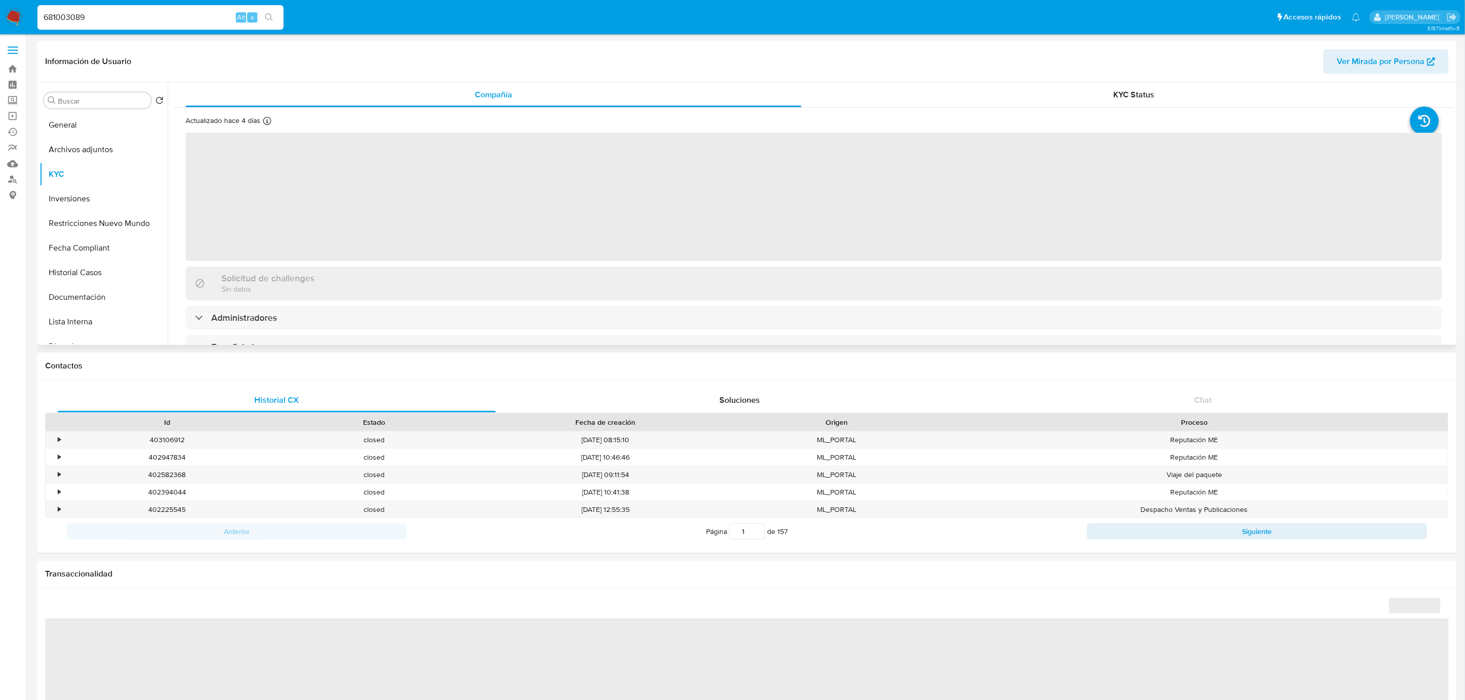
select select "10"
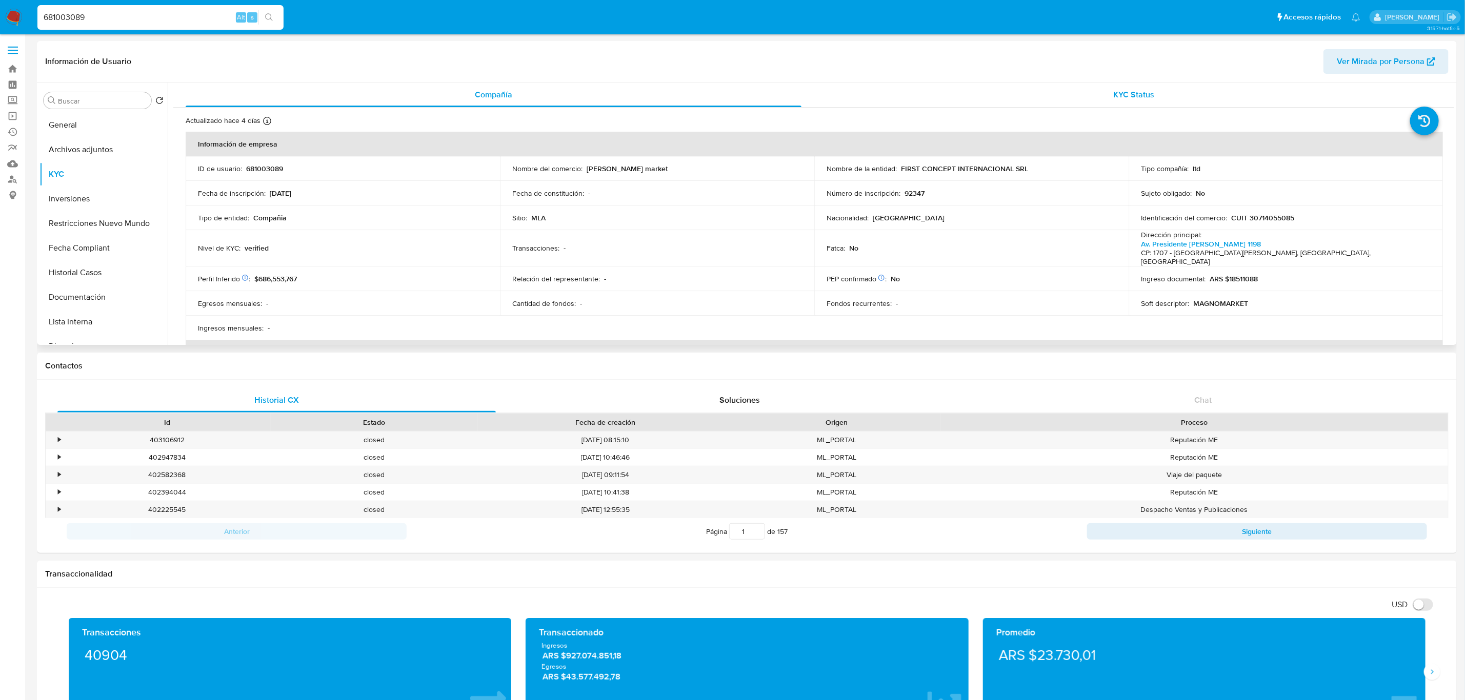
click at [1180, 98] on div "KYC Status" at bounding box center [1134, 95] width 616 height 25
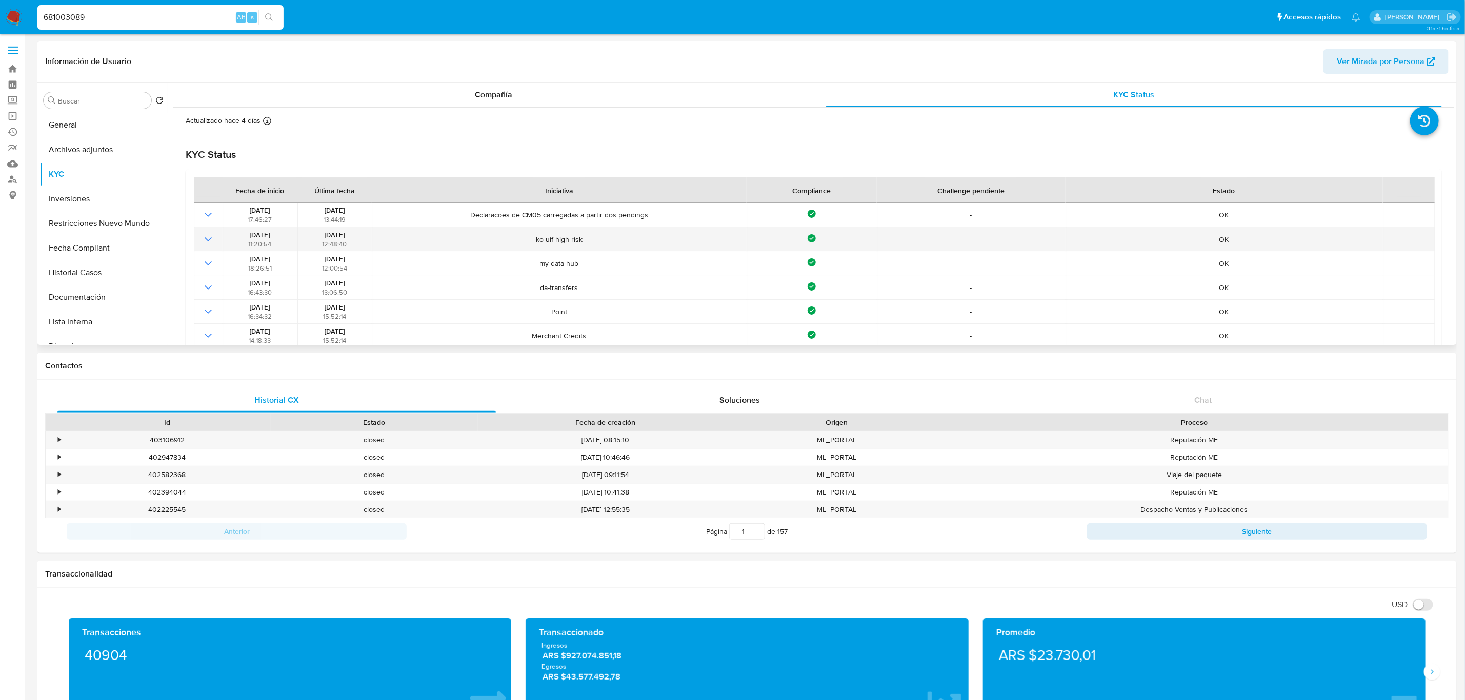
drag, startPoint x: 545, startPoint y: 243, endPoint x: 626, endPoint y: 243, distance: 81.0
click at [626, 243] on span "ko-uif-high-risk" at bounding box center [559, 239] width 368 height 9
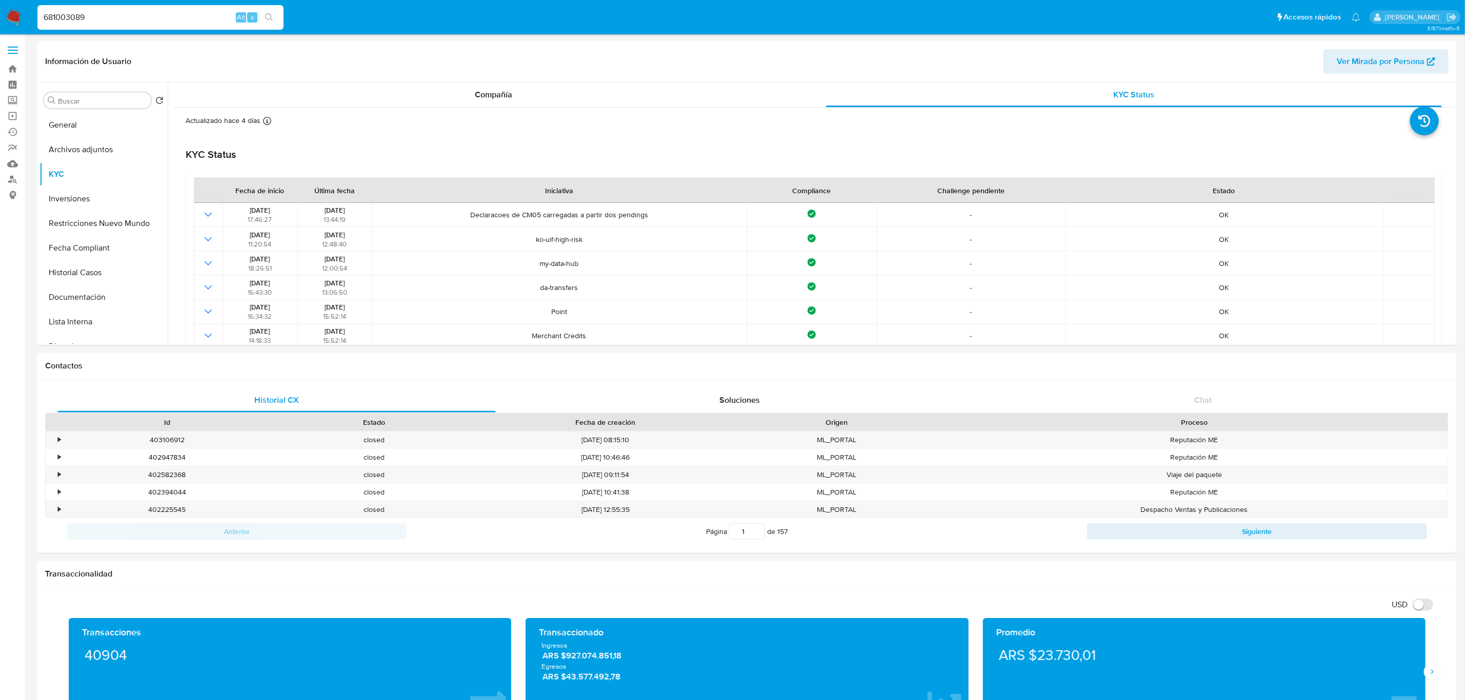
click at [176, 17] on input "681003089" at bounding box center [160, 17] width 246 height 13
paste input "107042"
type input "107042"
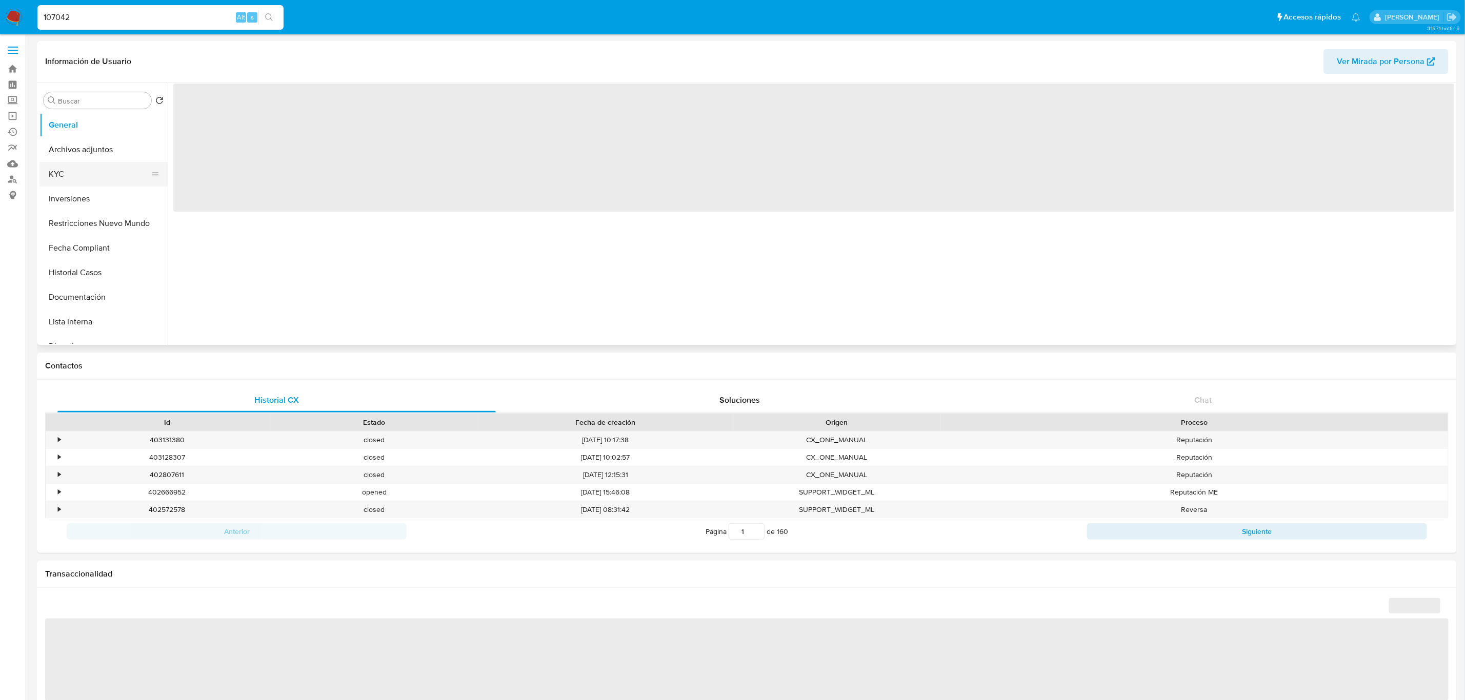
click at [92, 179] on button "KYC" at bounding box center [99, 174] width 120 height 25
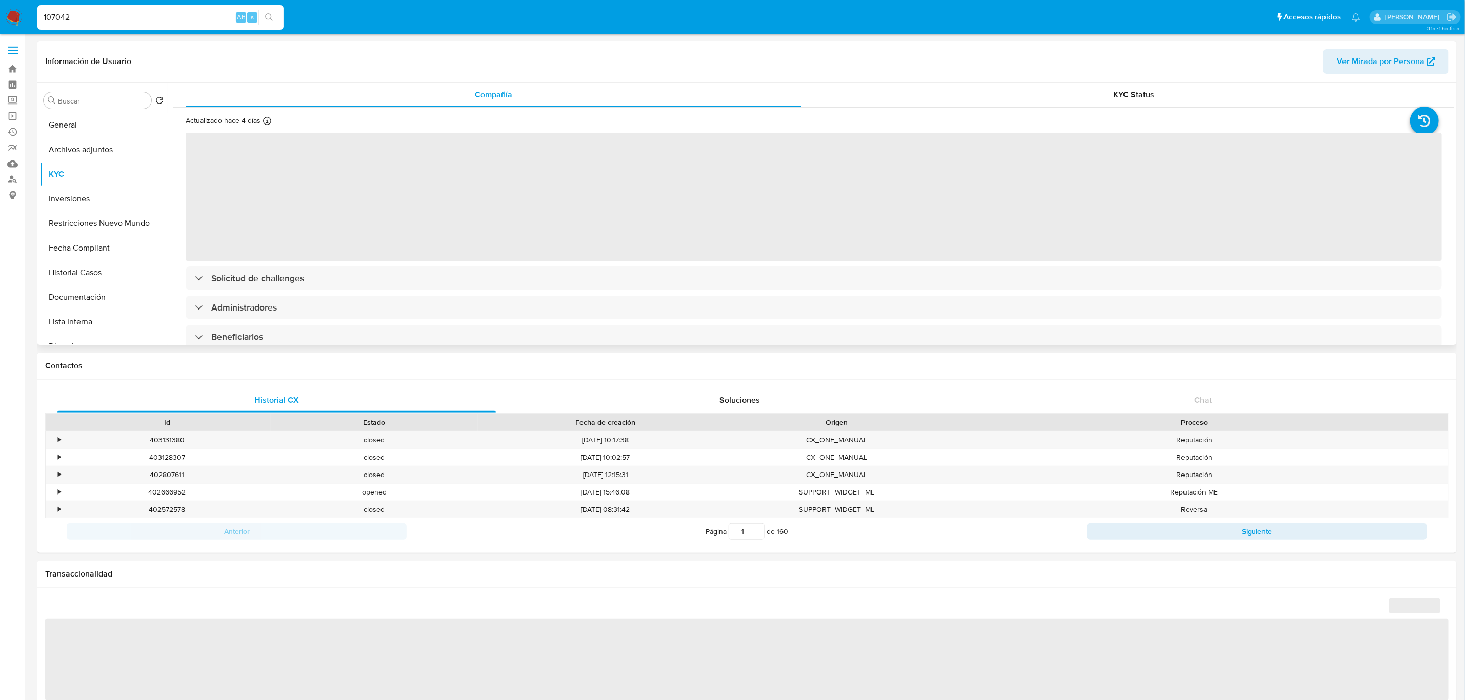
select select "10"
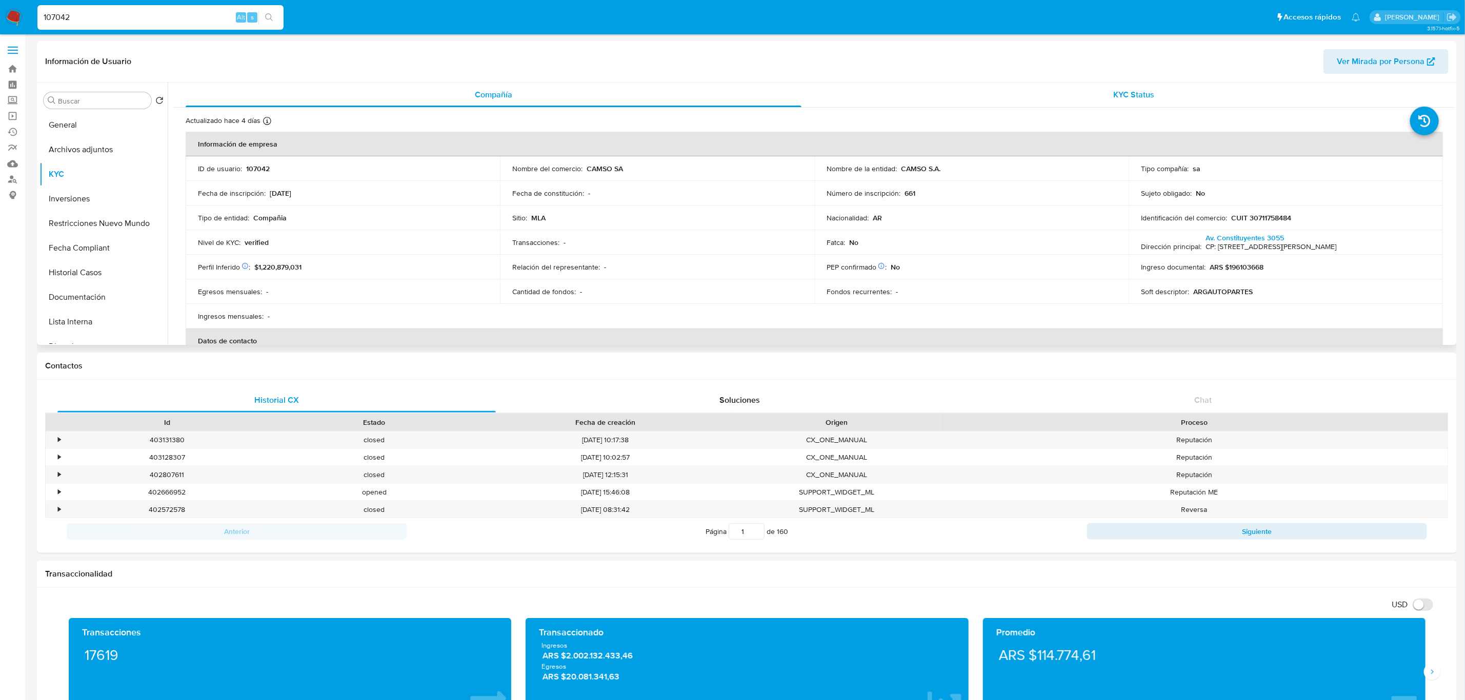
click at [1171, 94] on div "KYC Status" at bounding box center [1134, 95] width 616 height 25
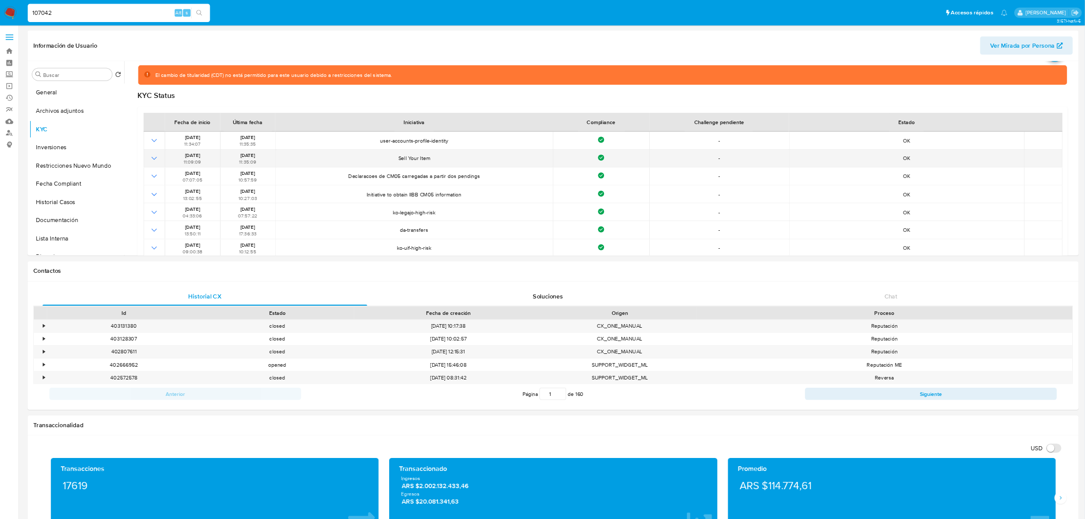
scroll to position [77, 0]
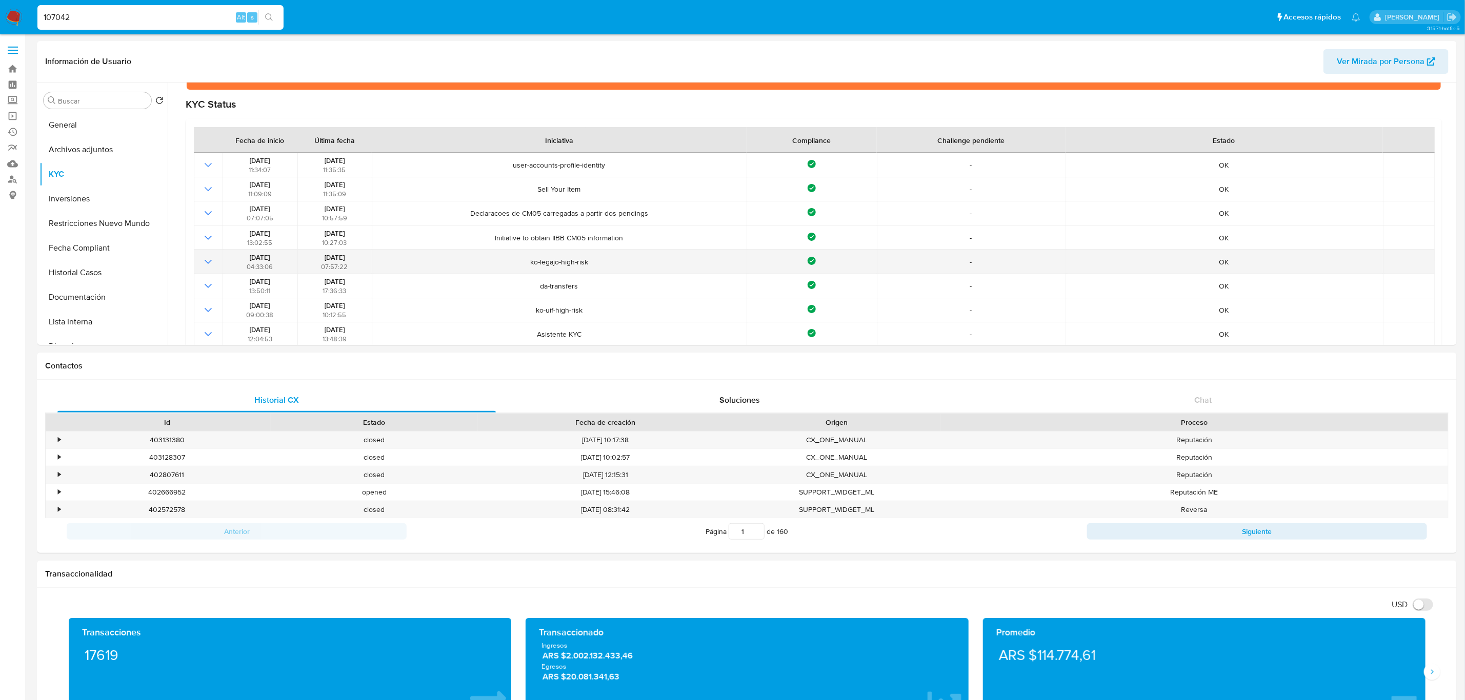
drag, startPoint x: 303, startPoint y: 263, endPoint x: 357, endPoint y: 259, distance: 54.0
click at [357, 259] on div "[DATE] 07:57:22" at bounding box center [334, 262] width 68 height 18
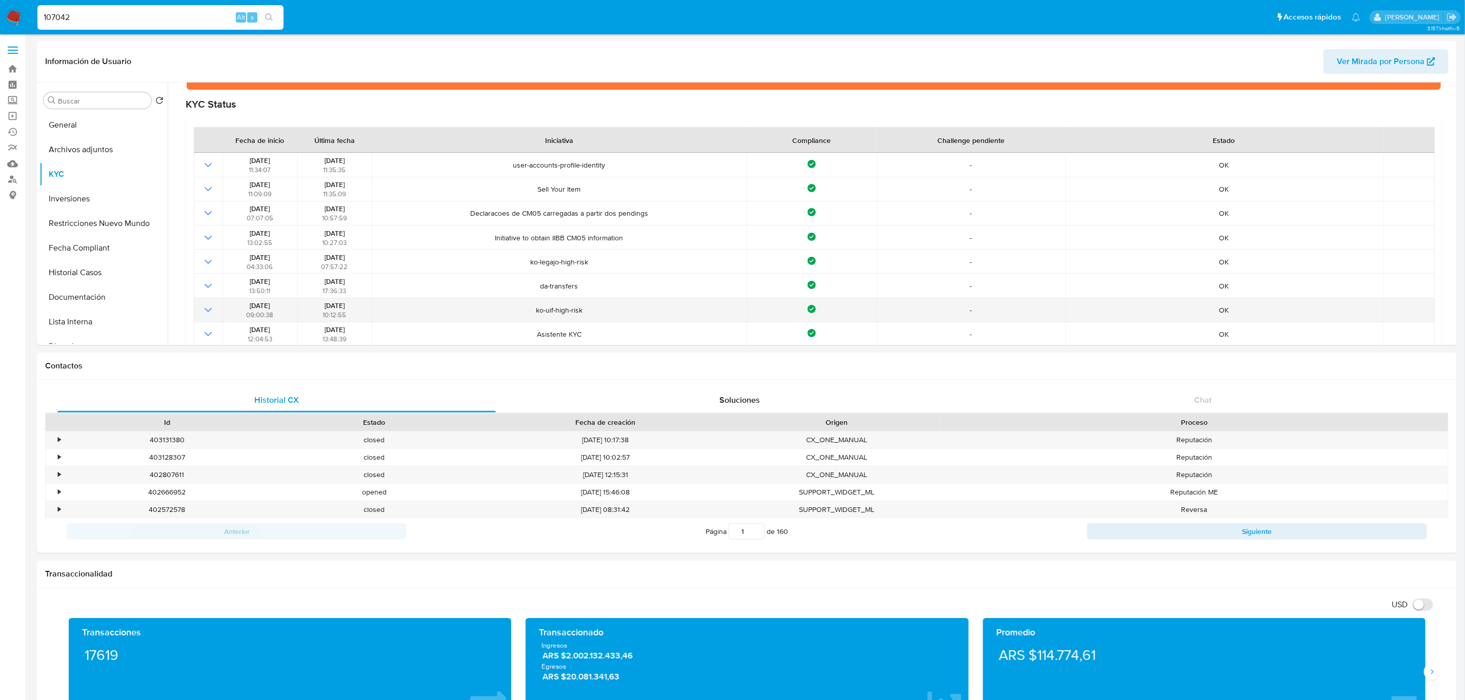
drag, startPoint x: 306, startPoint y: 312, endPoint x: 337, endPoint y: 305, distance: 32.1
click at [337, 305] on div "[DATE] 10:12:55" at bounding box center [334, 310] width 68 height 18
click at [331, 308] on span "[DATE]" at bounding box center [334, 306] width 20 height 10
click at [329, 308] on span "[DATE]" at bounding box center [334, 306] width 20 height 10
drag, startPoint x: 310, startPoint y: 305, endPoint x: 412, endPoint y: 310, distance: 102.6
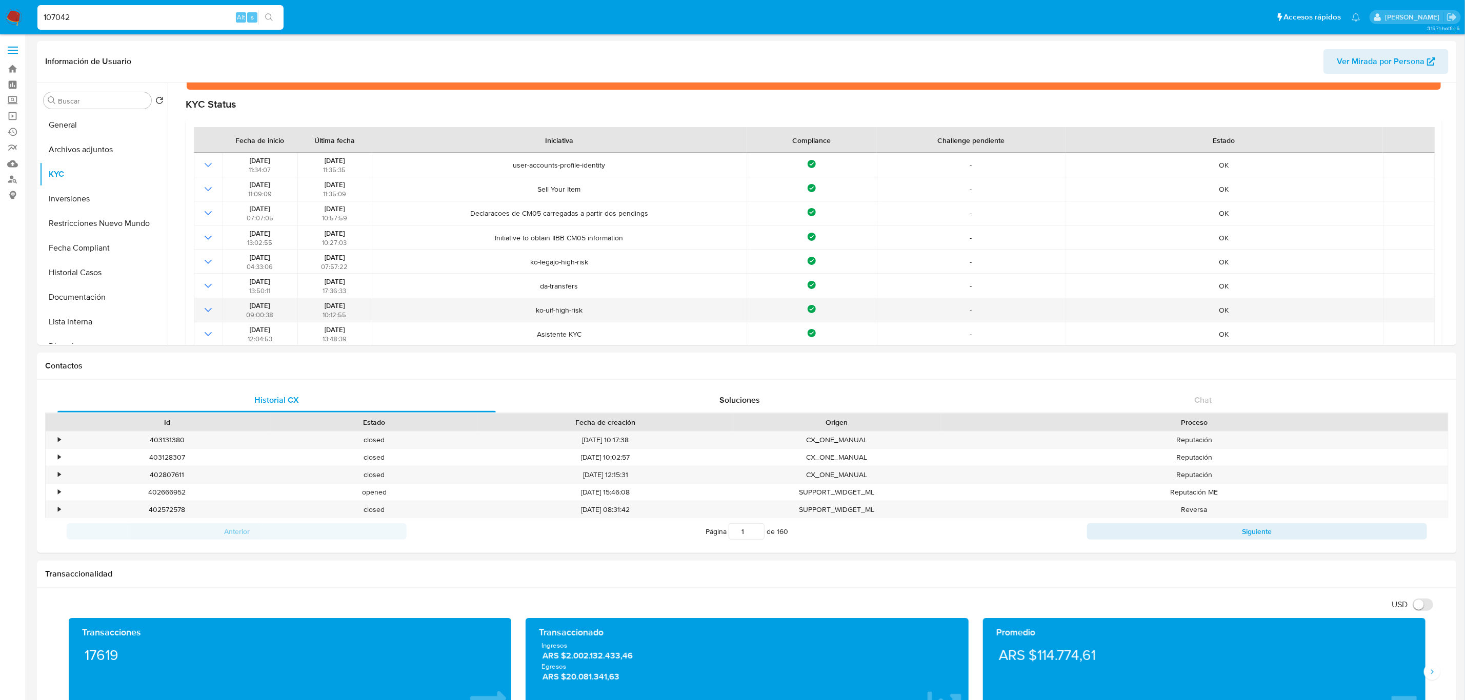
click at [342, 302] on div "[DATE] 10:12:55" at bounding box center [334, 310] width 68 height 18
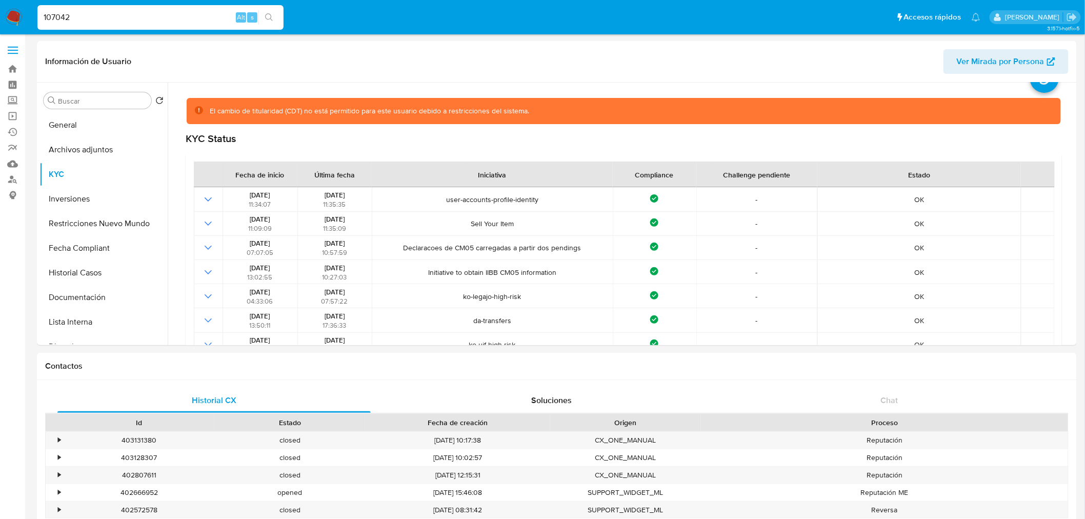
scroll to position [114, 0]
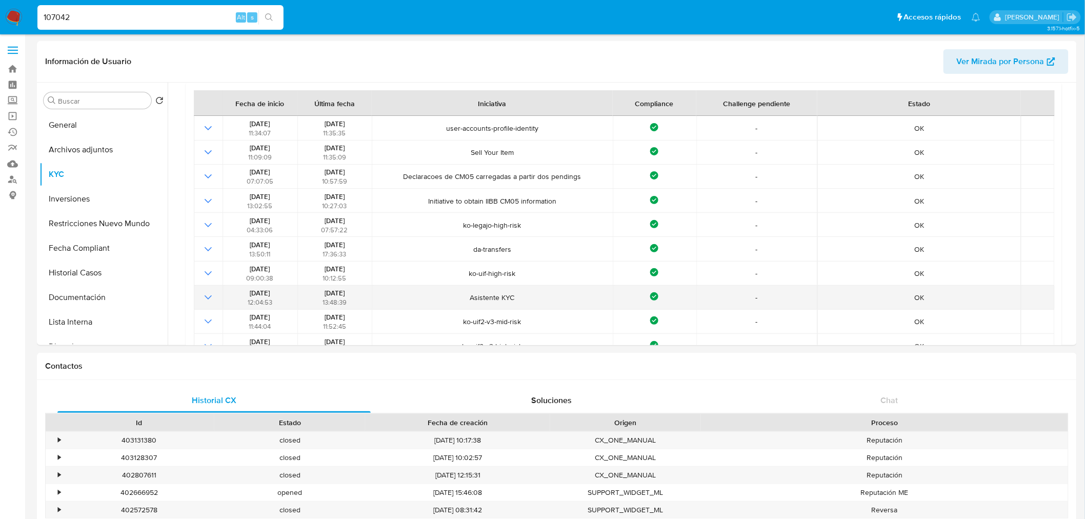
drag, startPoint x: 310, startPoint y: 290, endPoint x: 346, endPoint y: 286, distance: 35.7
click at [346, 286] on td "[DATE] 13:48:39" at bounding box center [334, 298] width 75 height 24
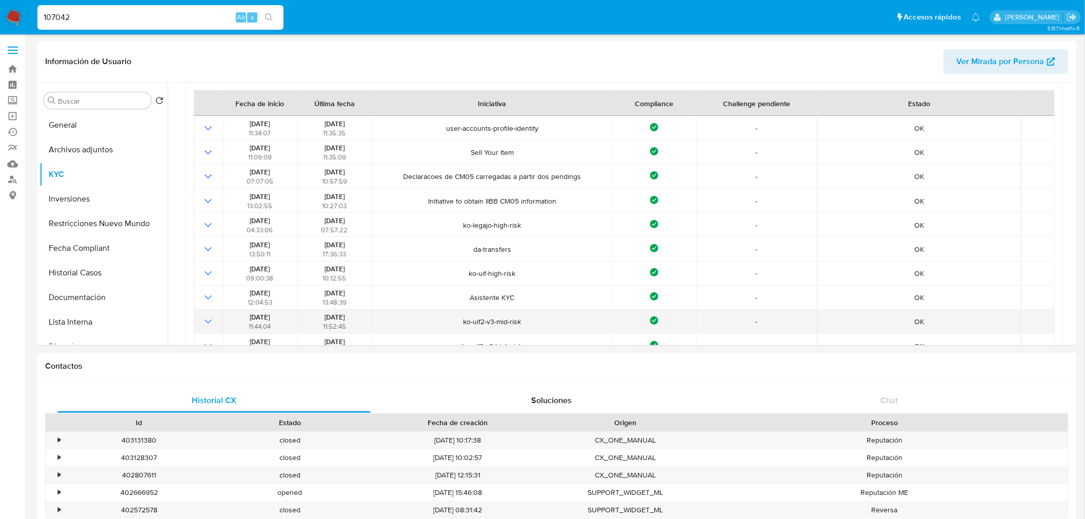
drag, startPoint x: 312, startPoint y: 317, endPoint x: 361, endPoint y: 320, distance: 49.8
click at [361, 320] on div "[DATE] 11:52:45" at bounding box center [334, 321] width 68 height 18
drag, startPoint x: 448, startPoint y: 320, endPoint x: 531, endPoint y: 317, distance: 83.1
click at [531, 317] on span "ko-uif2-v3-mid-risk" at bounding box center [492, 321] width 234 height 9
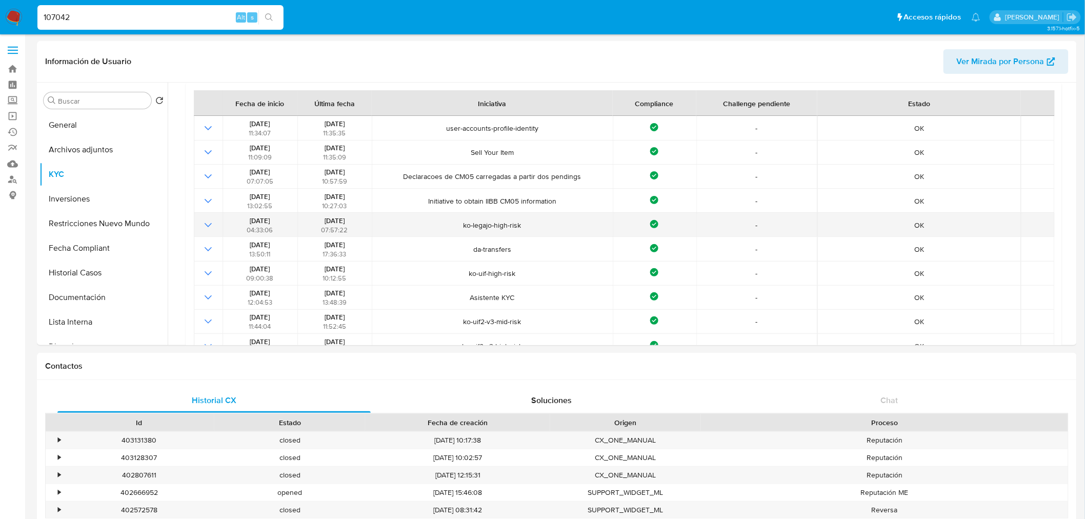
drag, startPoint x: 311, startPoint y: 218, endPoint x: 355, endPoint y: 219, distance: 44.1
click at [355, 219] on div "[DATE] 07:57:22" at bounding box center [334, 225] width 68 height 18
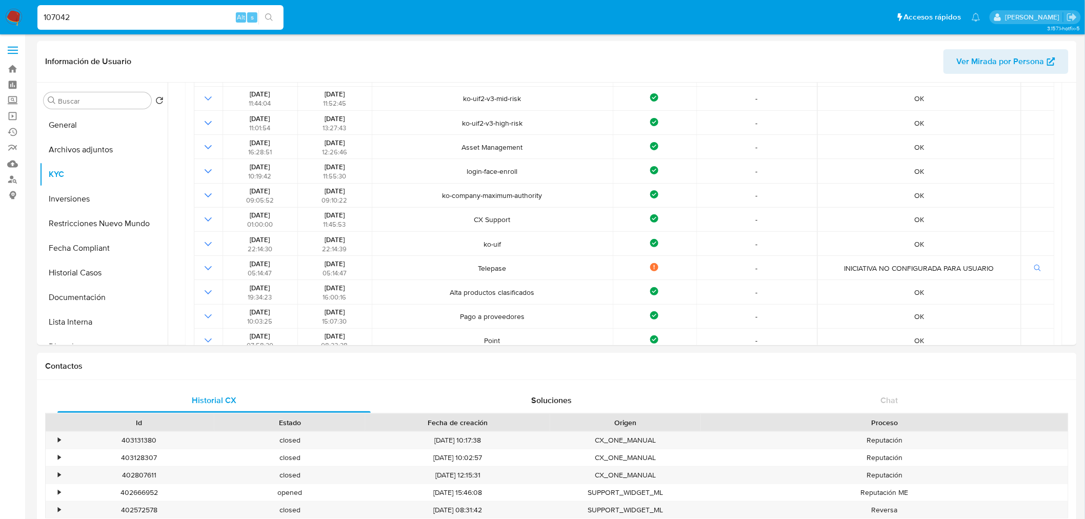
scroll to position [0, 0]
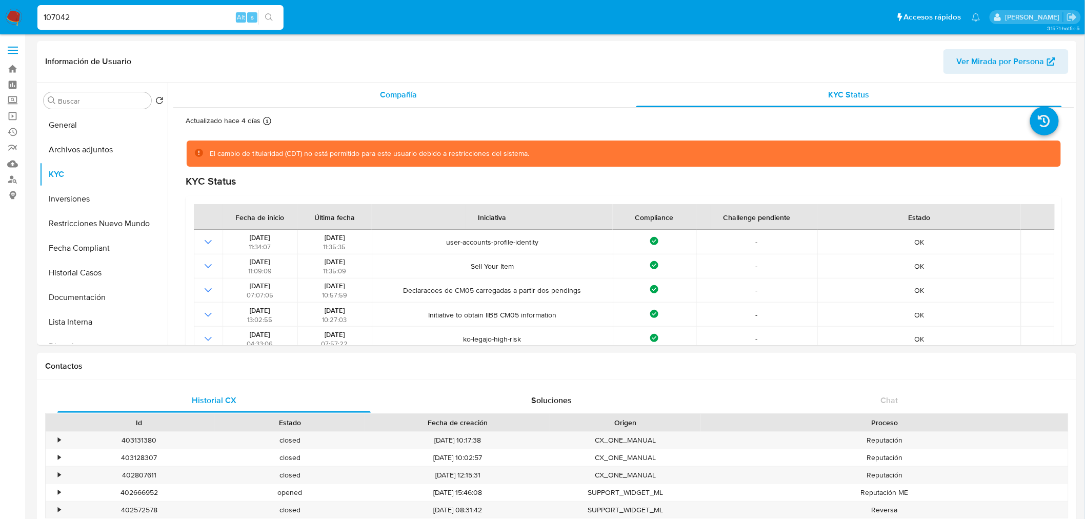
click at [393, 93] on span "Compañía" at bounding box center [398, 95] width 37 height 12
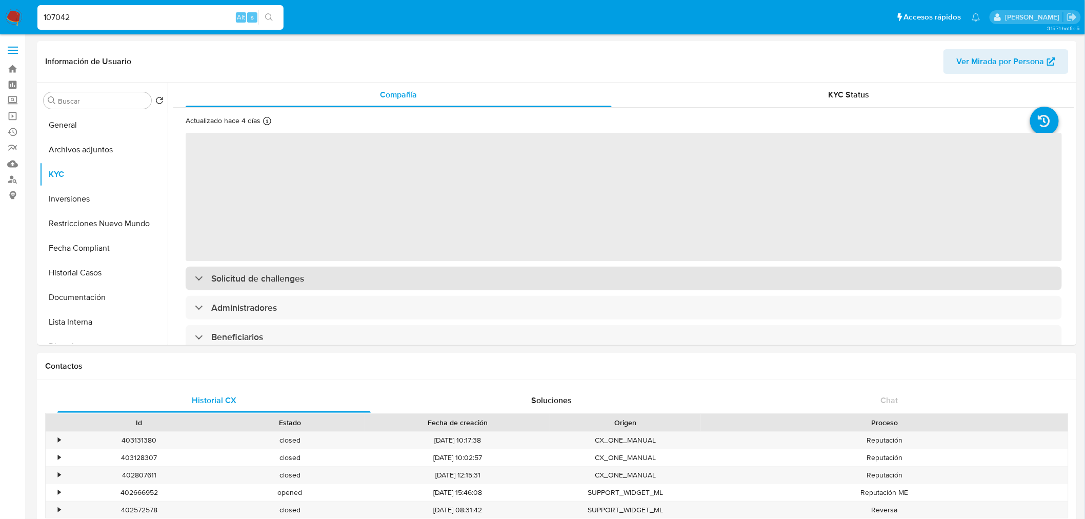
click at [237, 279] on h3 "Solicitud de challenges" at bounding box center [257, 278] width 93 height 11
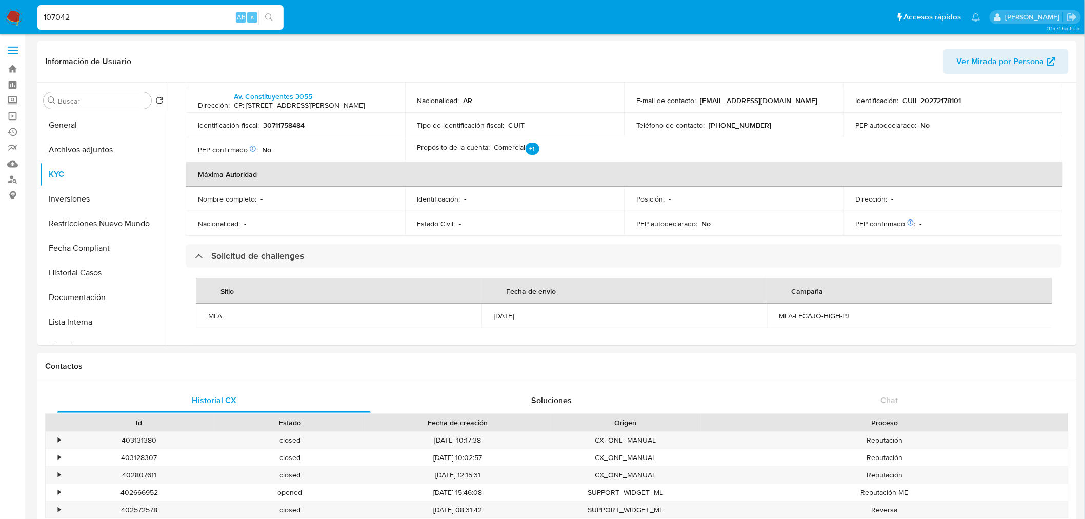
scroll to position [513, 0]
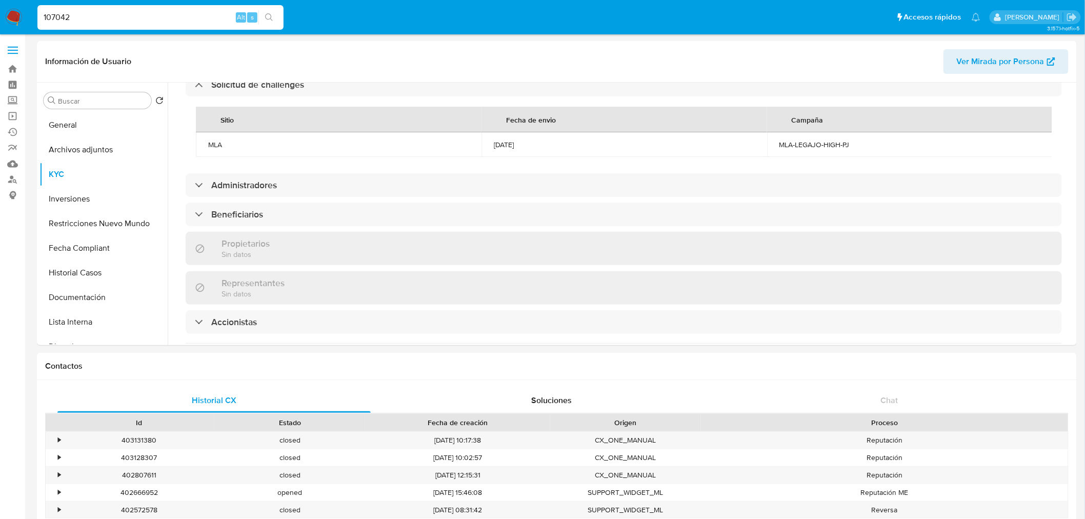
drag, startPoint x: 481, startPoint y: 152, endPoint x: 545, endPoint y: 153, distance: 64.1
click at [545, 153] on td "[DATE]" at bounding box center [624, 144] width 286 height 25
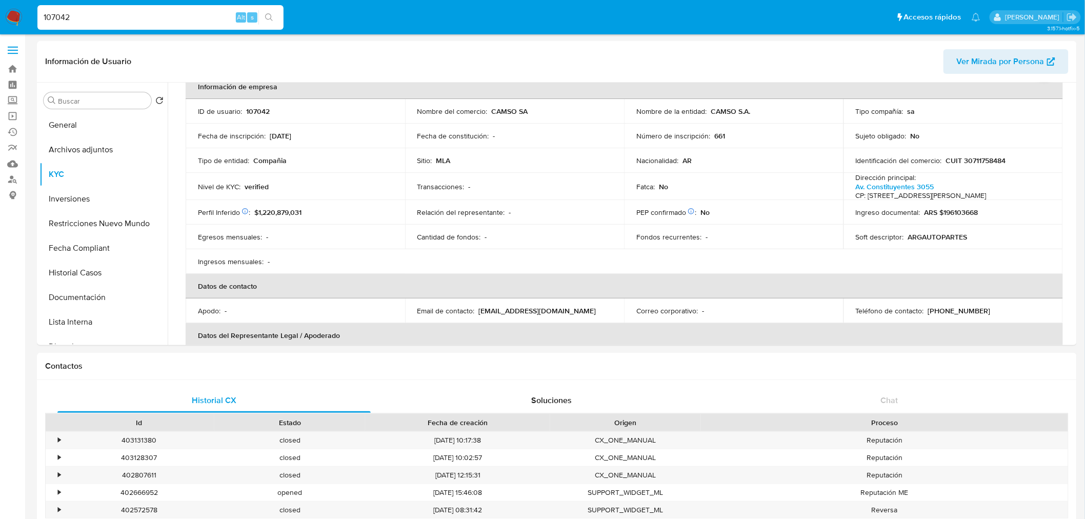
scroll to position [57, 0]
click at [109, 252] on button "Fecha Compliant" at bounding box center [99, 248] width 120 height 25
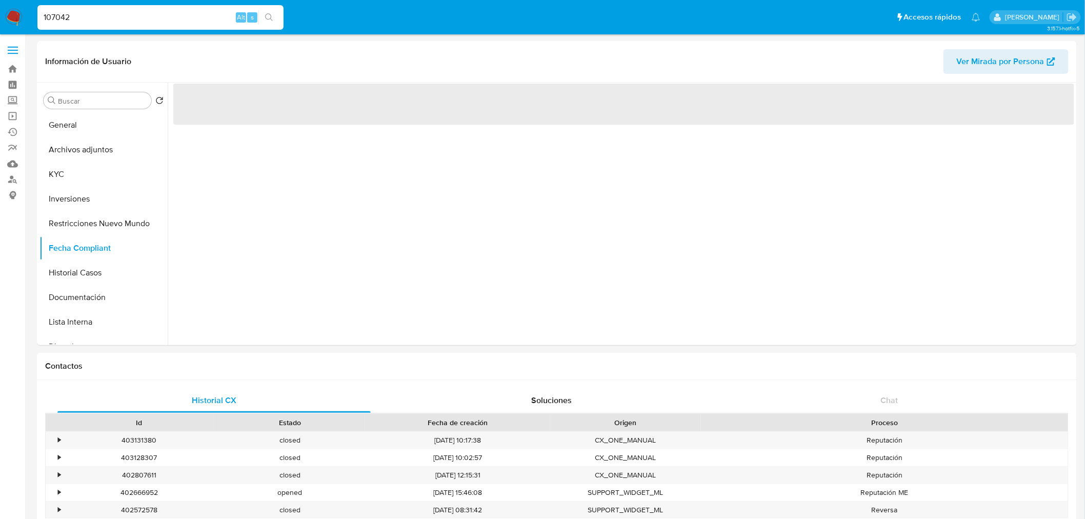
scroll to position [0, 0]
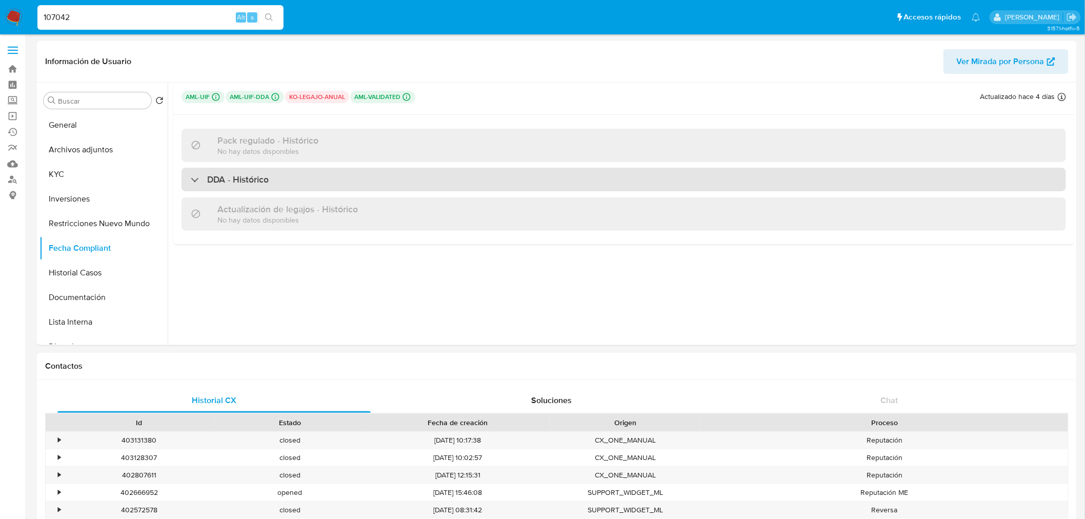
click at [222, 178] on h3 "DDA - Histórico" at bounding box center [238, 179] width 62 height 11
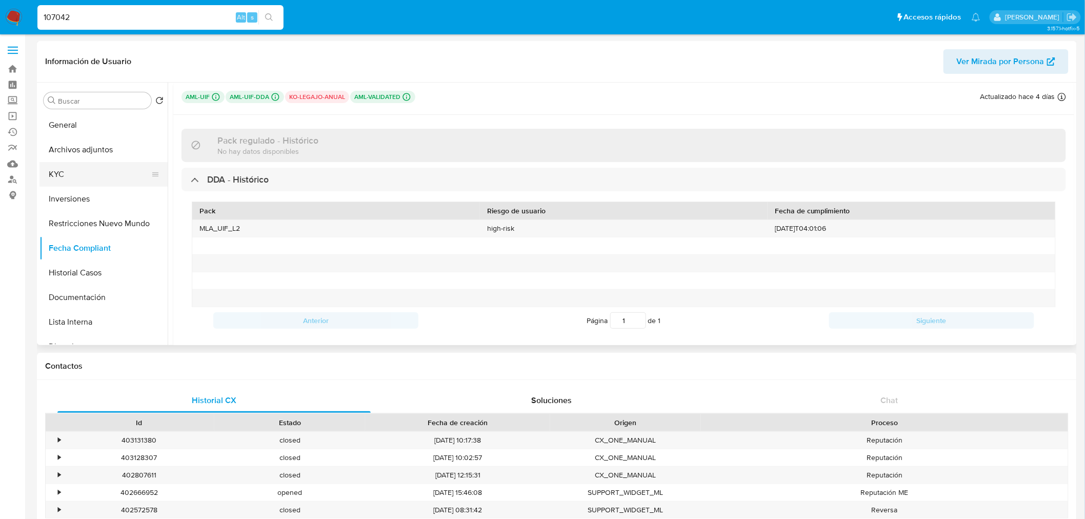
click at [79, 174] on button "KYC" at bounding box center [99, 174] width 120 height 25
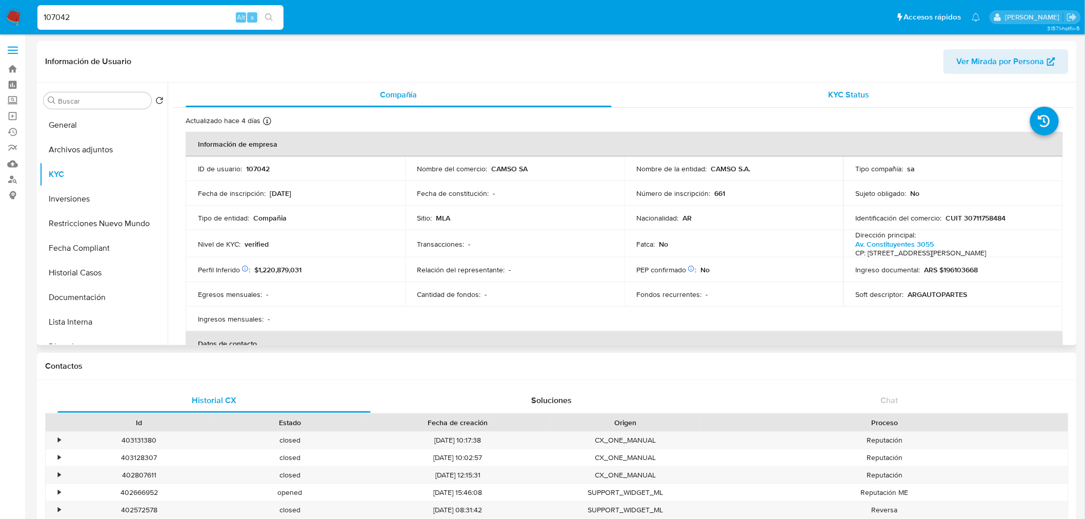
click at [845, 96] on span "KYC Status" at bounding box center [848, 95] width 41 height 12
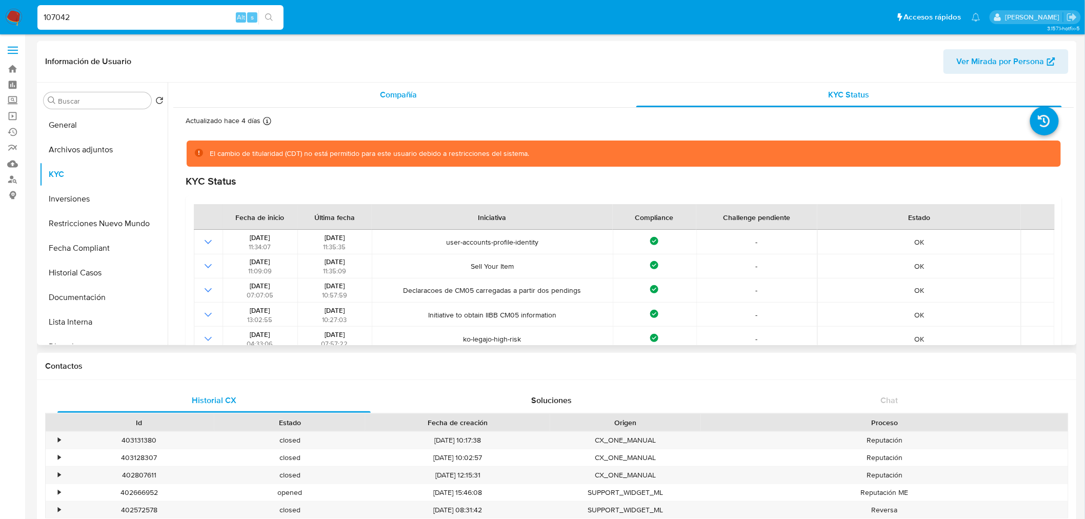
click at [425, 94] on div "Compañía" at bounding box center [399, 95] width 426 height 25
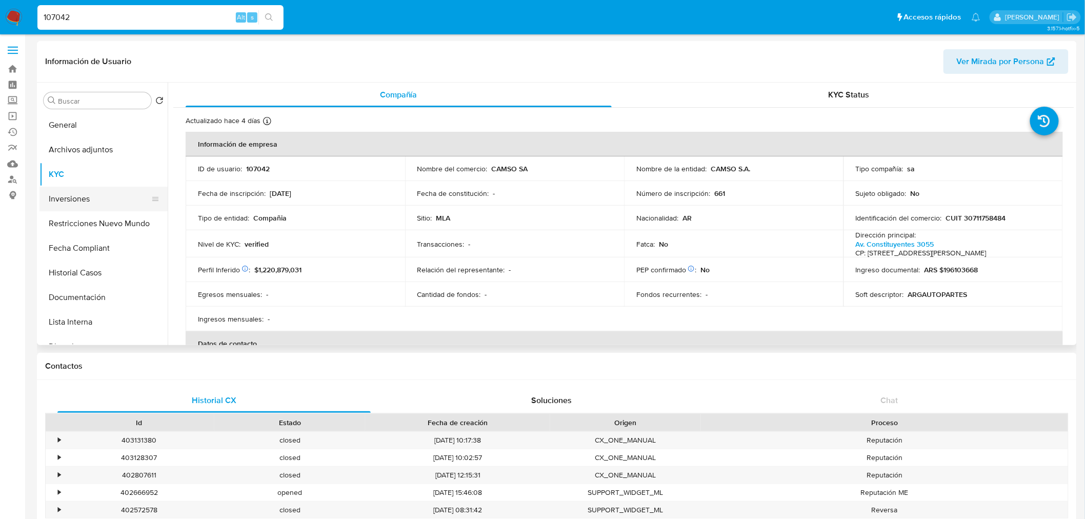
click at [74, 203] on button "Inversiones" at bounding box center [99, 199] width 120 height 25
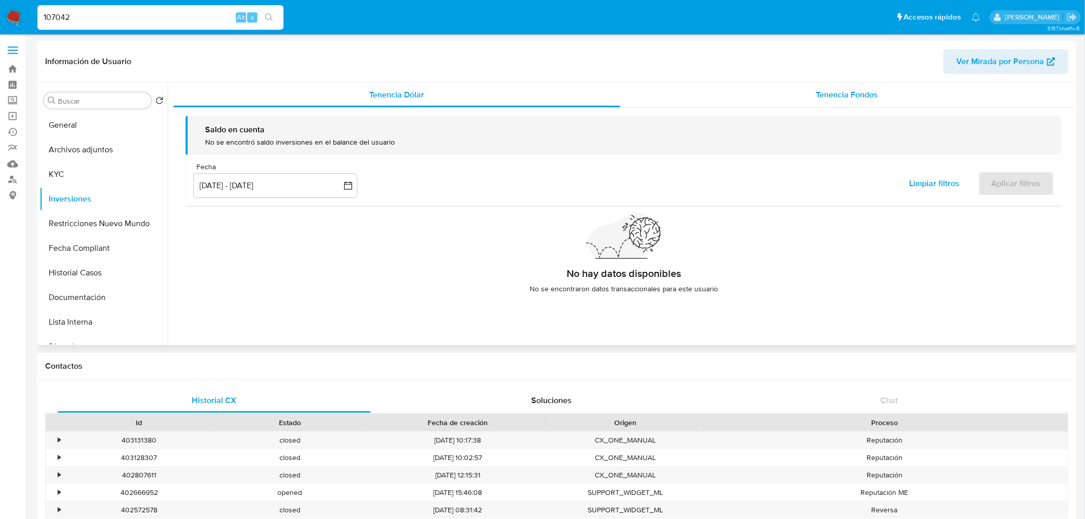
click at [875, 94] on div "Tenencia Fondos" at bounding box center [847, 95] width 454 height 25
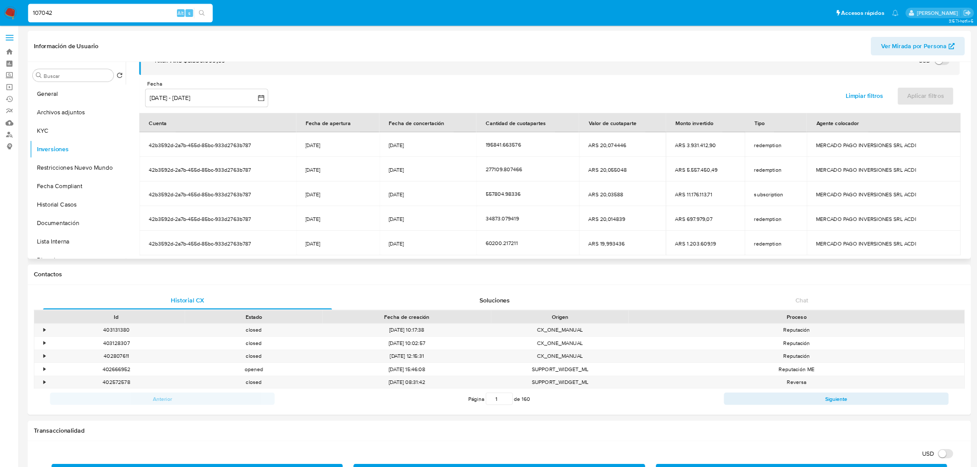
scroll to position [126, 0]
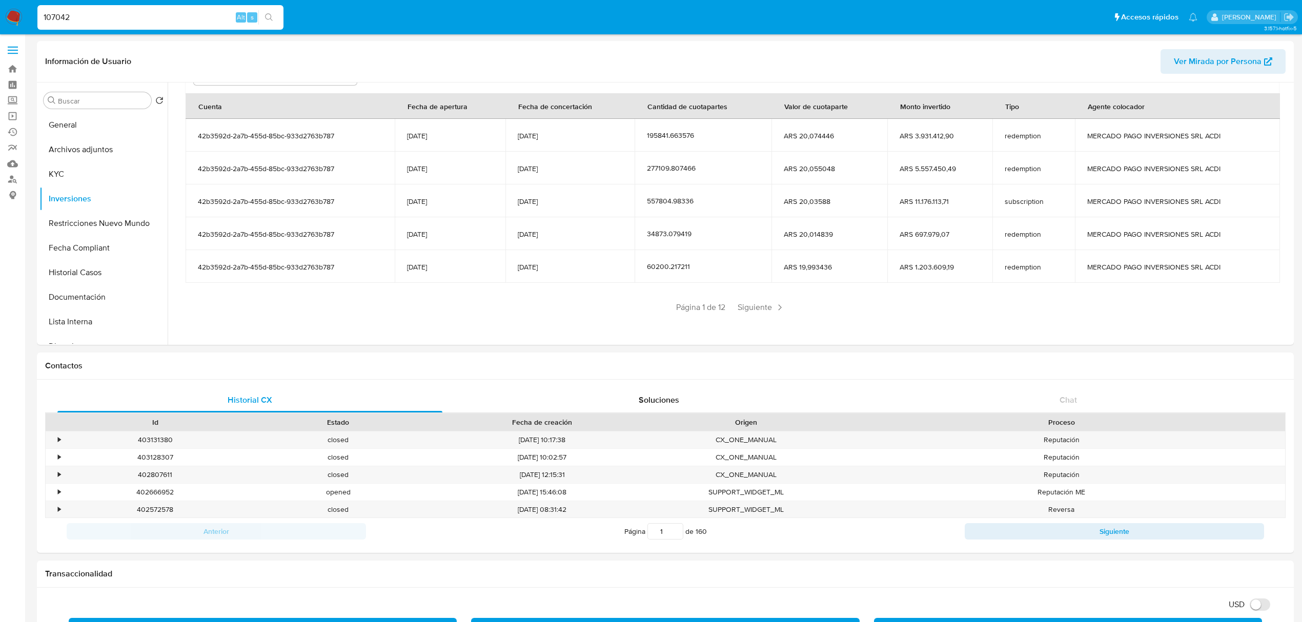
click at [97, 14] on input "107042" at bounding box center [160, 17] width 246 height 13
drag, startPoint x: 786, startPoint y: 112, endPoint x: 865, endPoint y: 128, distance: 80.5
click at [865, 128] on table "Cuenta Fecha de apertura Fecha de concertación Cantidad de cuotapartes Valor de…" at bounding box center [733, 188] width 1094 height 190
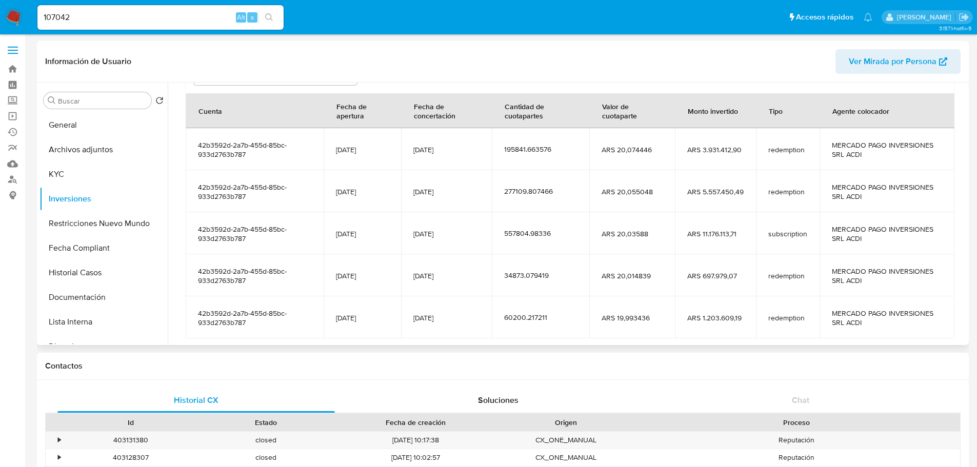
click at [747, 165] on td "ARS 3.931.412,90" at bounding box center [715, 149] width 81 height 42
click at [688, 113] on div "Monto invertido" at bounding box center [712, 110] width 75 height 25
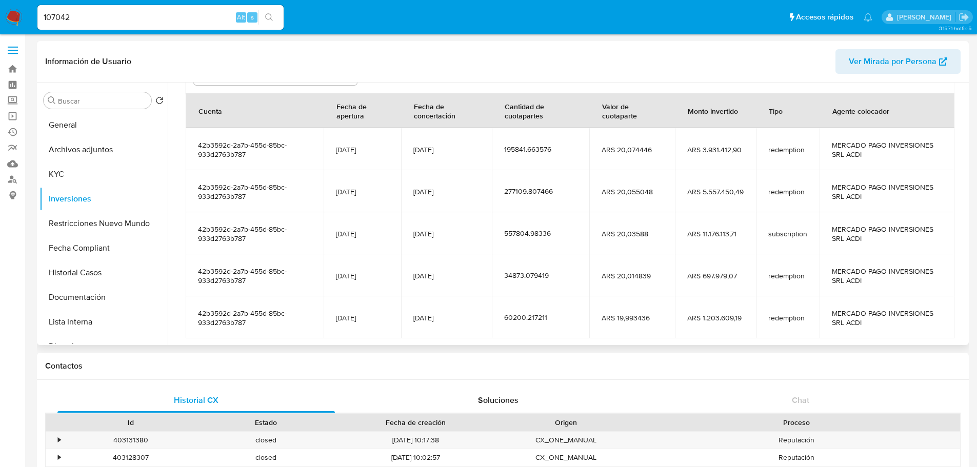
drag, startPoint x: 759, startPoint y: 150, endPoint x: 818, endPoint y: 149, distance: 59.5
click at [818, 149] on tr "42b3592d-2a7b-455d-85bc-933d2763b787 [DATE] [DATE] 195841.663576 ARS 20,074446 …" at bounding box center [570, 149] width 768 height 42
drag, startPoint x: 771, startPoint y: 235, endPoint x: 805, endPoint y: 234, distance: 33.8
click at [805, 234] on td "subscription" at bounding box center [788, 233] width 64 height 42
drag, startPoint x: 504, startPoint y: 147, endPoint x: 582, endPoint y: 152, distance: 77.6
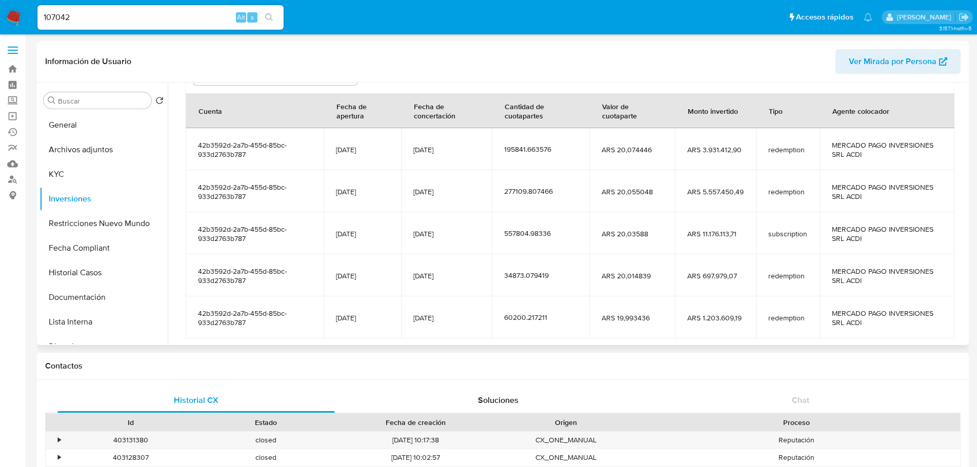
click at [582, 152] on td "195841.663576" at bounding box center [540, 149] width 97 height 42
drag, startPoint x: 527, startPoint y: 201, endPoint x: 547, endPoint y: 199, distance: 20.1
click at [547, 199] on td "277109.807466" at bounding box center [540, 191] width 97 height 42
